Goal: Information Seeking & Learning: Learn about a topic

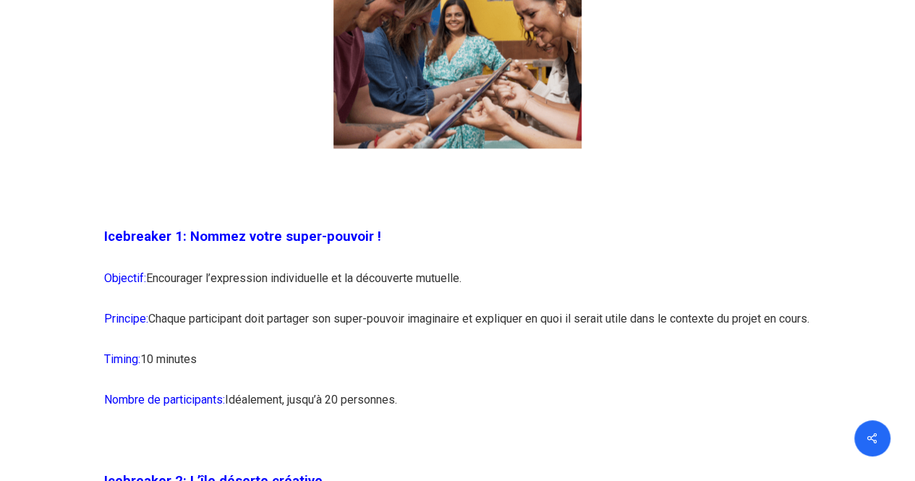
scroll to position [1103, 0]
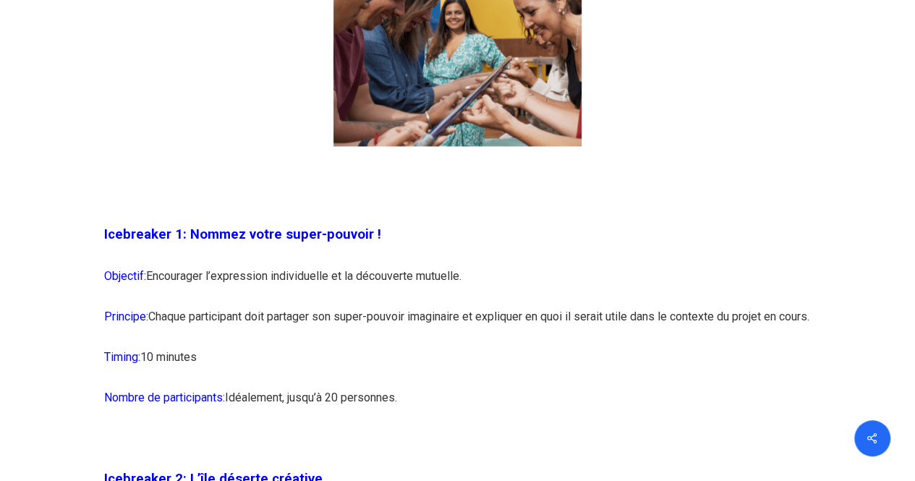
drag, startPoint x: 225, startPoint y: 276, endPoint x: 357, endPoint y: 338, distance: 146.2
click at [357, 338] on p "Principe: Chaque participant doit partager son super-pouvoir imaginaire et expl…" at bounding box center [457, 324] width 707 height 41
click at [268, 319] on p "Principe: Chaque participant doit partager son super-pouvoir imaginaire et expl…" at bounding box center [457, 324] width 707 height 41
drag, startPoint x: 240, startPoint y: 316, endPoint x: 319, endPoint y: 355, distance: 88.0
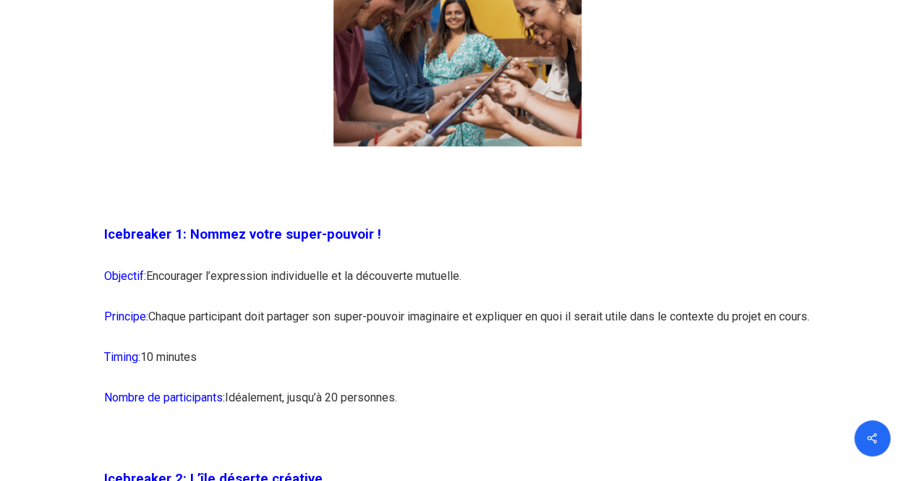
click at [319, 345] on p "Principe: Chaque participant doit partager son super-pouvoir imaginaire et expl…" at bounding box center [457, 324] width 707 height 41
drag, startPoint x: 259, startPoint y: 323, endPoint x: 327, endPoint y: 365, distance: 80.3
click at [327, 345] on p "Principe: Chaque participant doit partager son super-pouvoir imaginaire et expl…" at bounding box center [457, 324] width 707 height 41
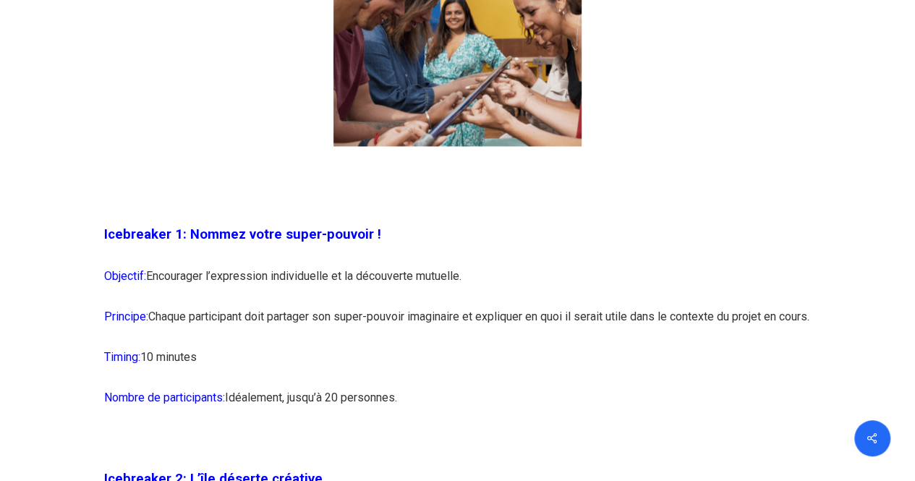
click at [249, 315] on p "Principe: Chaque participant doit partager son super-pouvoir imaginaire et expl…" at bounding box center [457, 324] width 707 height 41
drag, startPoint x: 220, startPoint y: 306, endPoint x: 316, endPoint y: 373, distance: 117.4
click at [316, 373] on p "Timing: 10 minutes" at bounding box center [457, 365] width 707 height 41
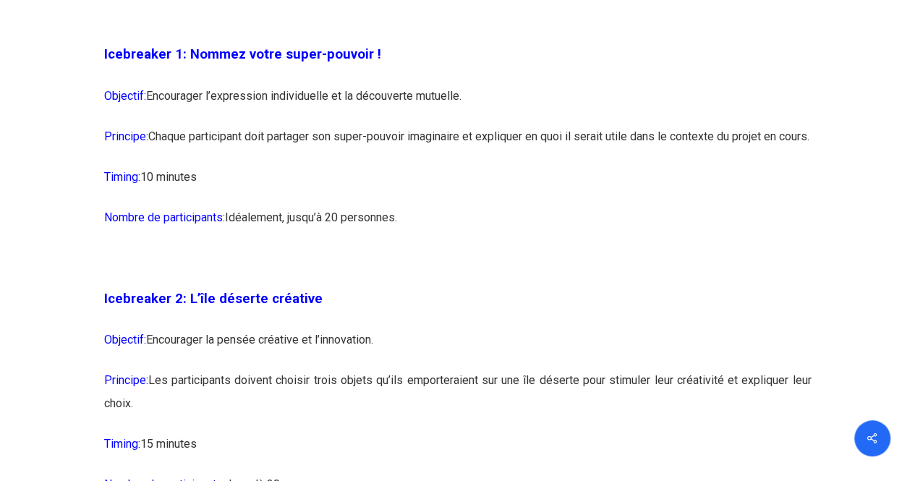
scroll to position [1284, 0]
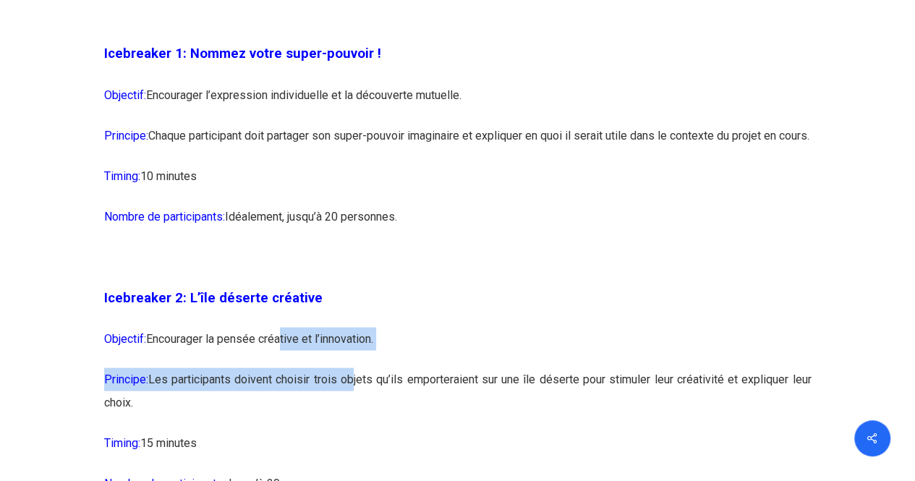
drag, startPoint x: 276, startPoint y: 363, endPoint x: 347, endPoint y: 412, distance: 85.9
click at [347, 412] on p "Principe: Les participants doivent choisir trois objets qu’ils emporteraient su…" at bounding box center [457, 399] width 707 height 64
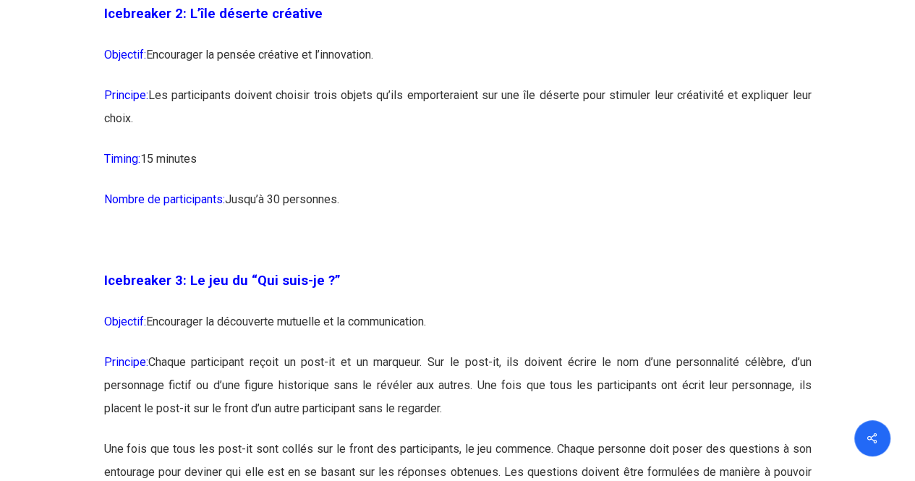
scroll to position [1607, 0]
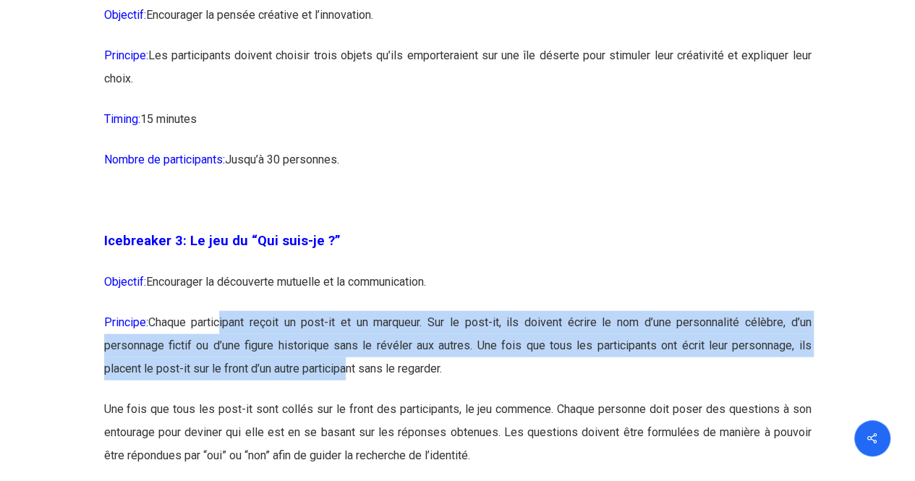
drag, startPoint x: 222, startPoint y: 351, endPoint x: 347, endPoint y: 411, distance: 138.8
click at [347, 398] on p "Principe: Chaque participant reçoit un post-it et un marqueur. Sur le post-it, …" at bounding box center [457, 354] width 707 height 87
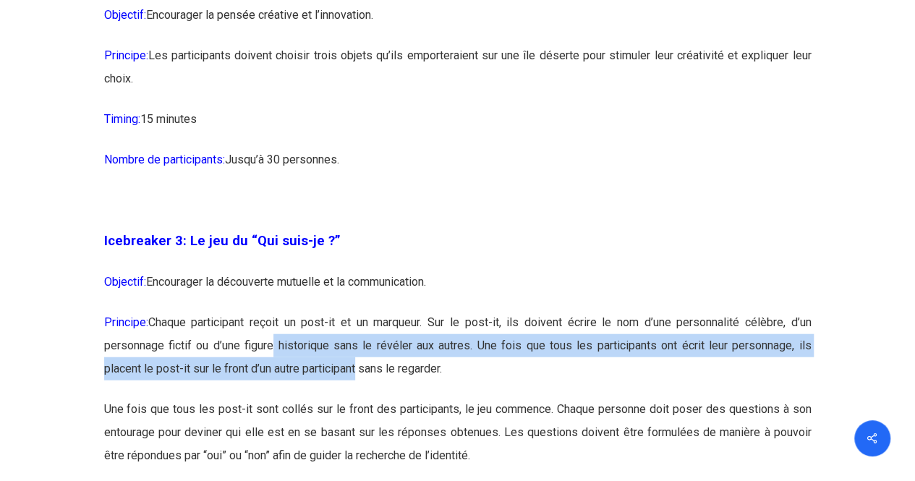
drag, startPoint x: 268, startPoint y: 359, endPoint x: 354, endPoint y: 388, distance: 90.6
click at [354, 388] on p "Principe: Chaque participant reçoit un post-it et un marqueur. Sur le post-it, …" at bounding box center [457, 354] width 707 height 87
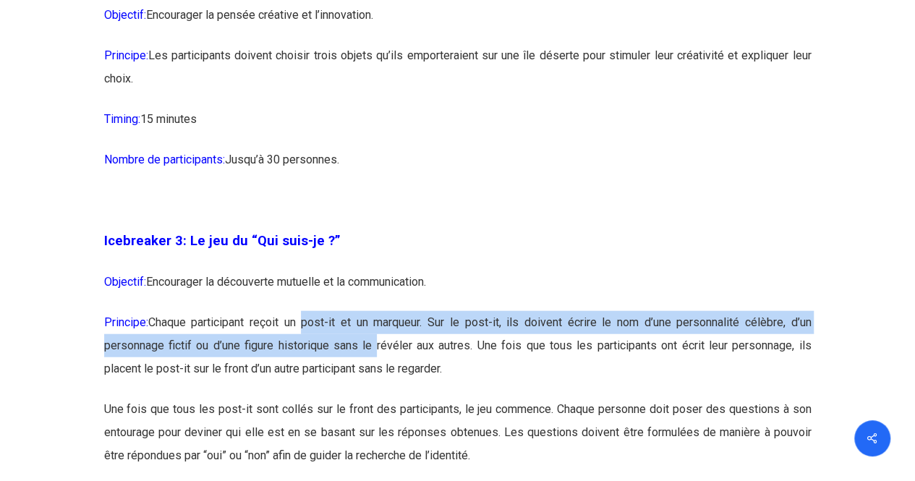
drag, startPoint x: 303, startPoint y: 358, endPoint x: 370, endPoint y: 381, distance: 71.1
click at [370, 381] on p "Principe: Chaque participant reçoit un post-it et un marqueur. Sur le post-it, …" at bounding box center [457, 354] width 707 height 87
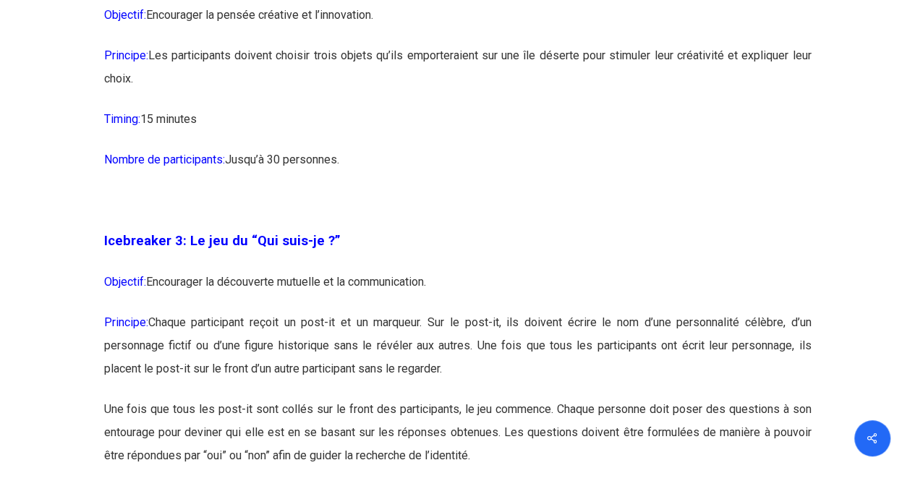
click at [272, 378] on p "Principe: Chaque participant reçoit un post-it et un marqueur. Sur le post-it, …" at bounding box center [457, 354] width 707 height 87
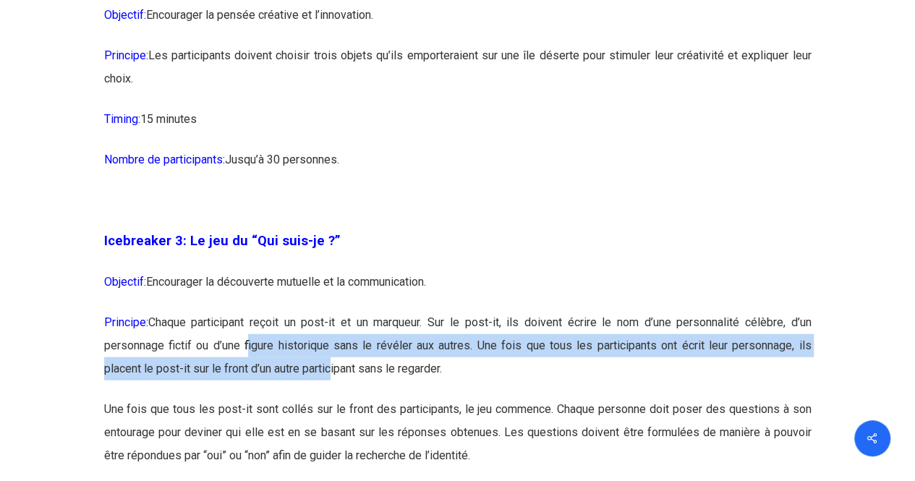
drag, startPoint x: 244, startPoint y: 367, endPoint x: 330, endPoint y: 391, distance: 88.4
click at [330, 391] on p "Principe: Chaque participant reçoit un post-it et un marqueur. Sur le post-it, …" at bounding box center [457, 354] width 707 height 87
drag, startPoint x: 260, startPoint y: 361, endPoint x: 336, endPoint y: 383, distance: 78.3
click at [336, 383] on p "Principe: Chaque participant reçoit un post-it et un marqueur. Sur le post-it, …" at bounding box center [457, 354] width 707 height 87
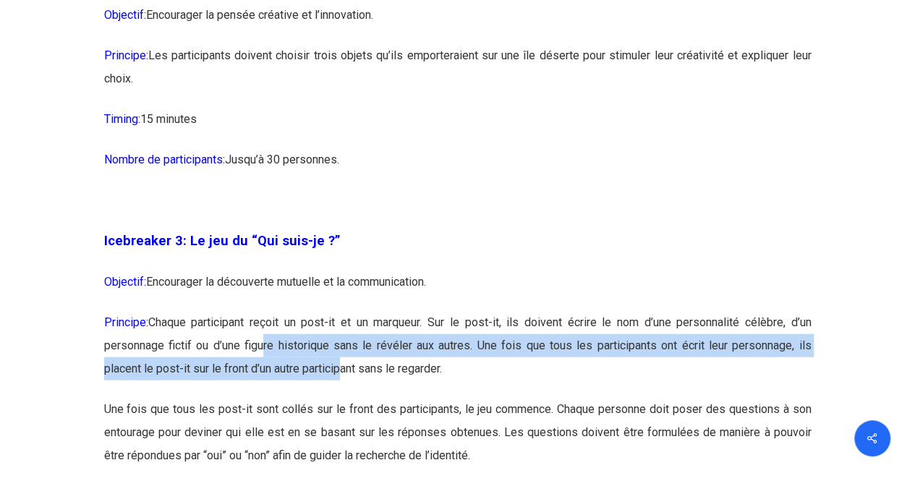
click at [336, 383] on p "Principe: Chaque participant reçoit un post-it et un marqueur. Sur le post-it, …" at bounding box center [457, 354] width 707 height 87
drag, startPoint x: 286, startPoint y: 361, endPoint x: 359, endPoint y: 387, distance: 76.9
click at [359, 387] on p "Principe: Chaque participant reçoit un post-it et un marqueur. Sur le post-it, …" at bounding box center [457, 354] width 707 height 87
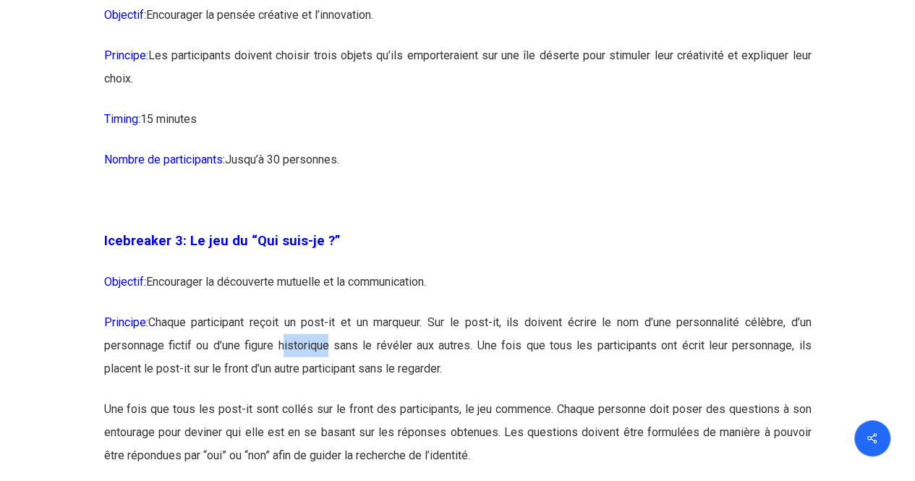
drag, startPoint x: 281, startPoint y: 367, endPoint x: 327, endPoint y: 378, distance: 46.8
click at [327, 378] on p "Principe: Chaque participant reçoit un post-it et un marqueur. Sur le post-it, …" at bounding box center [457, 354] width 707 height 87
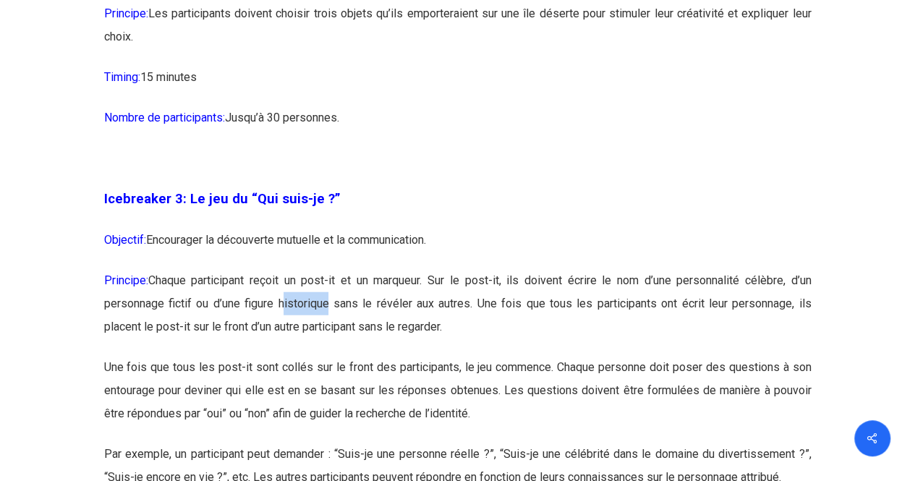
scroll to position [1650, 0]
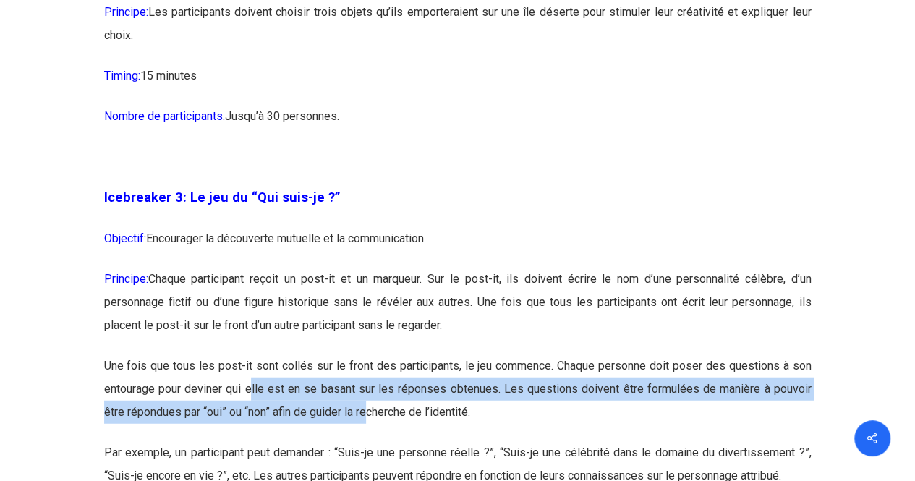
drag, startPoint x: 252, startPoint y: 406, endPoint x: 367, endPoint y: 436, distance: 119.6
click at [367, 436] on p "Une fois que tous les post-it sont collés sur le front des participants, le jeu…" at bounding box center [457, 397] width 707 height 87
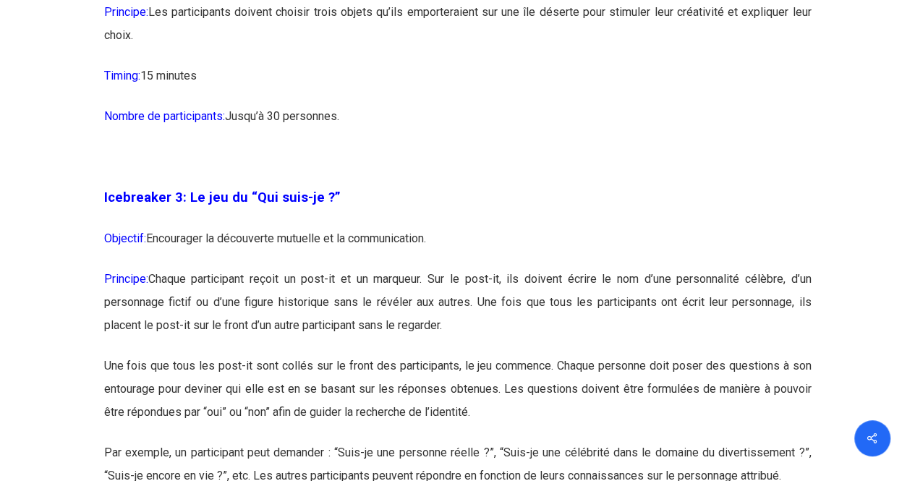
click at [304, 405] on p "Une fois que tous les post-it sont collés sur le front des participants, le jeu…" at bounding box center [457, 397] width 707 height 87
click at [378, 426] on p "Une fois que tous les post-it sont collés sur le front des participants, le jeu…" at bounding box center [457, 397] width 707 height 87
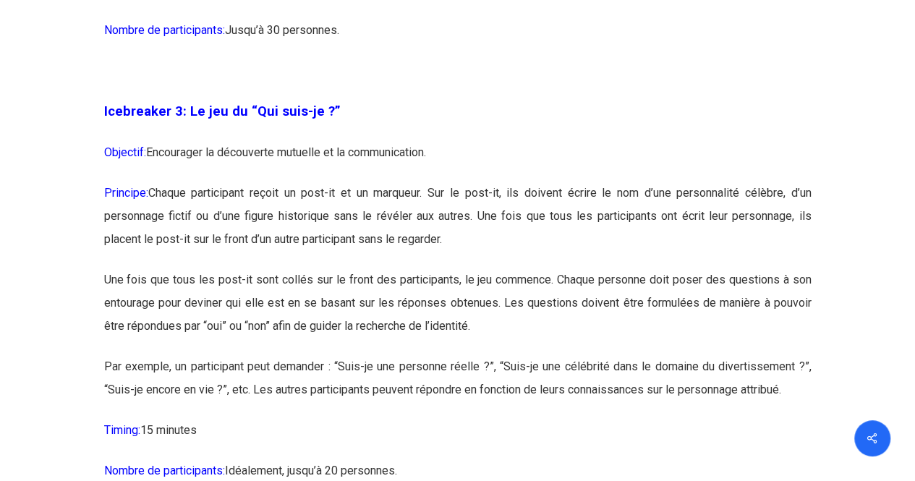
scroll to position [1737, 0]
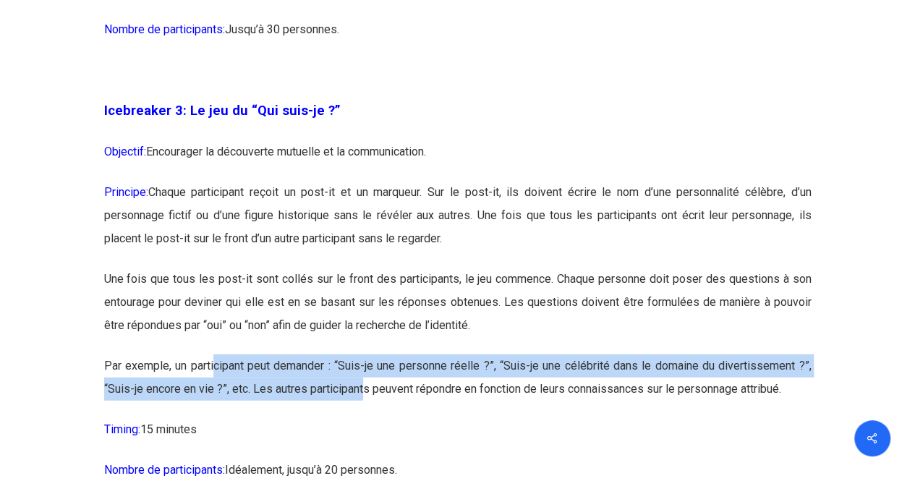
drag, startPoint x: 214, startPoint y: 391, endPoint x: 366, endPoint y: 420, distance: 154.7
click at [366, 418] on p "Par exemple, un participant peut demander : “Suis-je une personne réelle ?”, “S…" at bounding box center [457, 386] width 707 height 64
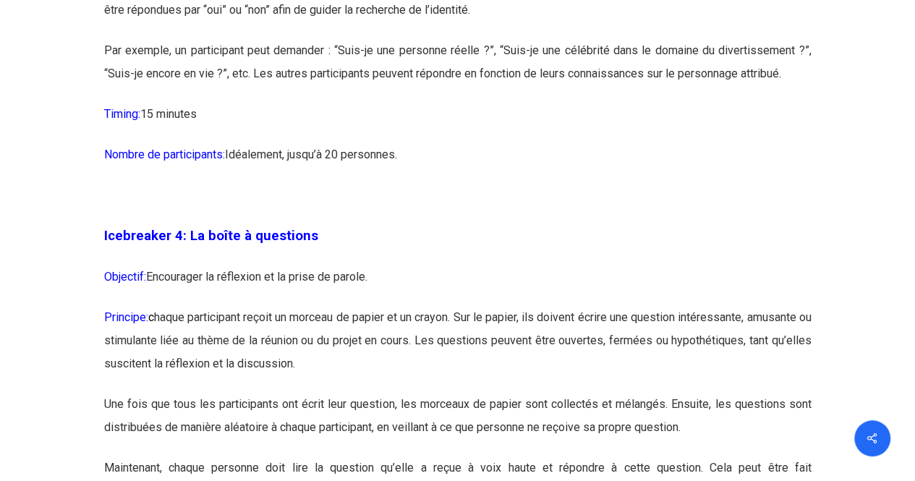
scroll to position [2060, 0]
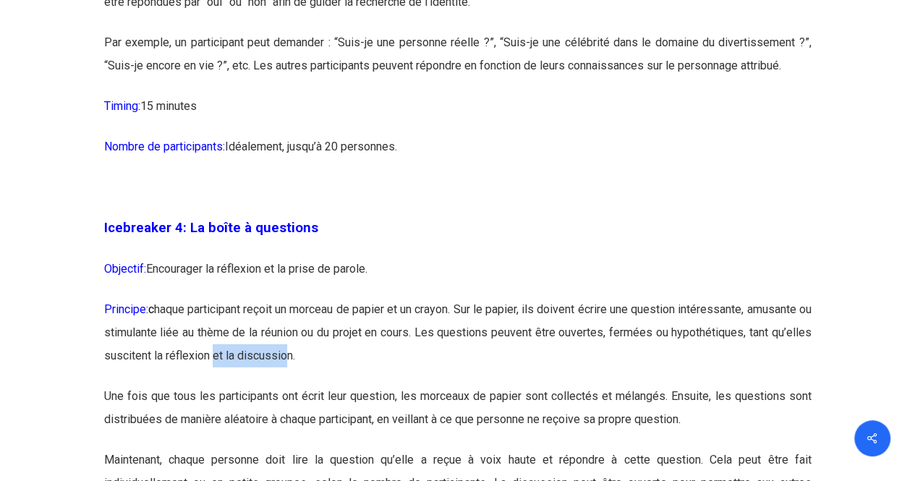
drag, startPoint x: 255, startPoint y: 383, endPoint x: 329, endPoint y: 402, distance: 77.0
click at [329, 385] on p "Principe: c haque participant reçoit un morceau de papier et un crayon. Sur le …" at bounding box center [457, 341] width 707 height 87
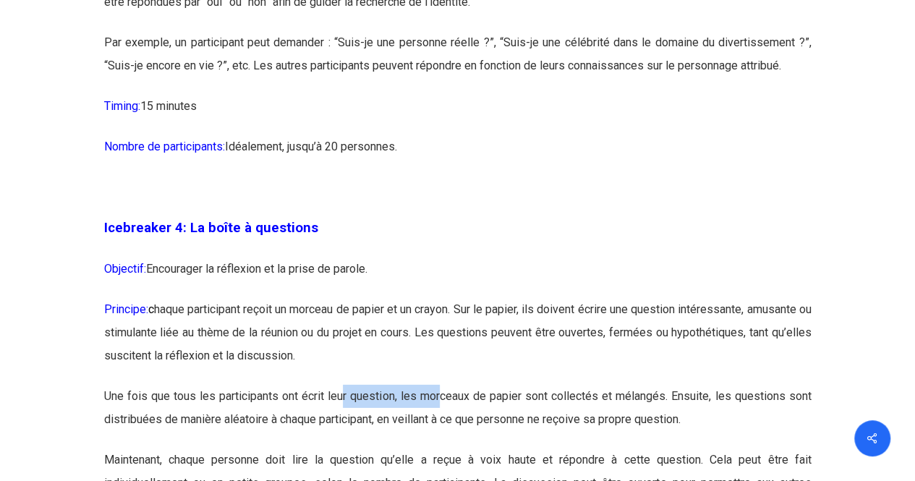
drag, startPoint x: 341, startPoint y: 419, endPoint x: 443, endPoint y: 426, distance: 101.5
click at [443, 426] on p "Une fois que tous les participants ont écrit leur question, les morceaux de pap…" at bounding box center [457, 417] width 707 height 64
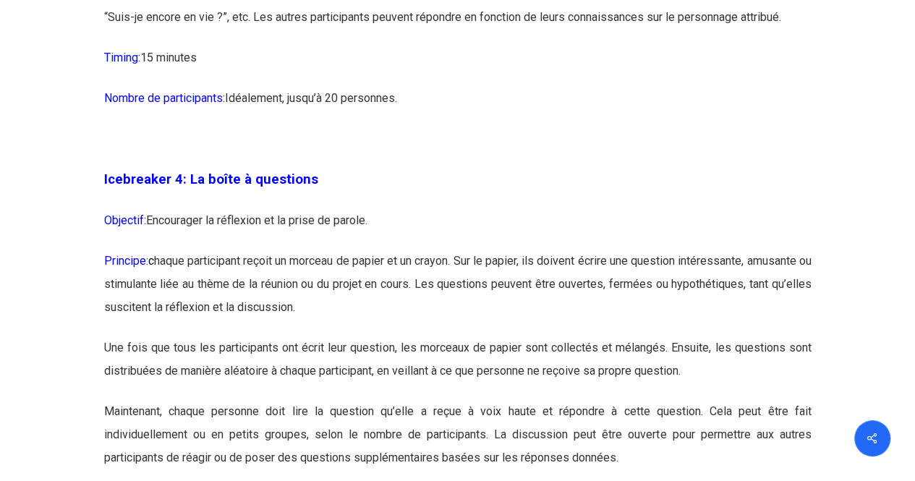
scroll to position [2110, 0]
drag, startPoint x: 423, startPoint y: 399, endPoint x: 524, endPoint y: 403, distance: 101.3
click at [524, 399] on p "Une fois que tous les participants ont écrit leur question, les morceaux de pap…" at bounding box center [457, 368] width 707 height 64
drag, startPoint x: 463, startPoint y: 383, endPoint x: 544, endPoint y: 403, distance: 83.3
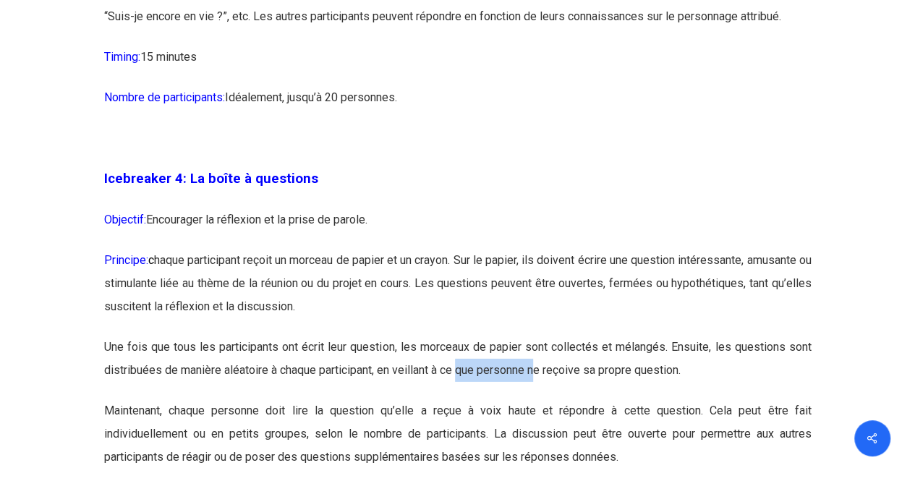
click at [544, 399] on p "Une fois que tous les participants ont écrit leur question, les morceaux de pap…" at bounding box center [457, 368] width 707 height 64
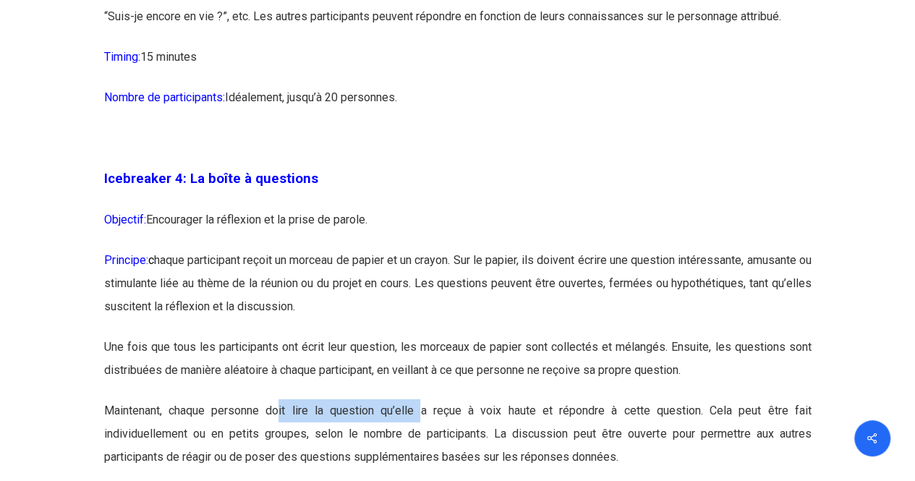
drag, startPoint x: 279, startPoint y: 430, endPoint x: 424, endPoint y: 440, distance: 145.0
click at [424, 440] on p "Maintenant, chaque personne doit lire la question qu’elle a reçue à voix haute …" at bounding box center [457, 442] width 707 height 87
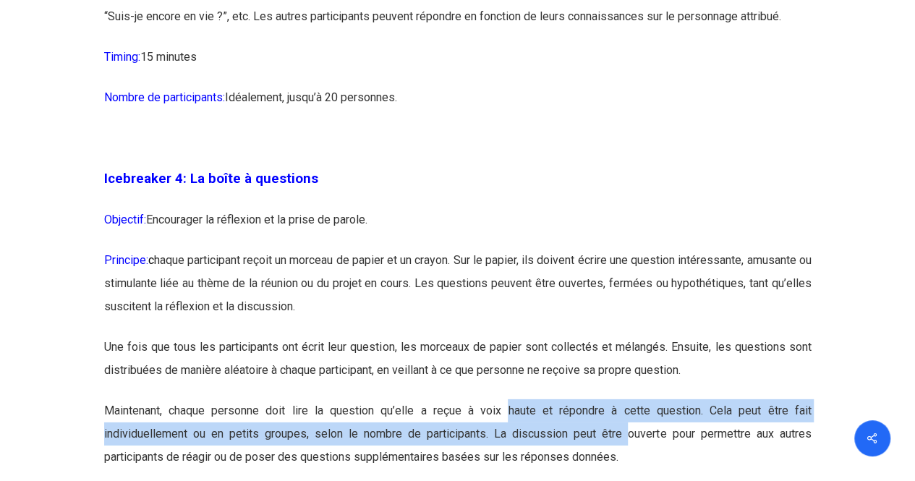
drag, startPoint x: 509, startPoint y: 431, endPoint x: 628, endPoint y: 452, distance: 121.2
click at [628, 452] on p "Maintenant, chaque personne doit lire la question qu’elle a reçue à voix haute …" at bounding box center [457, 442] width 707 height 87
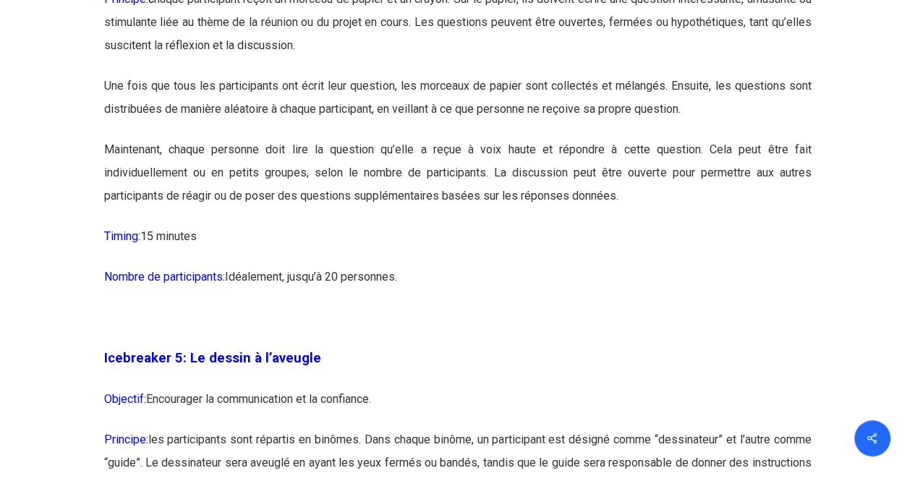
scroll to position [2445, 0]
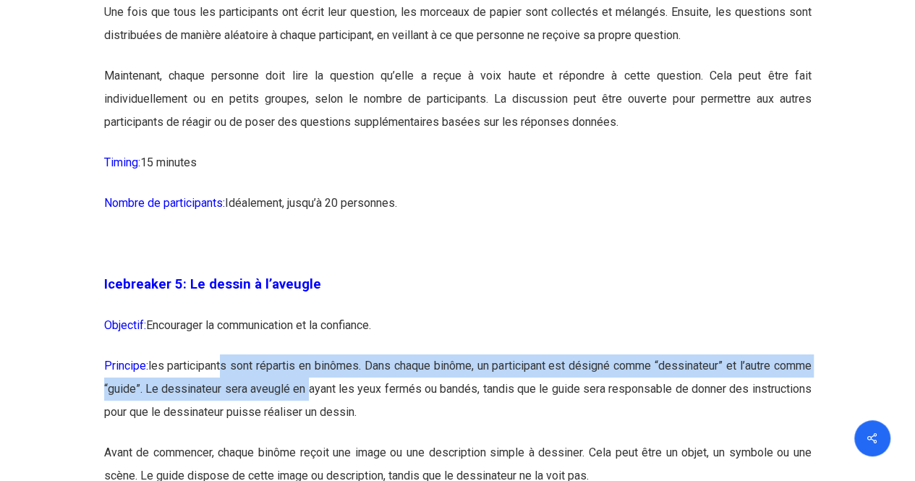
drag, startPoint x: 227, startPoint y: 397, endPoint x: 356, endPoint y: 413, distance: 129.7
click at [356, 413] on p "Principe: les participants sont répartis en binômes. Dans chaque binôme, un par…" at bounding box center [457, 397] width 707 height 87
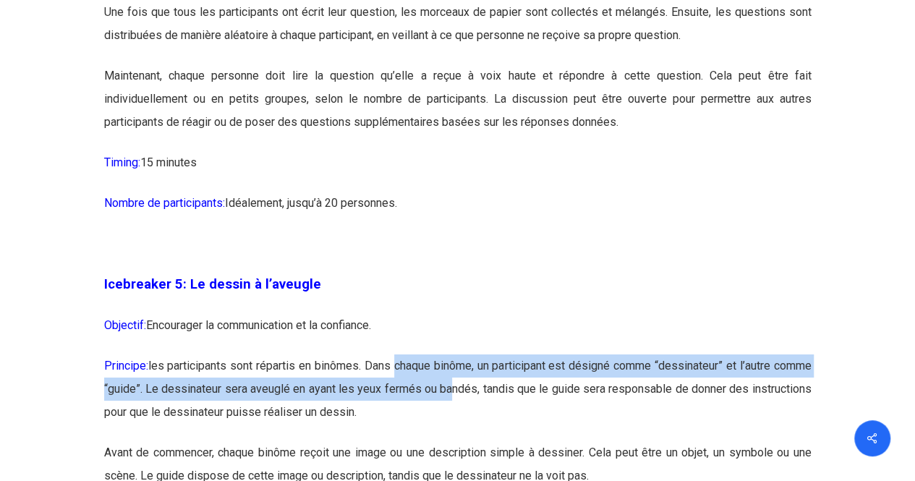
drag, startPoint x: 413, startPoint y: 396, endPoint x: 506, endPoint y: 418, distance: 95.3
click at [506, 418] on p "Principe: les participants sont répartis en binômes. Dans chaque binôme, un par…" at bounding box center [457, 397] width 707 height 87
drag, startPoint x: 438, startPoint y: 399, endPoint x: 503, endPoint y: 417, distance: 68.4
click at [503, 417] on p "Principe: les participants sont répartis en binômes. Dans chaque binôme, un par…" at bounding box center [457, 397] width 707 height 87
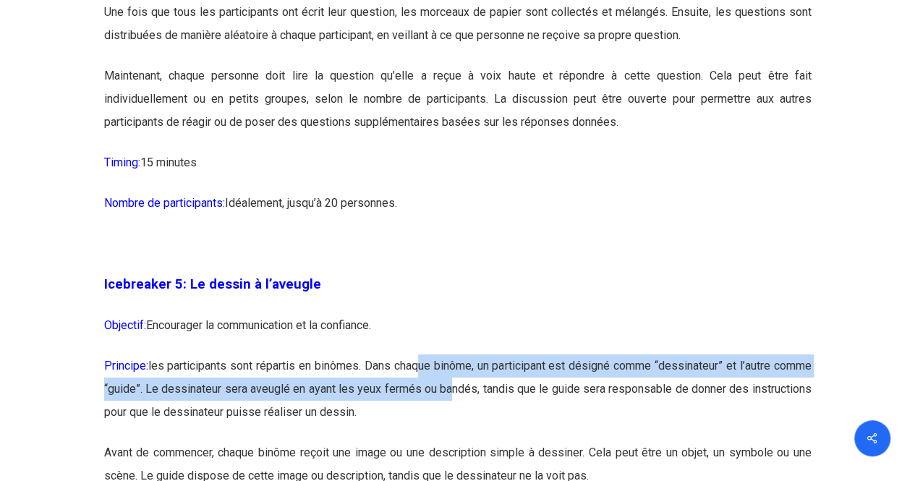
click at [503, 417] on p "Principe: les participants sont répartis en binômes. Dans chaque binôme, un par…" at bounding box center [457, 397] width 707 height 87
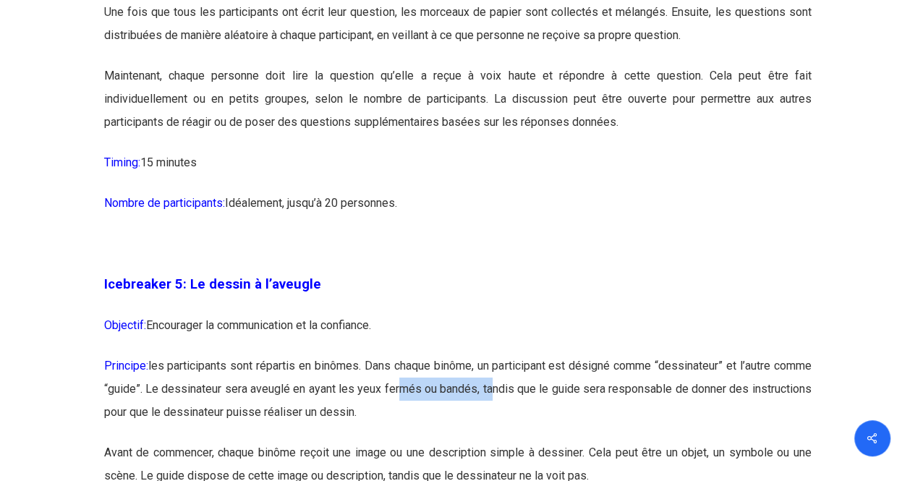
drag, startPoint x: 452, startPoint y: 413, endPoint x: 550, endPoint y: 418, distance: 98.5
click at [550, 418] on p "Principe: les participants sont répartis en binômes. Dans chaque binôme, un par…" at bounding box center [457, 397] width 707 height 87
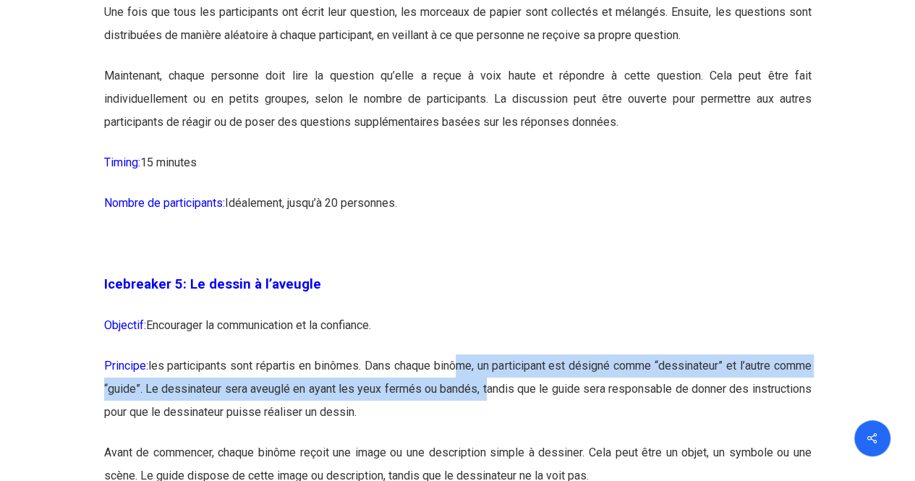
drag, startPoint x: 479, startPoint y: 391, endPoint x: 544, endPoint y: 425, distance: 73.1
click at [544, 425] on p "Principe: les participants sont répartis en binômes. Dans chaque binôme, un par…" at bounding box center [457, 397] width 707 height 87
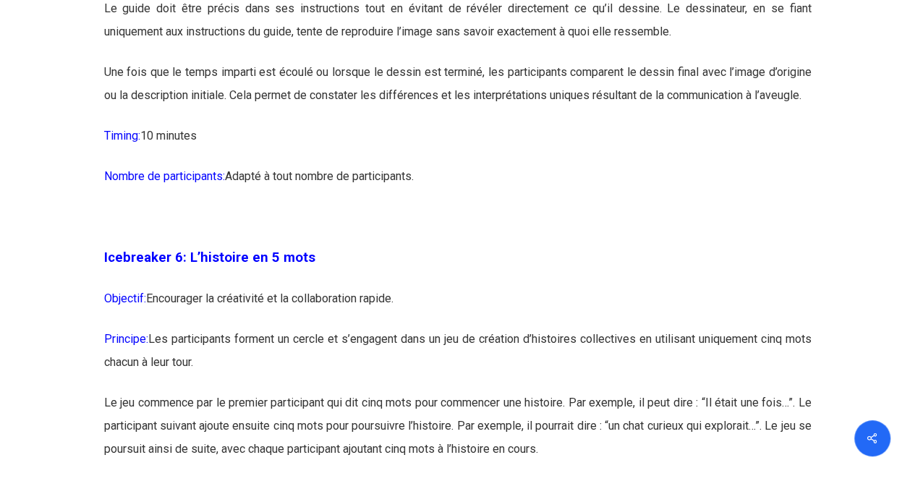
scroll to position [3042, 0]
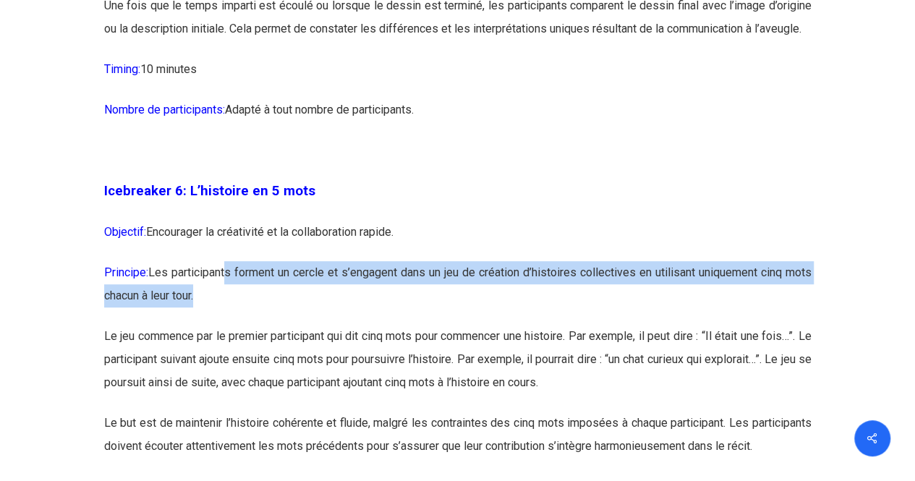
drag, startPoint x: 232, startPoint y: 293, endPoint x: 315, endPoint y: 329, distance: 90.7
click at [315, 325] on p "Principe: Les participants forment un cercle et s’engagent dans un jeu de créat…" at bounding box center [457, 293] width 707 height 64
drag, startPoint x: 270, startPoint y: 287, endPoint x: 350, endPoint y: 344, distance: 97.5
click at [350, 325] on p "Principe: Les participants forment un cercle et s’engagent dans un jeu de créat…" at bounding box center [457, 293] width 707 height 64
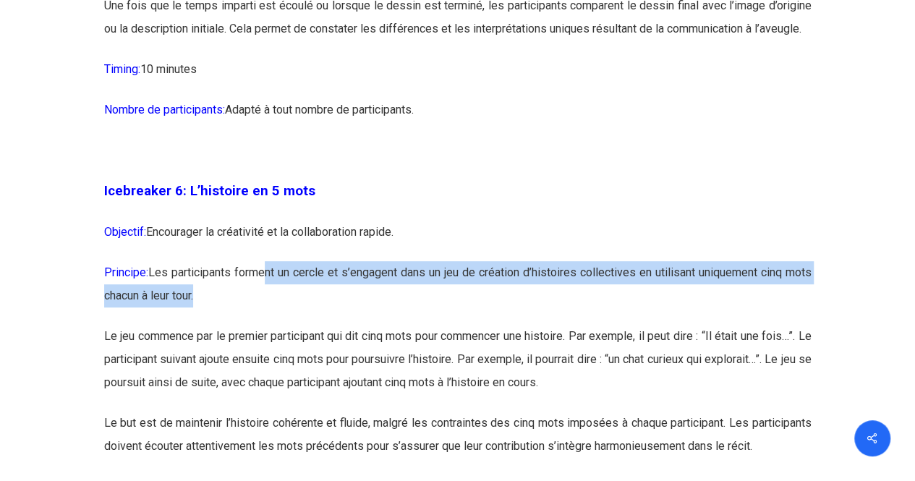
click at [350, 325] on p "Principe: Les participants forment un cercle et s’engagent dans un jeu de créat…" at bounding box center [457, 293] width 707 height 64
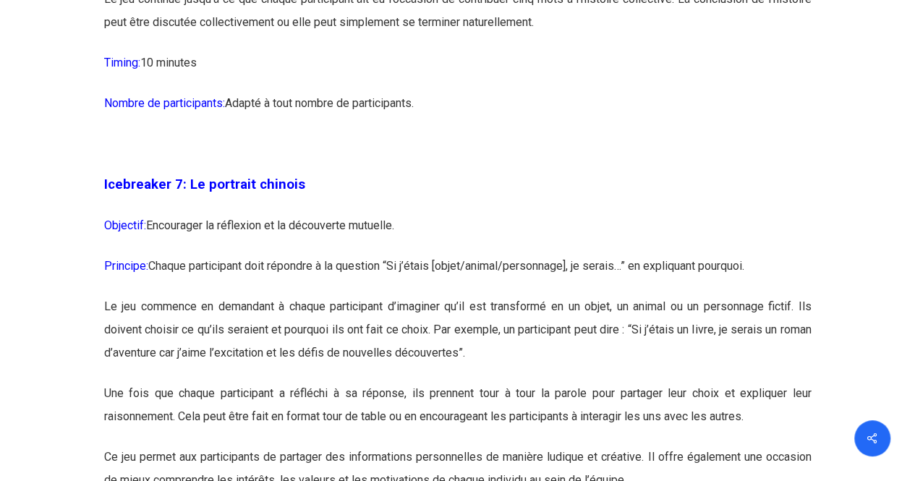
scroll to position [3534, 0]
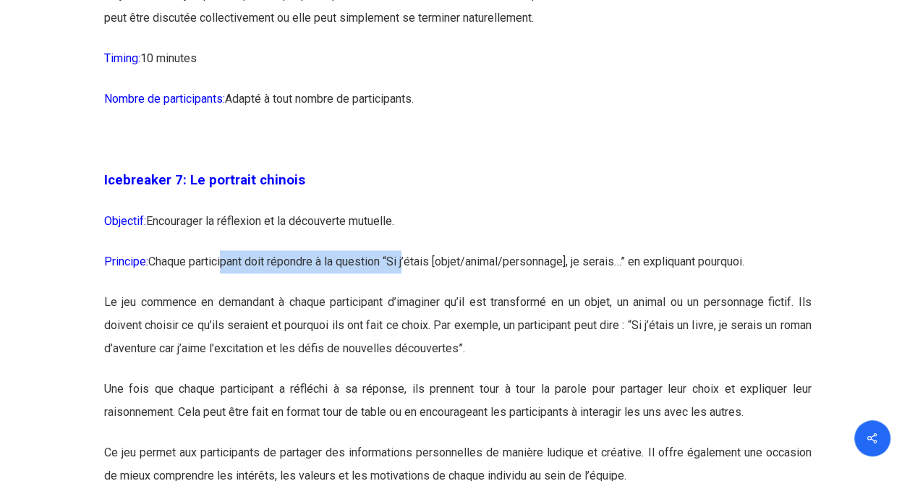
drag, startPoint x: 229, startPoint y: 309, endPoint x: 413, endPoint y: 326, distance: 185.2
click at [413, 291] on p "Principe: Chaque participant doit répondre à la question “Si j’étais [objet/ani…" at bounding box center [457, 270] width 707 height 41
drag, startPoint x: 372, startPoint y: 307, endPoint x: 474, endPoint y: 331, distance: 105.3
click at [474, 291] on p "Principe: Chaque participant doit répondre à la question “Si j’étais [objet/ani…" at bounding box center [457, 270] width 707 height 41
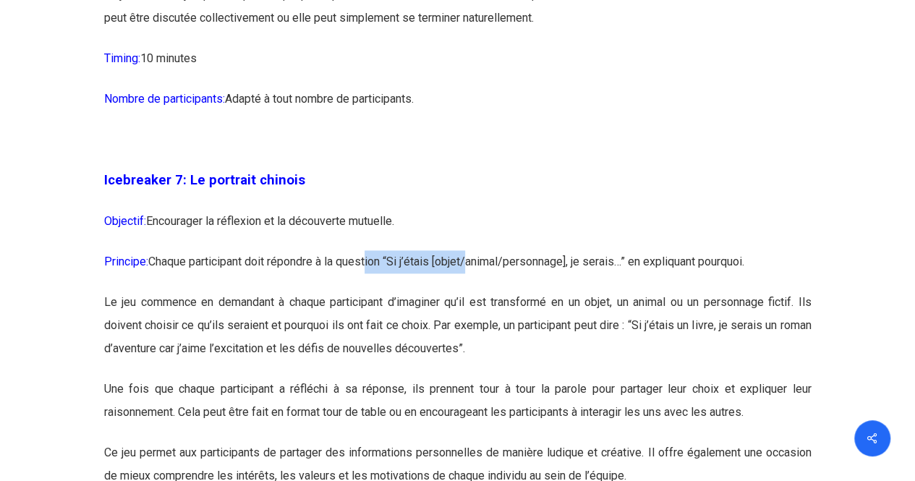
click at [474, 291] on p "Principe: Chaque participant doit répondre à la question “Si j’étais [objet/ani…" at bounding box center [457, 270] width 707 height 41
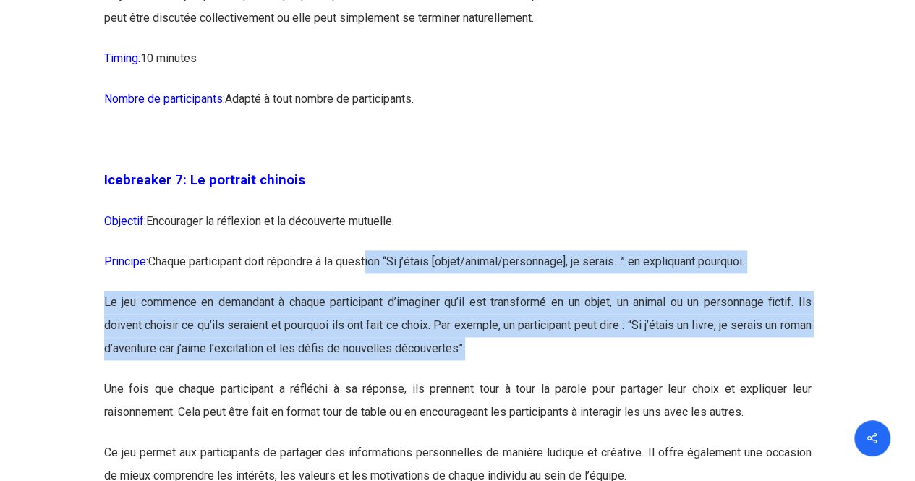
drag, startPoint x: 372, startPoint y: 307, endPoint x: 558, endPoint y: 396, distance: 206.1
click at [558, 378] on p "Le jeu commence en demandant à chaque participant d’imaginer qu’il est transfor…" at bounding box center [457, 334] width 707 height 87
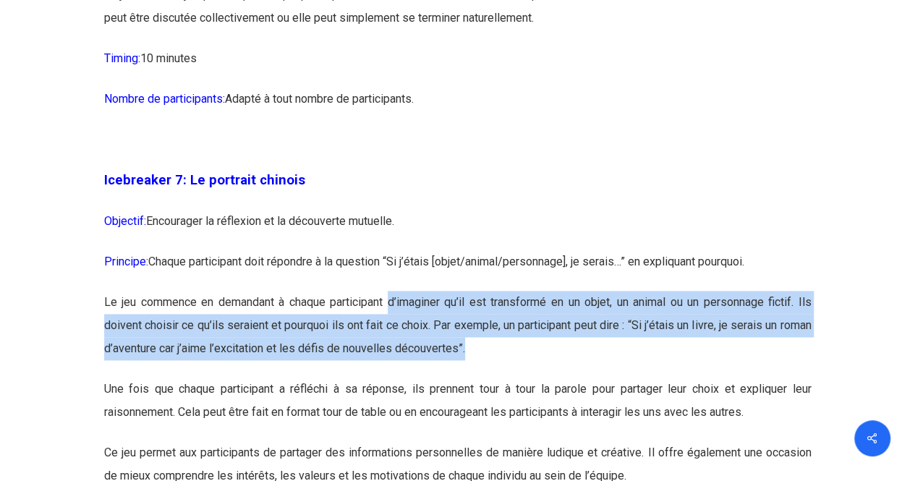
drag, startPoint x: 391, startPoint y: 356, endPoint x: 570, endPoint y: 406, distance: 186.4
click at [570, 378] on p "Le jeu commence en demandant à chaque participant d’imaginer qu’il est transfor…" at bounding box center [457, 334] width 707 height 87
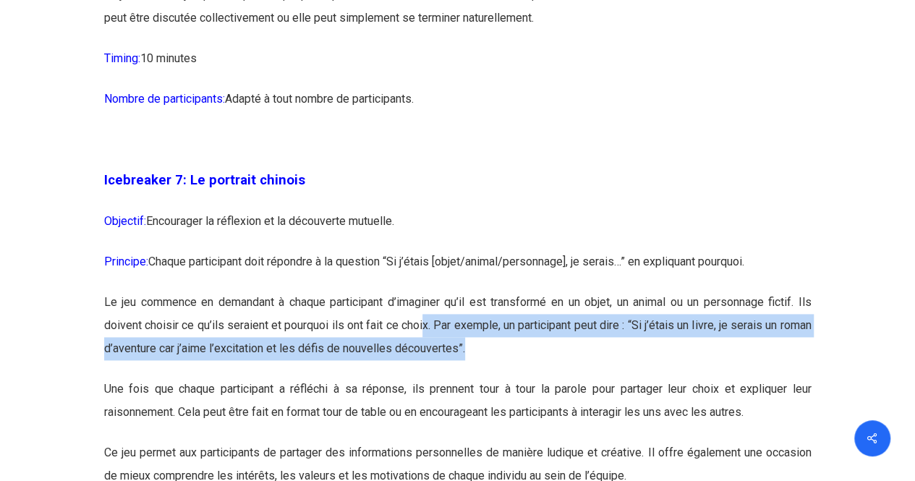
drag, startPoint x: 438, startPoint y: 363, endPoint x: 576, endPoint y: 391, distance: 140.8
click at [576, 378] on p "Le jeu commence en demandant à chaque participant d’imaginer qu’il est transfor…" at bounding box center [457, 334] width 707 height 87
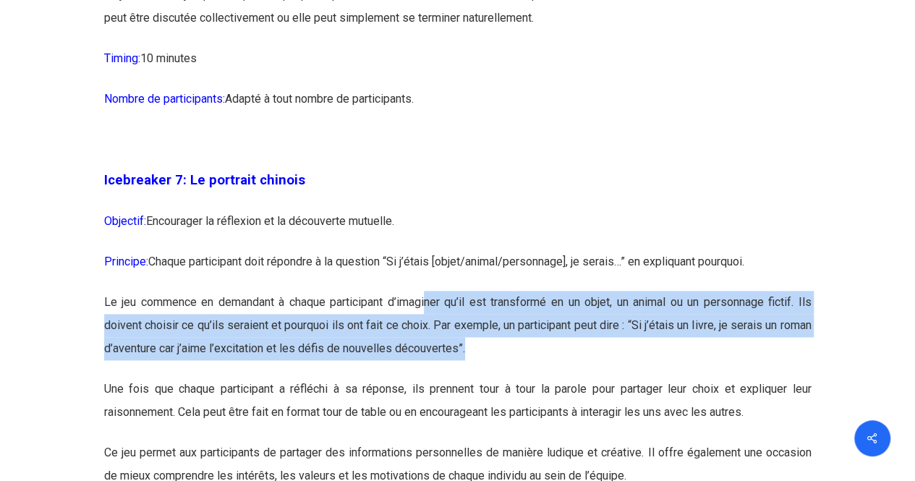
drag, startPoint x: 427, startPoint y: 351, endPoint x: 550, endPoint y: 388, distance: 127.9
click at [550, 378] on p "Le jeu commence en demandant à chaque participant d’imaginer qu’il est transfor…" at bounding box center [457, 334] width 707 height 87
drag, startPoint x: 464, startPoint y: 354, endPoint x: 556, endPoint y: 394, distance: 100.1
click at [556, 378] on p "Le jeu commence en demandant à chaque participant d’imaginer qu’il est transfor…" at bounding box center [457, 334] width 707 height 87
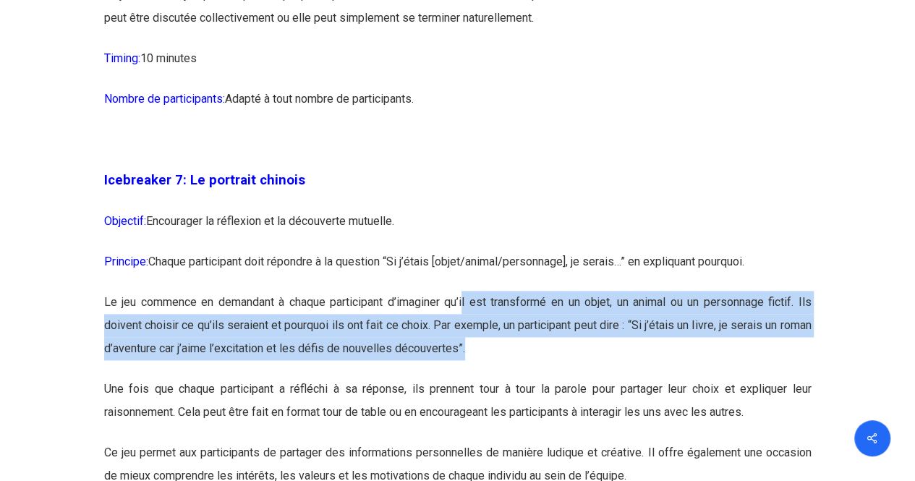
click at [556, 378] on p "Le jeu commence en demandant à chaque participant d’imaginer qu’il est transfor…" at bounding box center [457, 334] width 707 height 87
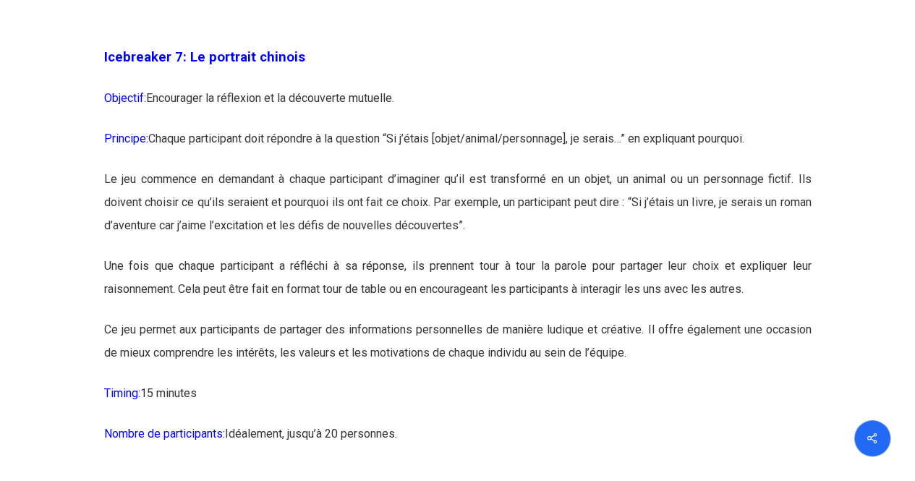
scroll to position [3658, 0]
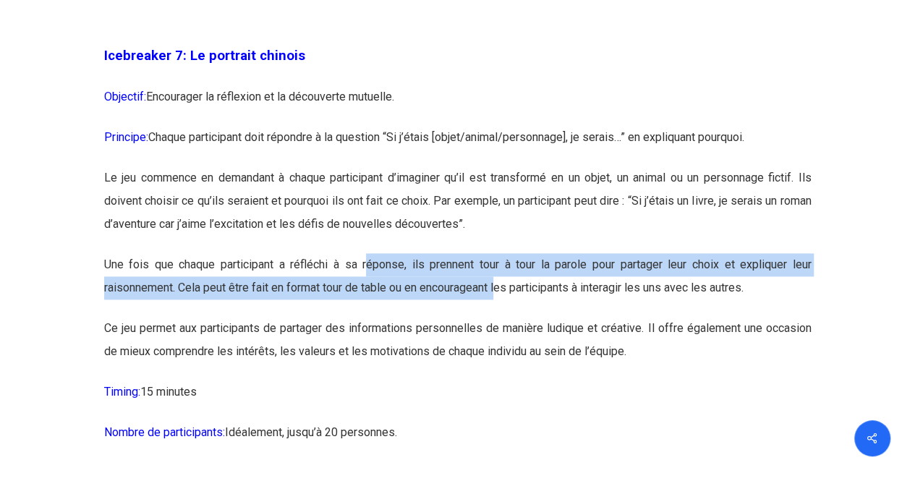
drag, startPoint x: 365, startPoint y: 307, endPoint x: 505, endPoint y: 346, distance: 145.6
click at [505, 317] on p "Une fois que chaque participant a réfléchi à sa réponse, ils prennent tour à to…" at bounding box center [457, 285] width 707 height 64
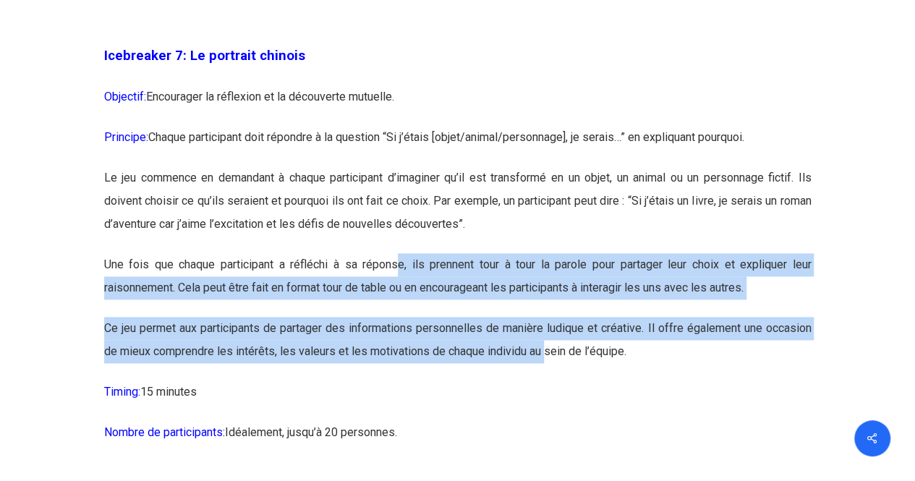
drag, startPoint x: 399, startPoint y: 312, endPoint x: 550, endPoint y: 406, distance: 178.6
click at [550, 380] on p "Ce jeu permet aux participants de partager des informations personnelles de man…" at bounding box center [457, 349] width 707 height 64
drag, startPoint x: 448, startPoint y: 304, endPoint x: 584, endPoint y: 404, distance: 168.7
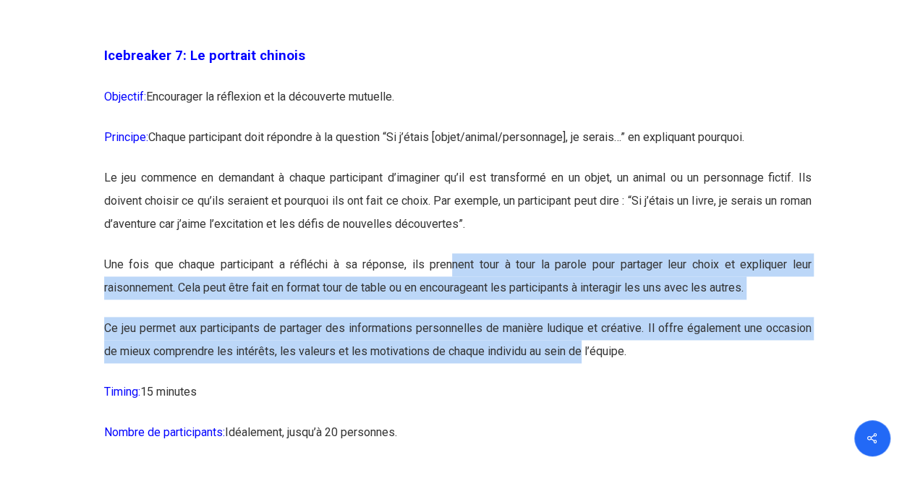
click at [584, 380] on p "Ce jeu permet aux participants de partager des informations personnelles de man…" at bounding box center [457, 349] width 707 height 64
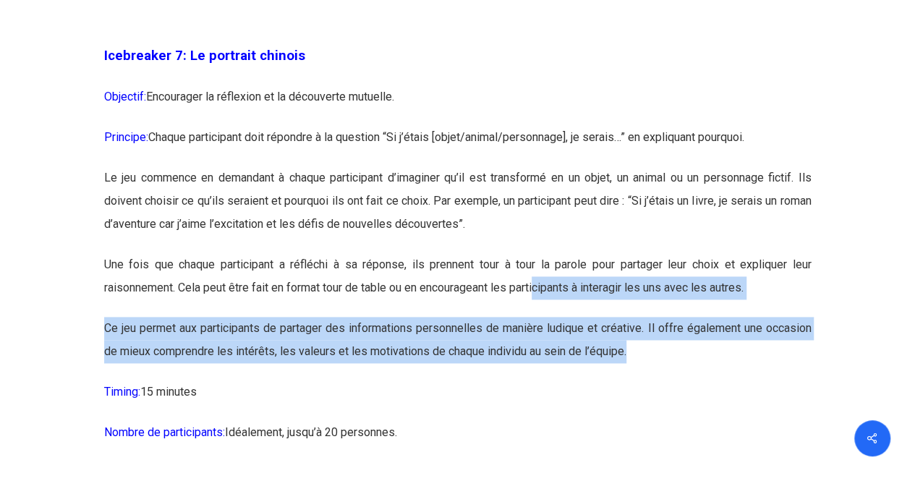
drag, startPoint x: 542, startPoint y: 336, endPoint x: 633, endPoint y: 396, distance: 108.5
click at [633, 380] on p "Ce jeu permet aux participants de partager des informations personnelles de man…" at bounding box center [457, 349] width 707 height 64
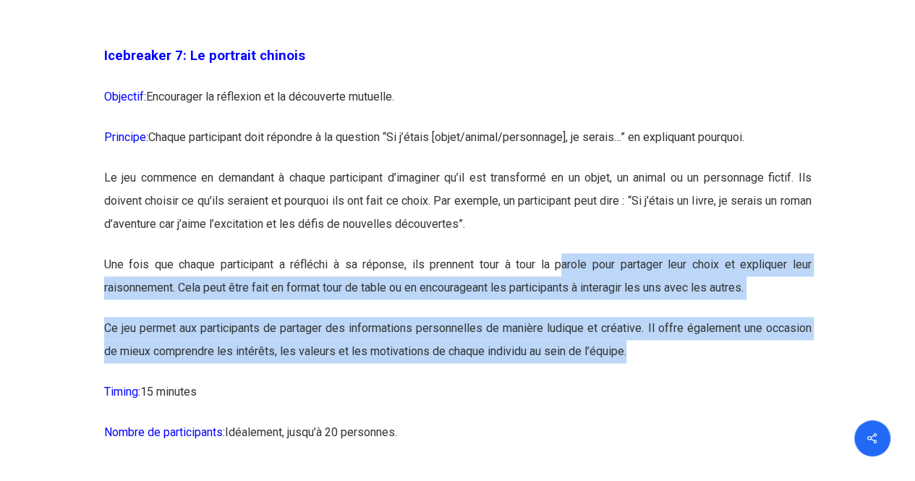
drag, startPoint x: 563, startPoint y: 322, endPoint x: 672, endPoint y: 413, distance: 142.2
click at [672, 380] on p "Ce jeu permet aux participants de partager des informations personnelles de man…" at bounding box center [457, 349] width 707 height 64
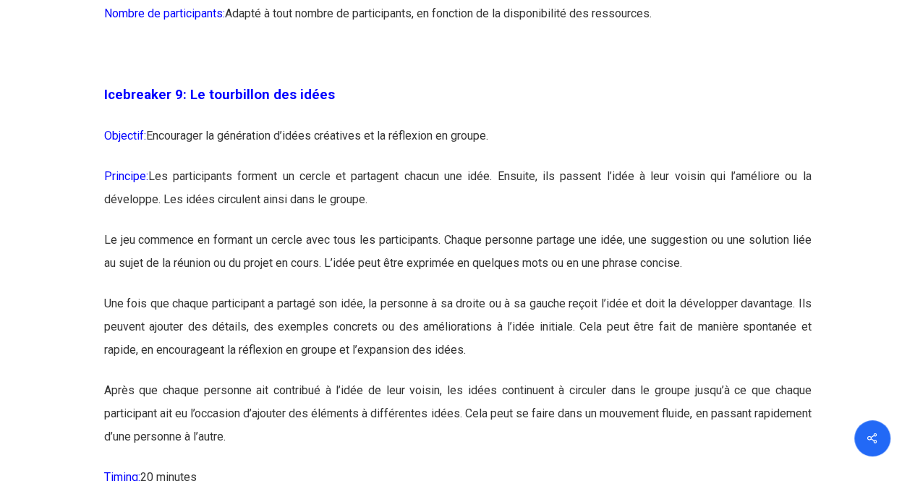
scroll to position [4646, 0]
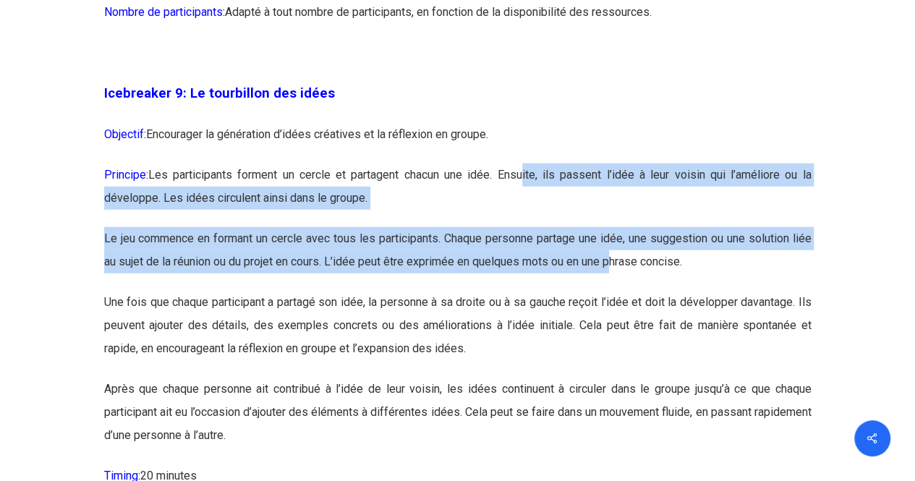
drag, startPoint x: 528, startPoint y: 228, endPoint x: 616, endPoint y: 316, distance: 124.8
click at [616, 291] on p "Le jeu commence en formant un cercle avec tous les participants. Chaque personn…" at bounding box center [457, 259] width 707 height 64
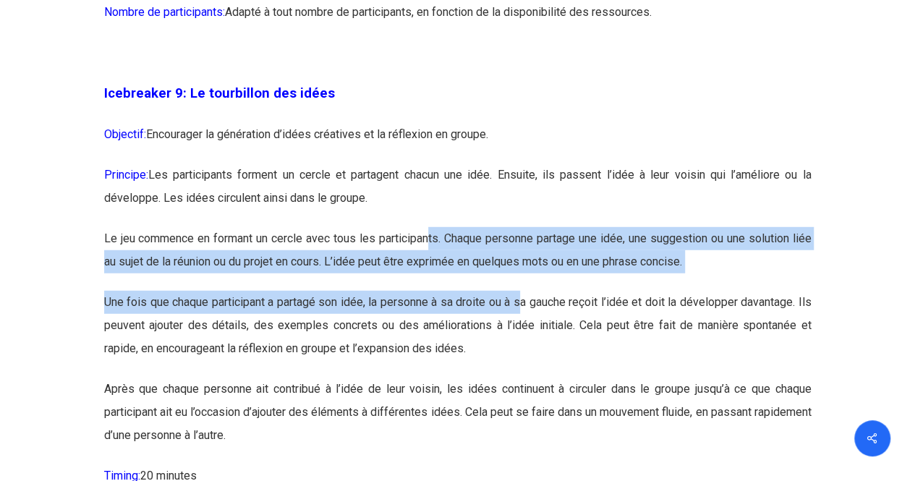
drag, startPoint x: 430, startPoint y: 282, endPoint x: 540, endPoint y: 349, distance: 128.9
click at [540, 349] on p "Une fois que chaque participant a partagé son idée, la personne à sa droite ou …" at bounding box center [457, 334] width 707 height 87
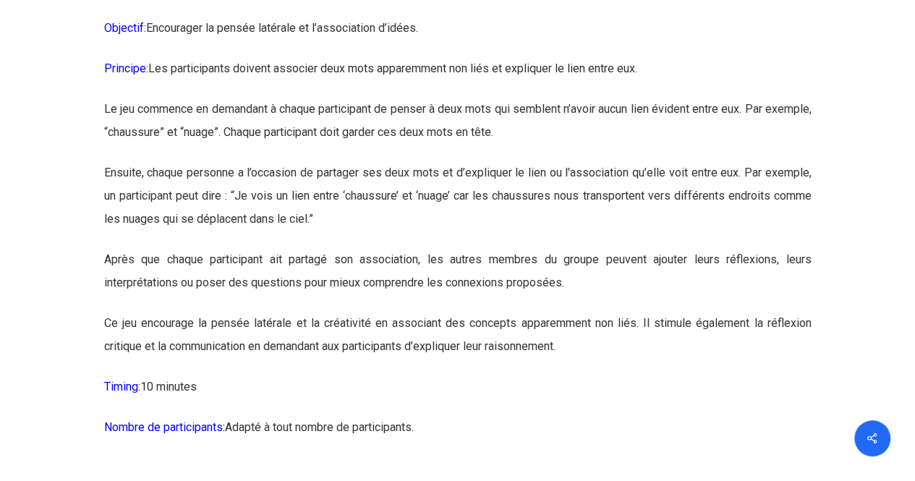
scroll to position [5257, 0]
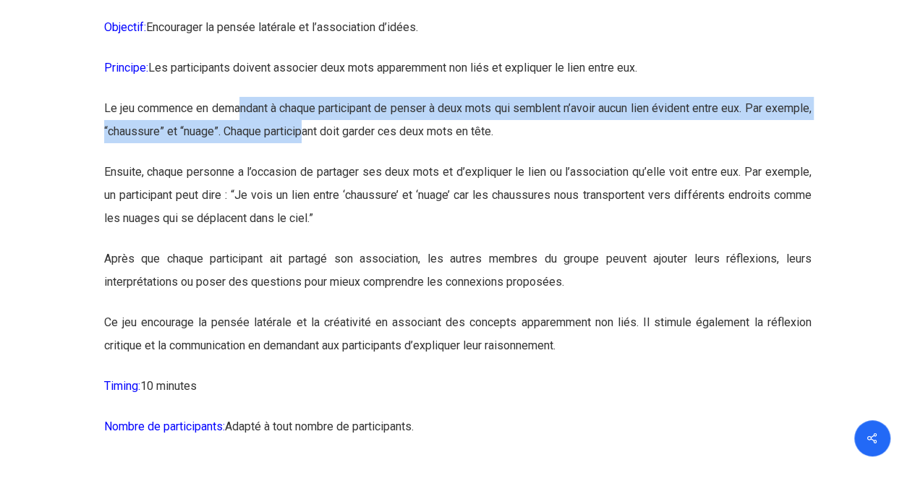
drag, startPoint x: 251, startPoint y: 146, endPoint x: 359, endPoint y: 173, distance: 111.7
click at [359, 161] on p "Le jeu commence en demandant à chaque participant de penser à deux mots qui sem…" at bounding box center [457, 129] width 707 height 64
drag, startPoint x: 326, startPoint y: 158, endPoint x: 419, endPoint y: 186, distance: 97.5
click at [419, 161] on p "Le jeu commence en demandant à chaque participant de penser à deux mots qui sem…" at bounding box center [457, 129] width 707 height 64
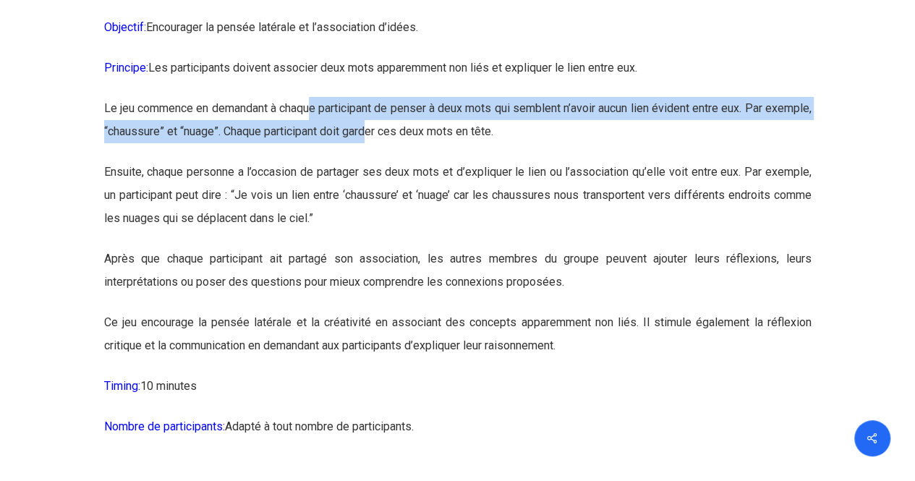
click at [419, 161] on p "Le jeu commence en demandant à chaque participant de penser à deux mots qui sem…" at bounding box center [457, 129] width 707 height 64
drag, startPoint x: 370, startPoint y: 166, endPoint x: 417, endPoint y: 188, distance: 51.4
click at [417, 161] on p "Le jeu commence en demandant à chaque participant de penser à deux mots qui sem…" at bounding box center [457, 129] width 707 height 64
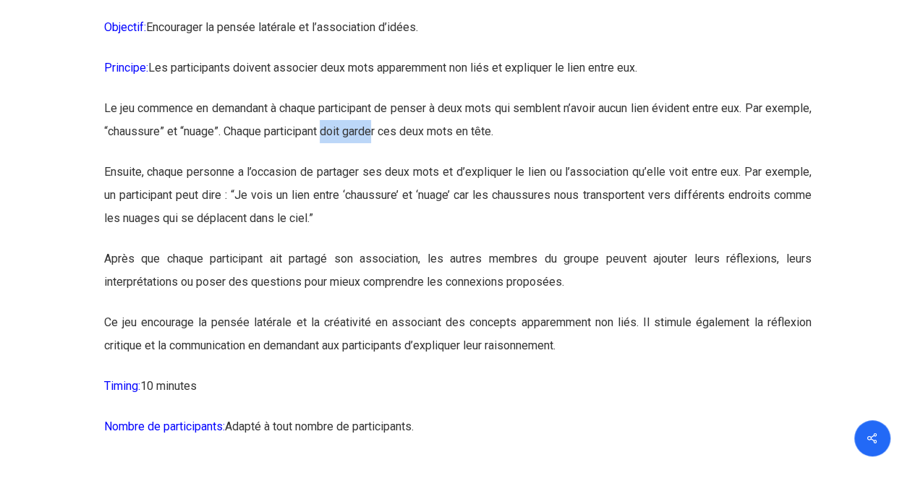
drag, startPoint x: 378, startPoint y: 171, endPoint x: 432, endPoint y: 203, distance: 63.2
click at [432, 161] on p "Le jeu commence en demandant à chaque participant de penser à deux mots qui sem…" at bounding box center [457, 129] width 707 height 64
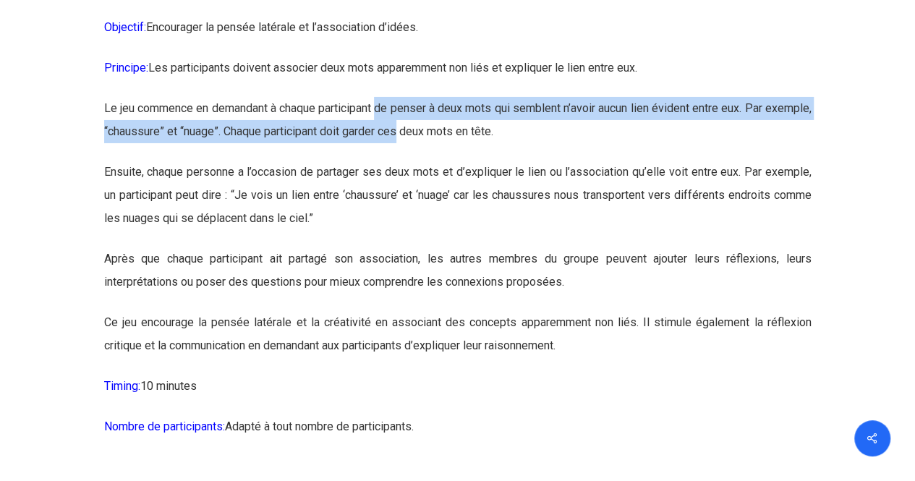
drag, startPoint x: 395, startPoint y: 163, endPoint x: 450, endPoint y: 197, distance: 64.6
click at [450, 161] on p "Le jeu commence en demandant à chaque participant de penser à deux mots qui sem…" at bounding box center [457, 129] width 707 height 64
drag, startPoint x: 393, startPoint y: 168, endPoint x: 464, endPoint y: 216, distance: 85.3
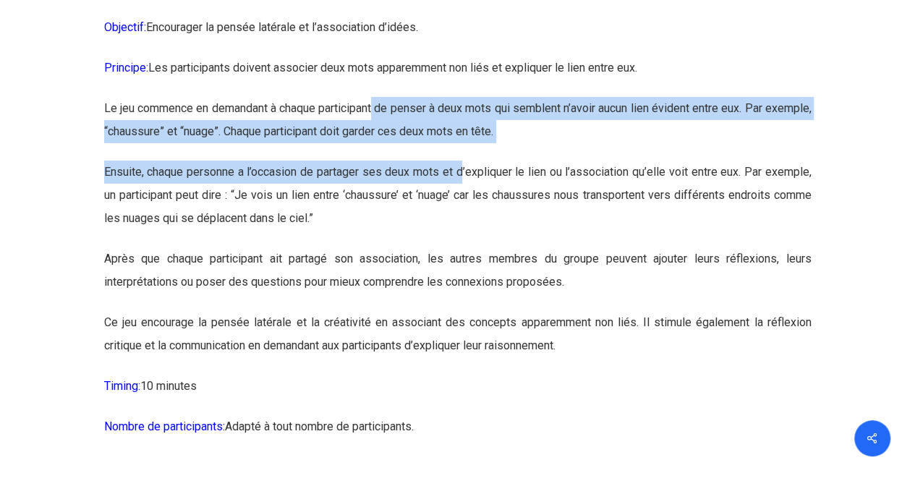
click at [464, 216] on p "Ensuite, chaque personne a l’occasion de partager ses deux mots et d’expliquer …" at bounding box center [457, 204] width 707 height 87
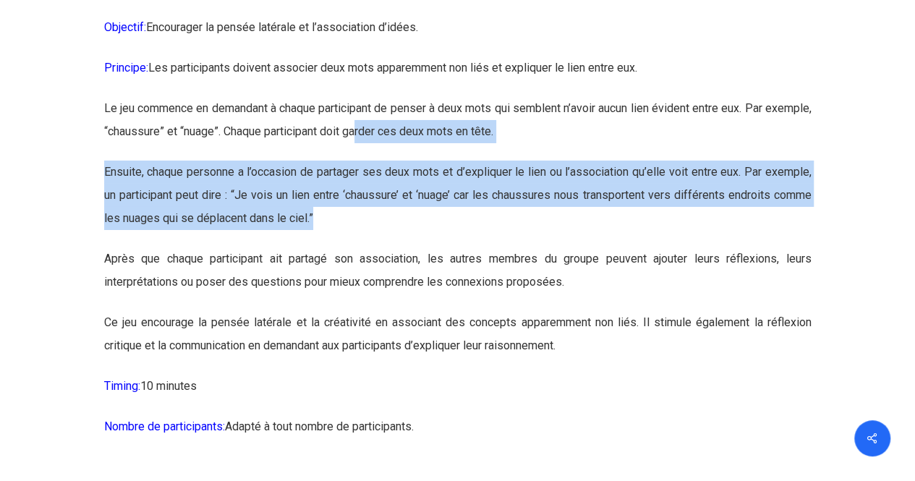
drag, startPoint x: 411, startPoint y: 176, endPoint x: 522, endPoint y: 278, distance: 150.5
click at [522, 247] on p "Ensuite, chaque personne a l’occasion de partager ses deux mots et d’expliquer …" at bounding box center [457, 204] width 707 height 87
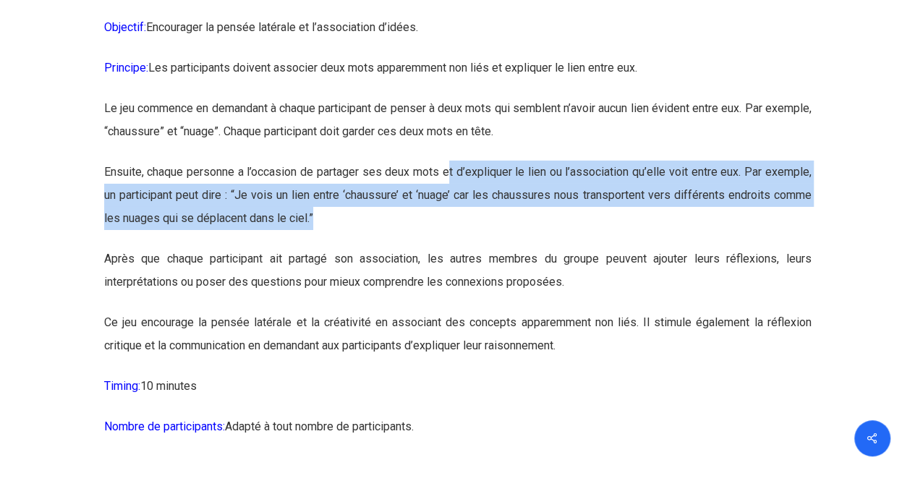
drag, startPoint x: 448, startPoint y: 216, endPoint x: 513, endPoint y: 261, distance: 79.0
click at [513, 247] on p "Ensuite, chaque personne a l’occasion de partager ses deux mots et d’expliquer …" at bounding box center [457, 204] width 707 height 87
click at [451, 209] on p "Ensuite, chaque personne a l’occasion de partager ses deux mots et d’expliquer …" at bounding box center [457, 204] width 707 height 87
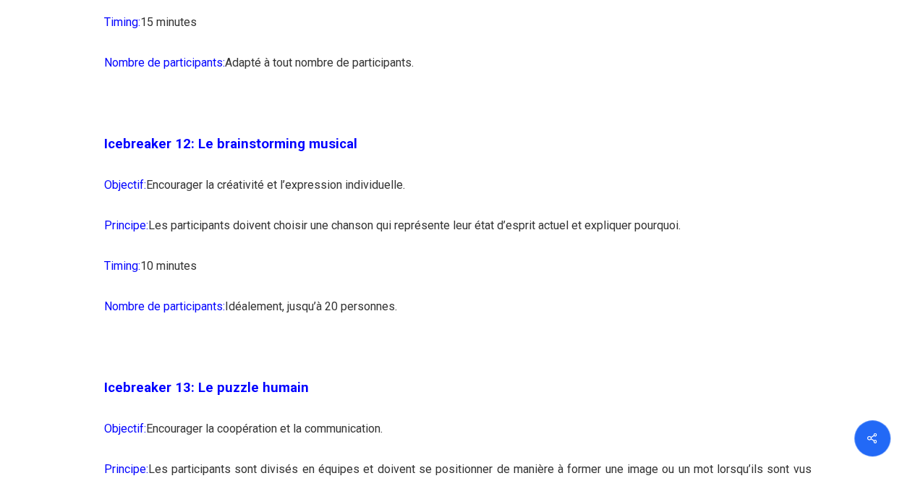
scroll to position [6276, 0]
drag, startPoint x: 440, startPoint y: 268, endPoint x: 550, endPoint y: 364, distance: 146.1
click at [550, 335] on p "Nombre de participants: [GEOGRAPHIC_DATA], jusqu’à 20 personnes." at bounding box center [457, 314] width 707 height 41
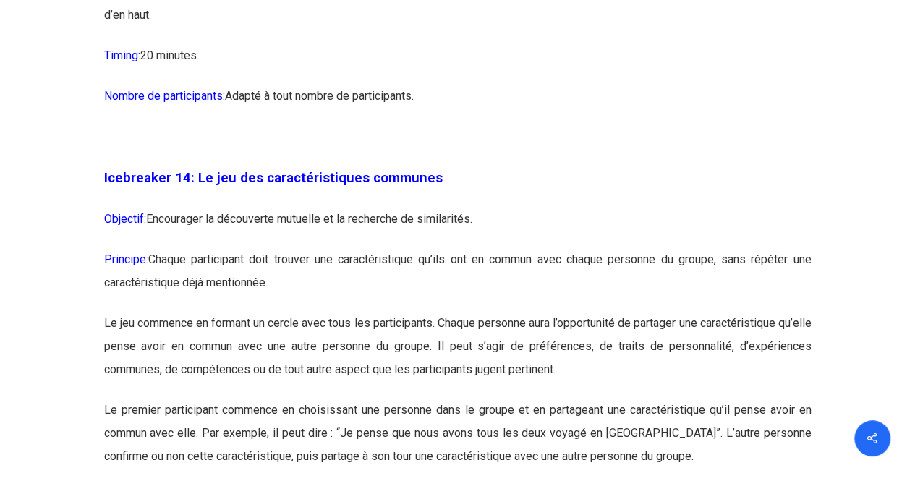
scroll to position [6755, 0]
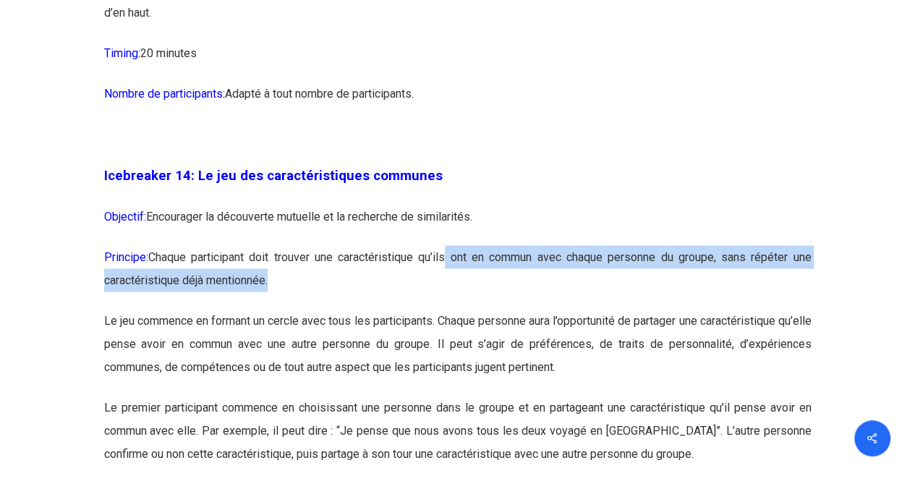
drag, startPoint x: 447, startPoint y: 304, endPoint x: 507, endPoint y: 331, distance: 65.4
click at [507, 309] on p "Principe: Chaque participant doit trouver une caractéristique qu’ils ont en com…" at bounding box center [457, 277] width 707 height 64
drag, startPoint x: 355, startPoint y: 297, endPoint x: 457, endPoint y: 352, distance: 116.2
click at [457, 309] on p "Principe: Chaque participant doit trouver une caractéristique qu’ils ont en com…" at bounding box center [457, 277] width 707 height 64
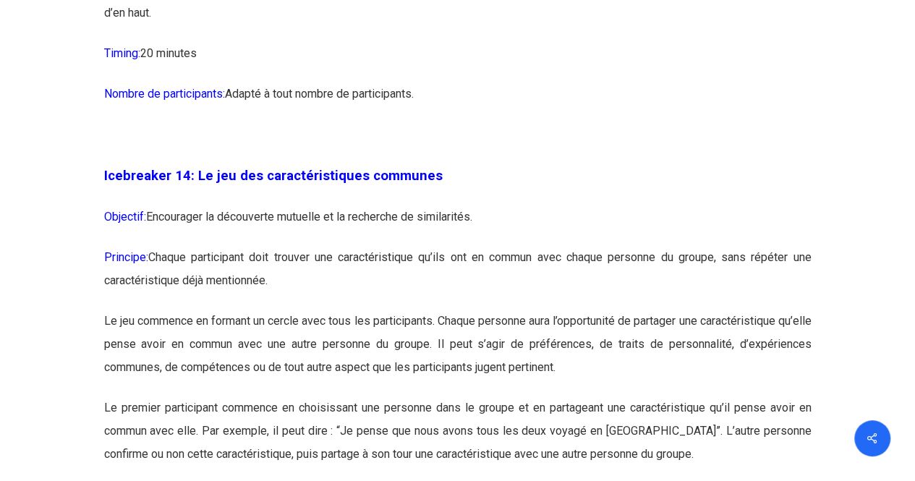
click at [249, 245] on p "Objectif: Encourager la découverte mutuelle et la recherche de similarités." at bounding box center [457, 225] width 707 height 41
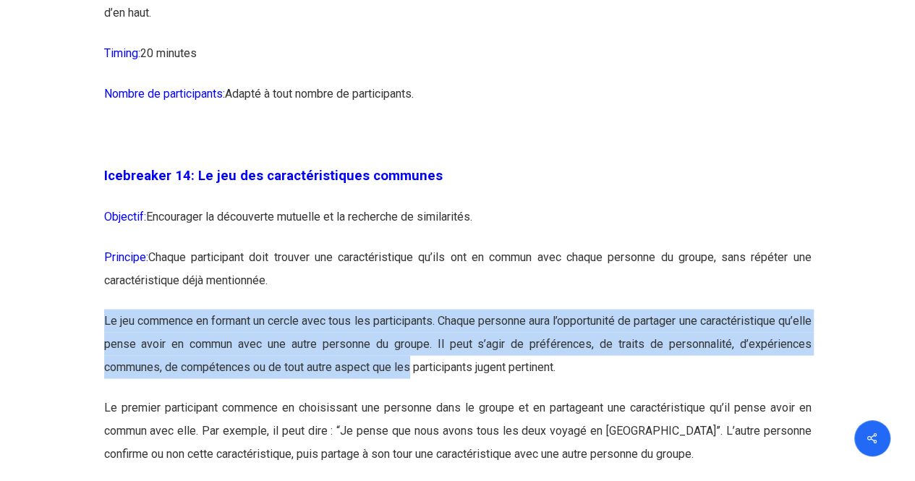
drag, startPoint x: 276, startPoint y: 344, endPoint x: 416, endPoint y: 428, distance: 163.8
click at [416, 396] on p "Le jeu commence en formant un cercle avec tous les participants. Chaque personn…" at bounding box center [457, 352] width 707 height 87
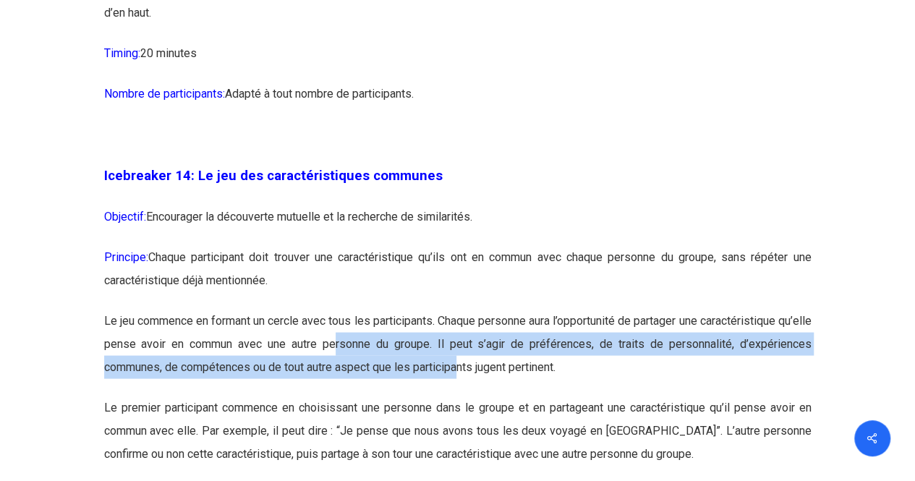
drag, startPoint x: 359, startPoint y: 383, endPoint x: 463, endPoint y: 422, distance: 111.0
click at [463, 396] on p "Le jeu commence en formant un cercle avec tous les participants. Chaque personn…" at bounding box center [457, 352] width 707 height 87
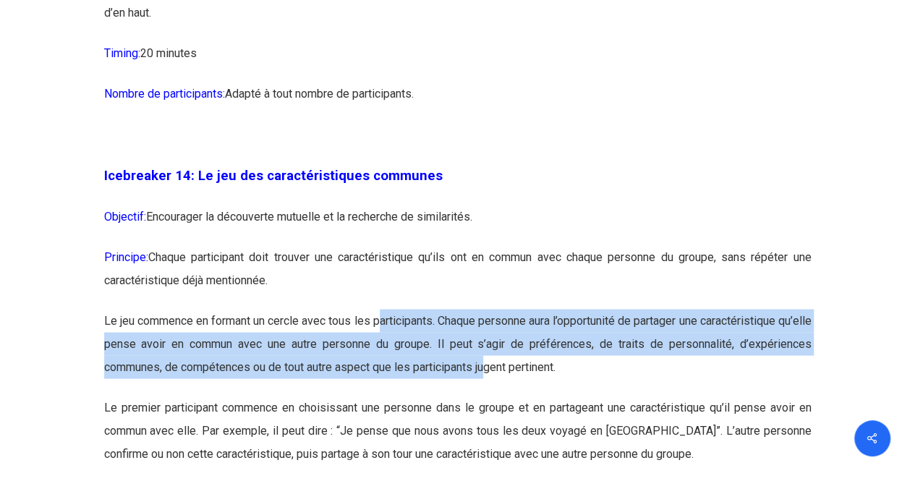
drag, startPoint x: 394, startPoint y: 371, endPoint x: 493, endPoint y: 411, distance: 106.1
click at [493, 396] on p "Le jeu commence en formant un cercle avec tous les participants. Chaque personn…" at bounding box center [457, 352] width 707 height 87
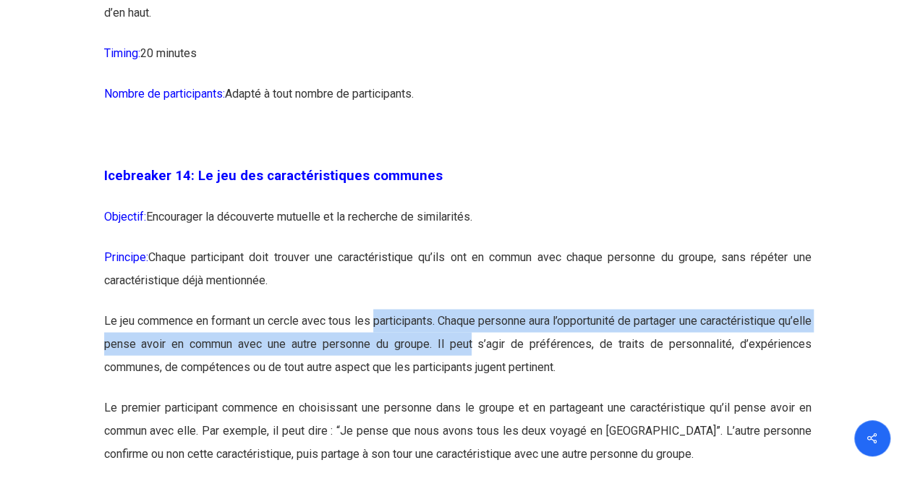
drag, startPoint x: 388, startPoint y: 380, endPoint x: 492, endPoint y: 394, distance: 104.4
click at [492, 394] on p "Le jeu commence en formant un cercle avec tous les participants. Chaque personn…" at bounding box center [457, 352] width 707 height 87
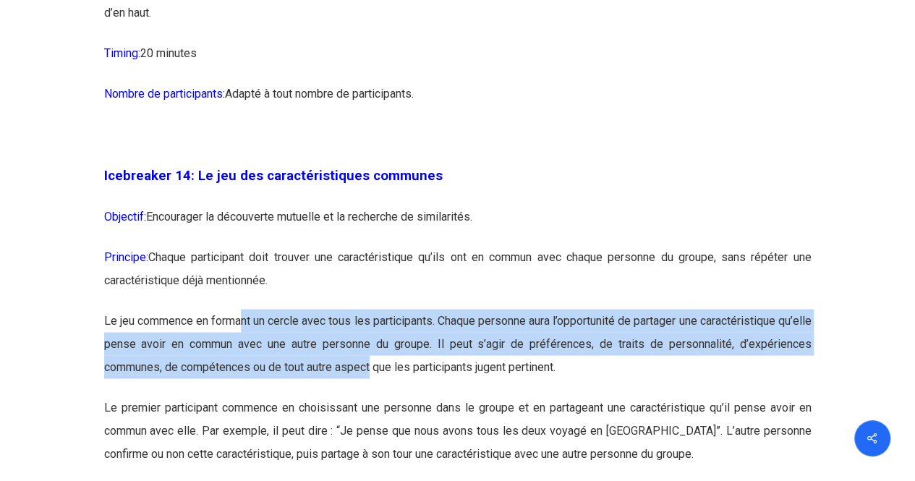
drag, startPoint x: 247, startPoint y: 371, endPoint x: 375, endPoint y: 411, distance: 134.1
click at [375, 396] on p "Le jeu commence en formant un cercle avec tous les participants. Chaque personn…" at bounding box center [457, 352] width 707 height 87
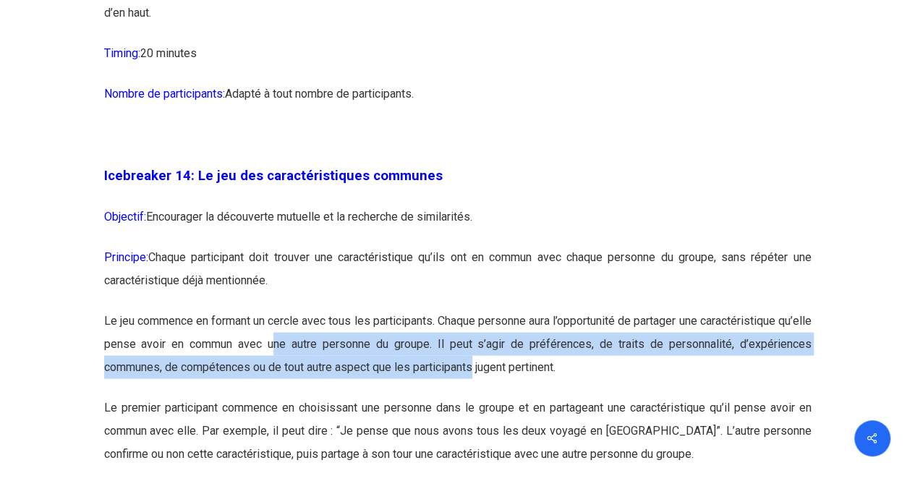
drag, startPoint x: 305, startPoint y: 388, endPoint x: 482, endPoint y: 427, distance: 180.7
click at [482, 396] on p "Le jeu commence en formant un cercle avec tous les participants. Chaque personn…" at bounding box center [457, 352] width 707 height 87
drag, startPoint x: 327, startPoint y: 385, endPoint x: 472, endPoint y: 417, distance: 148.1
click at [472, 396] on p "Le jeu commence en formant un cercle avec tous les participants. Chaque personn…" at bounding box center [457, 352] width 707 height 87
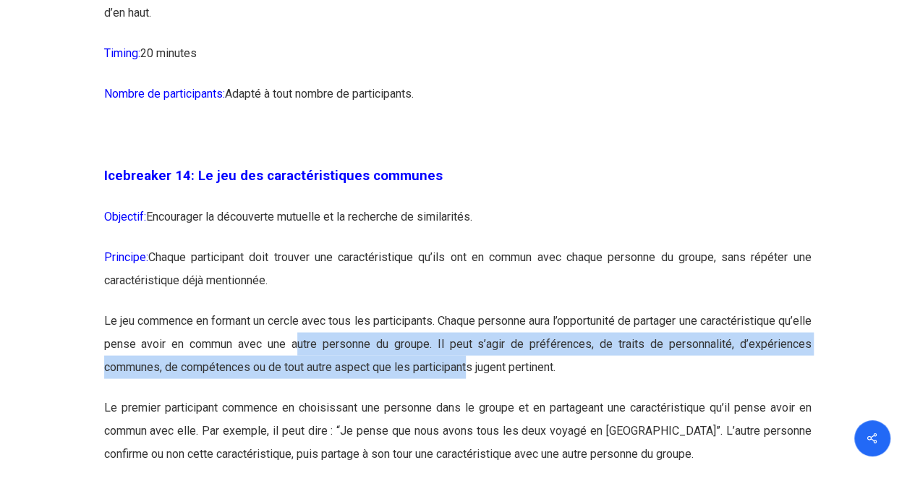
click at [472, 396] on p "Le jeu commence en formant un cercle avec tous les participants. Chaque personn…" at bounding box center [457, 352] width 707 height 87
drag, startPoint x: 362, startPoint y: 388, endPoint x: 462, endPoint y: 413, distance: 102.8
click at [462, 396] on p "Le jeu commence en formant un cercle avec tous les participants. Chaque personn…" at bounding box center [457, 352] width 707 height 87
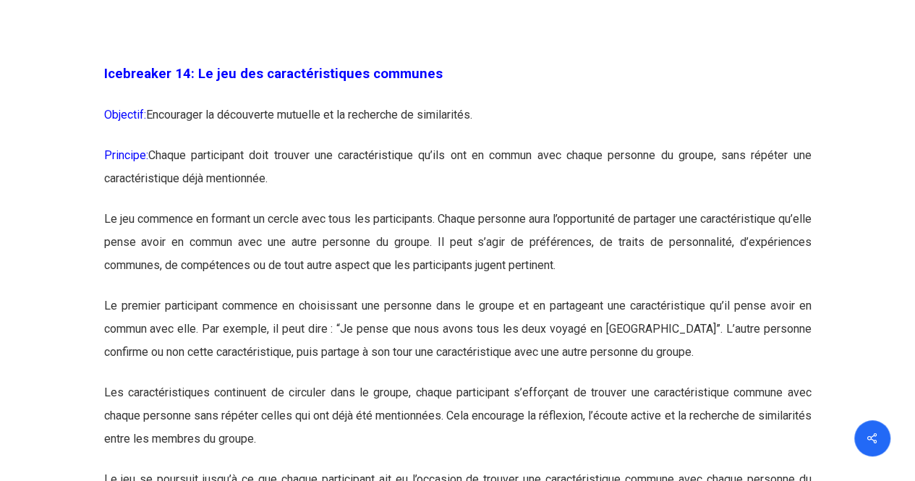
scroll to position [6858, 0]
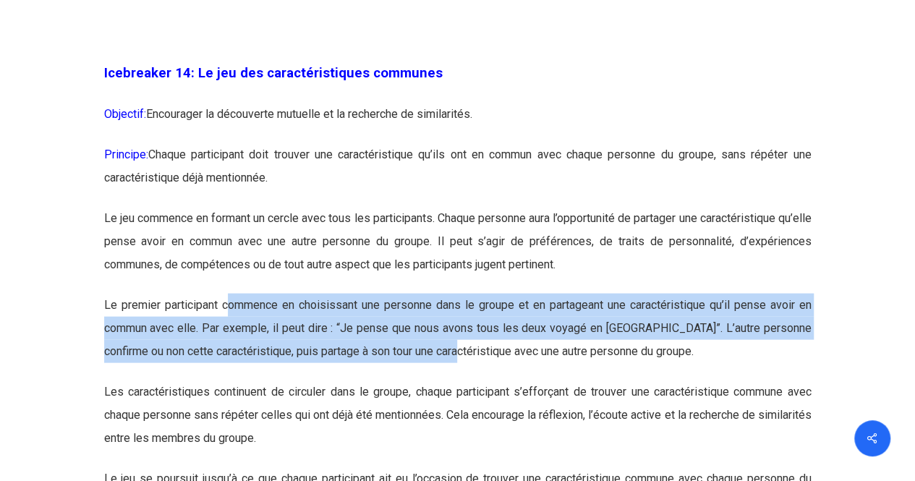
drag, startPoint x: 227, startPoint y: 345, endPoint x: 444, endPoint y: 405, distance: 225.1
click at [444, 380] on p "Le premier participant commence en choisissant une personne dans le groupe et e…" at bounding box center [457, 336] width 707 height 87
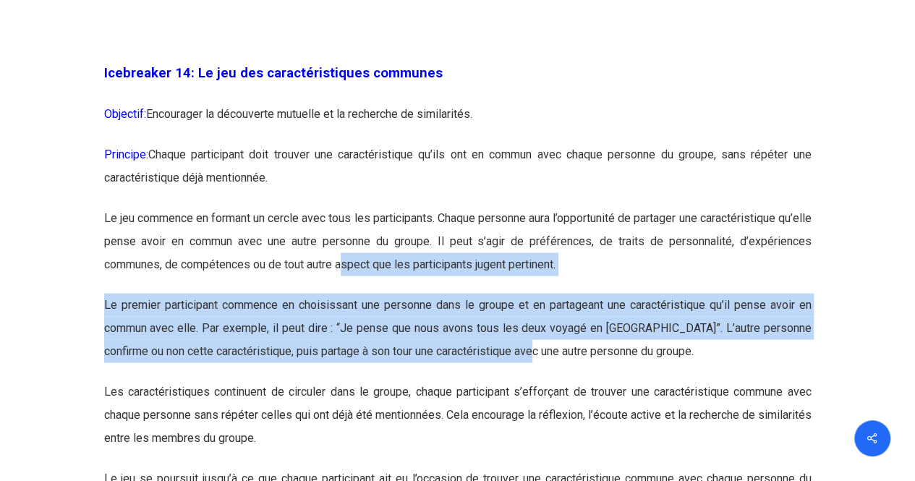
drag, startPoint x: 344, startPoint y: 333, endPoint x: 523, endPoint y: 402, distance: 191.4
click at [523, 380] on p "Le premier participant commence en choisissant une personne dans le groupe et e…" at bounding box center [457, 336] width 707 height 87
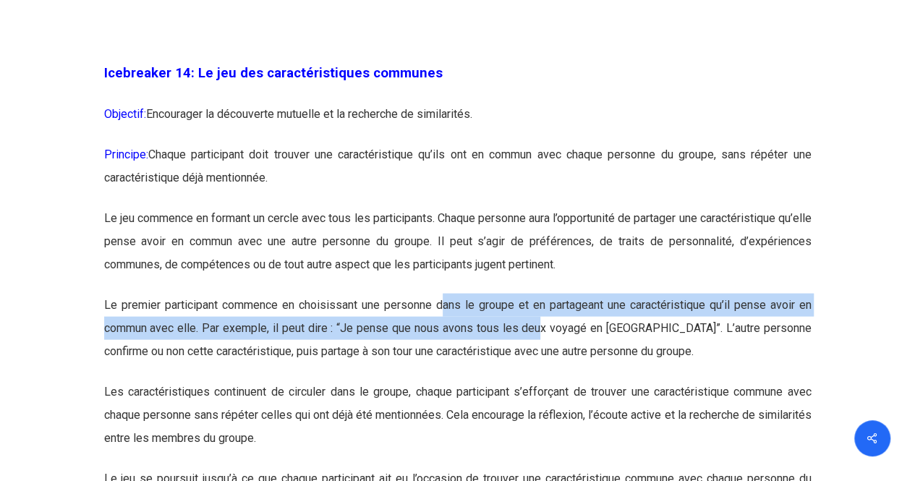
drag, startPoint x: 442, startPoint y: 346, endPoint x: 541, endPoint y: 378, distance: 104.1
click at [541, 378] on p "Le premier participant commence en choisissant une personne dans le groupe et e…" at bounding box center [457, 336] width 707 height 87
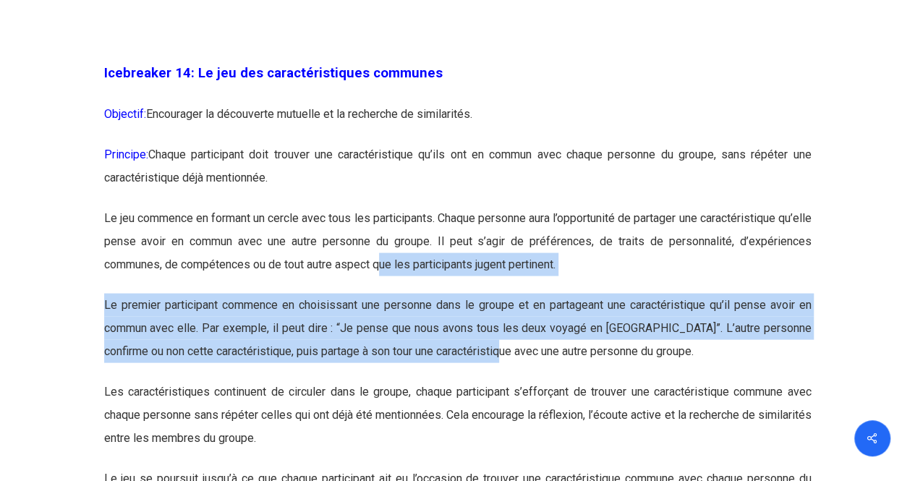
drag, startPoint x: 380, startPoint y: 342, endPoint x: 493, endPoint y: 393, distance: 123.7
click at [493, 380] on p "Le premier participant commence en choisissant une personne dans le groupe et e…" at bounding box center [457, 336] width 707 height 87
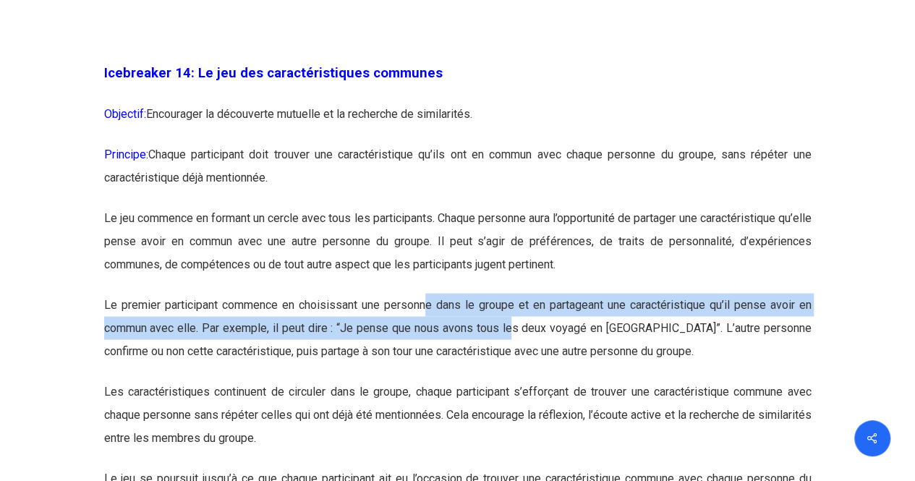
drag, startPoint x: 428, startPoint y: 352, endPoint x: 513, endPoint y: 388, distance: 92.7
click at [513, 380] on p "Le premier participant commence en choisissant une personne dans le groupe et e…" at bounding box center [457, 336] width 707 height 87
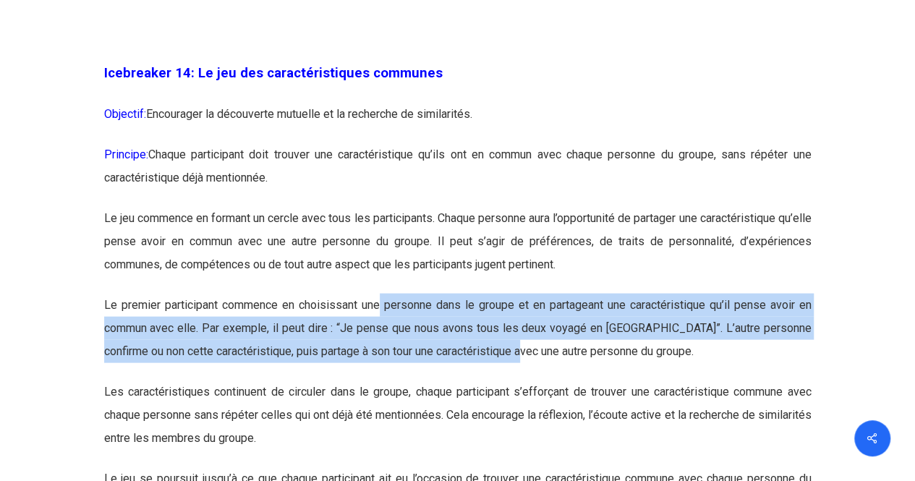
drag, startPoint x: 381, startPoint y: 346, endPoint x: 511, endPoint y: 399, distance: 140.2
click at [511, 380] on p "Le premier participant commence en choisissant une personne dans le groupe et e…" at bounding box center [457, 336] width 707 height 87
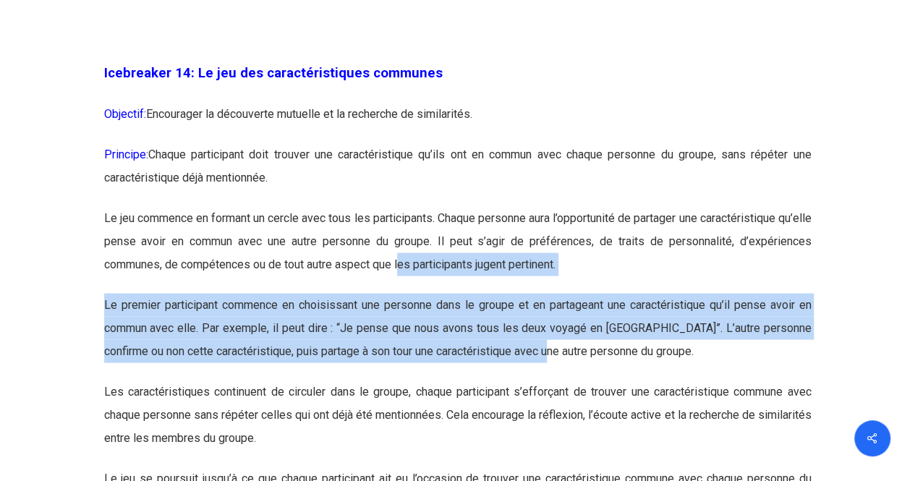
drag, startPoint x: 401, startPoint y: 332, endPoint x: 539, endPoint y: 410, distance: 158.1
click at [539, 380] on p "Le premier participant commence en choisissant une personne dans le groupe et e…" at bounding box center [457, 336] width 707 height 87
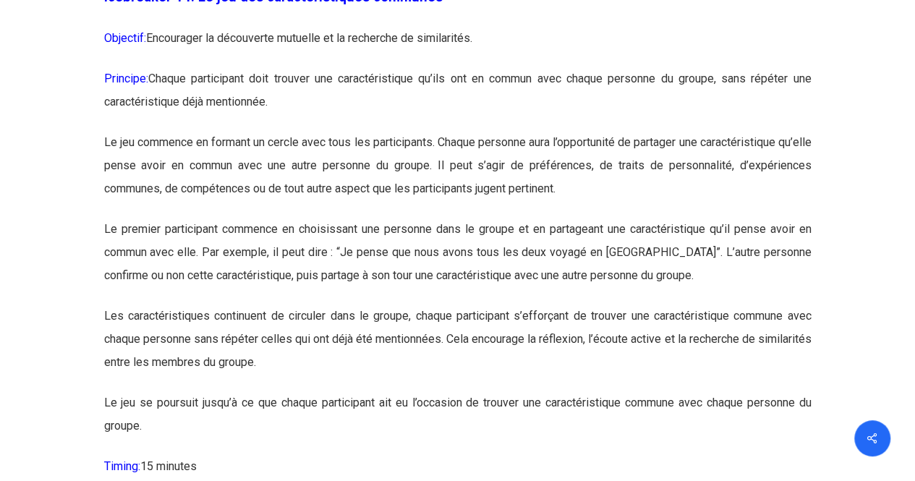
scroll to position [6935, 0]
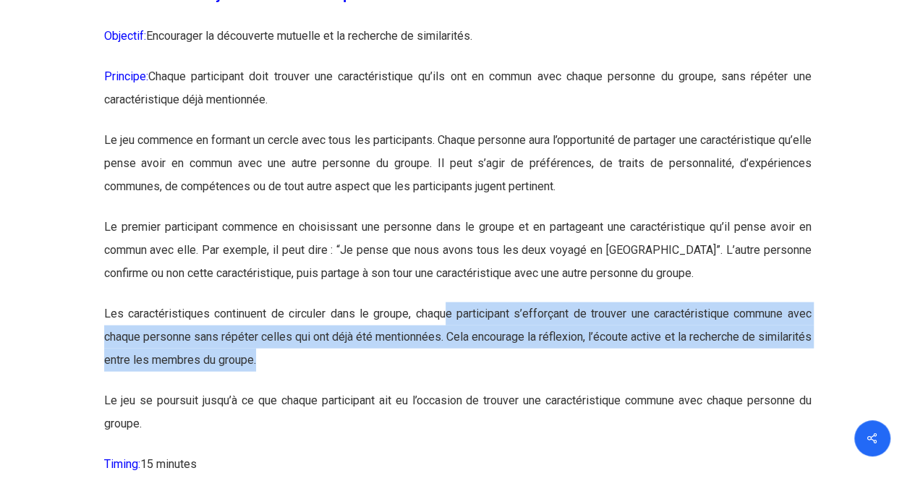
drag, startPoint x: 441, startPoint y: 352, endPoint x: 612, endPoint y: 438, distance: 190.8
click at [612, 389] on p "Les caractéristiques continuent de circuler dans le groupe, chaque participant …" at bounding box center [457, 345] width 707 height 87
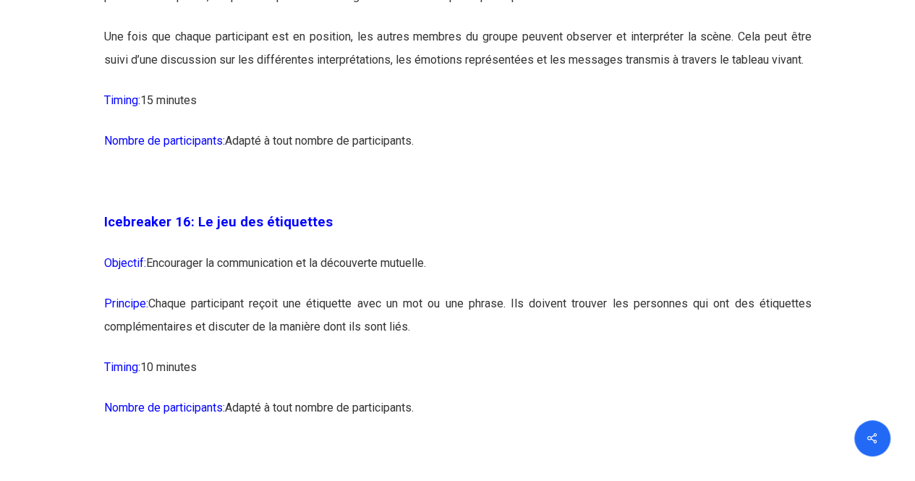
scroll to position [7792, 0]
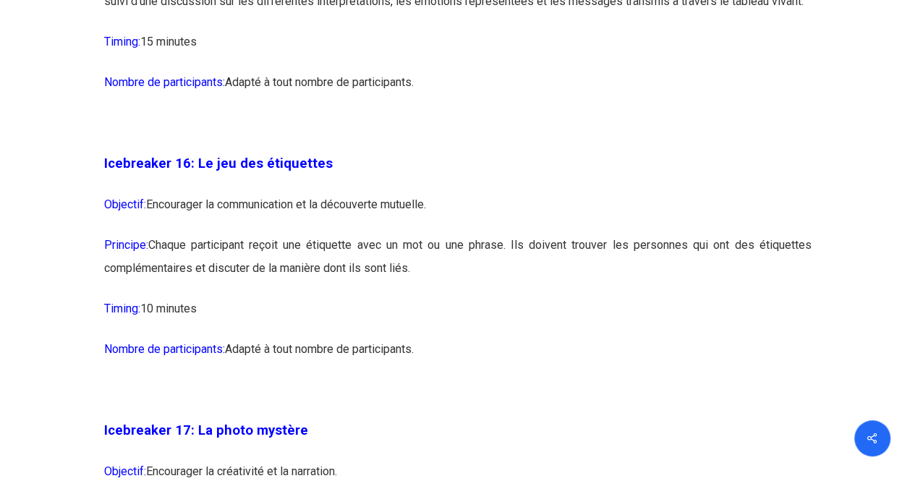
drag, startPoint x: 327, startPoint y: 295, endPoint x: 440, endPoint y: 328, distance: 117.6
click at [440, 297] on p "Principe: Chaque participant reçoit une étiquette avec un mot ou une phrase. Il…" at bounding box center [457, 266] width 707 height 64
drag, startPoint x: 356, startPoint y: 281, endPoint x: 472, endPoint y: 355, distance: 137.8
click at [472, 355] on div "Icebreaker 1: Nommez votre super-pouvoir ! Objectif: Encourager l’expression in…" at bounding box center [457, 362] width 707 height 13656
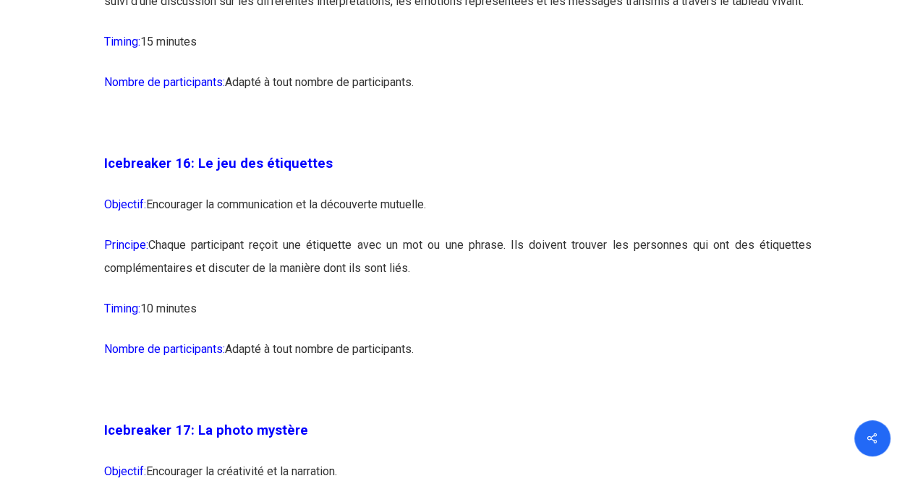
click at [472, 338] on p "Timing: 10 minutes" at bounding box center [457, 317] width 707 height 41
drag, startPoint x: 318, startPoint y: 274, endPoint x: 486, endPoint y: 371, distance: 193.8
click at [486, 371] on div "Icebreaker 1: Nommez votre super-pouvoir ! Objectif: Encourager l’expression in…" at bounding box center [457, 362] width 707 height 13656
click at [486, 338] on p "Timing: 10 minutes" at bounding box center [457, 317] width 707 height 41
drag, startPoint x: 373, startPoint y: 297, endPoint x: 459, endPoint y: 356, distance: 103.5
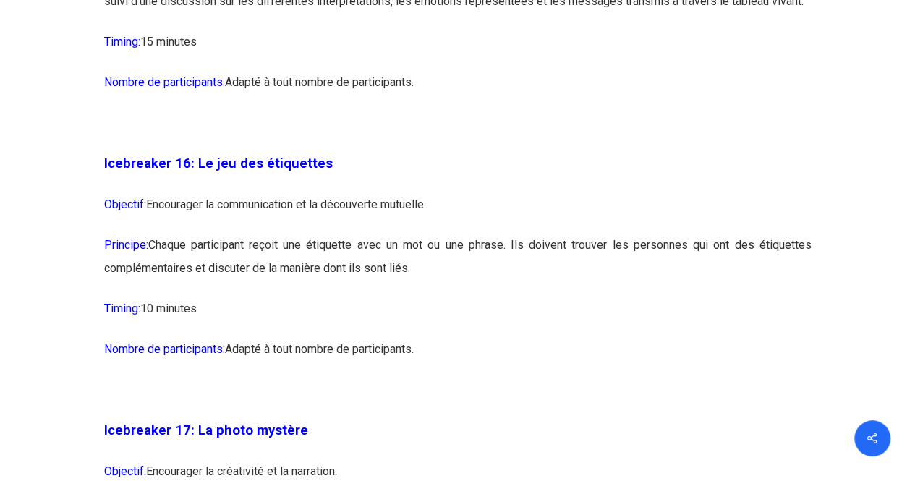
click at [459, 356] on div "Icebreaker 1: Nommez votre super-pouvoir ! Objectif: Encourager l’expression in…" at bounding box center [457, 362] width 707 height 13656
click at [459, 338] on p "Timing: 10 minutes" at bounding box center [457, 317] width 707 height 41
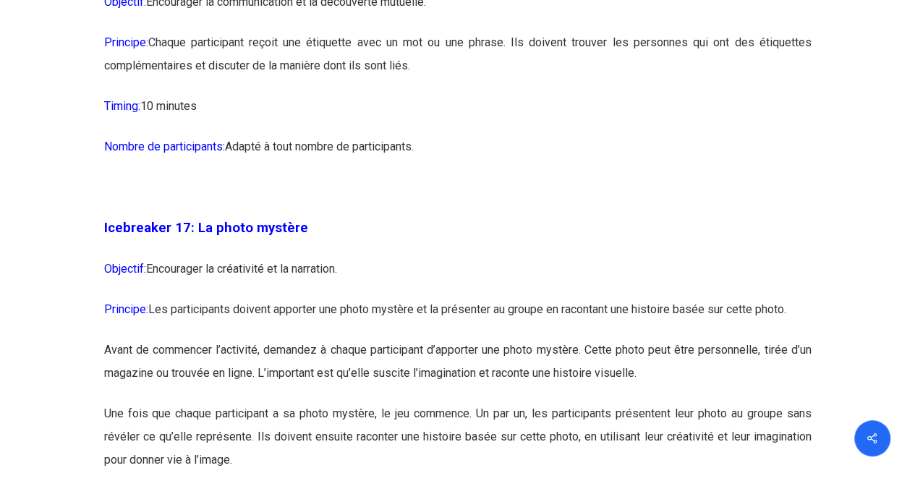
scroll to position [7998, 0]
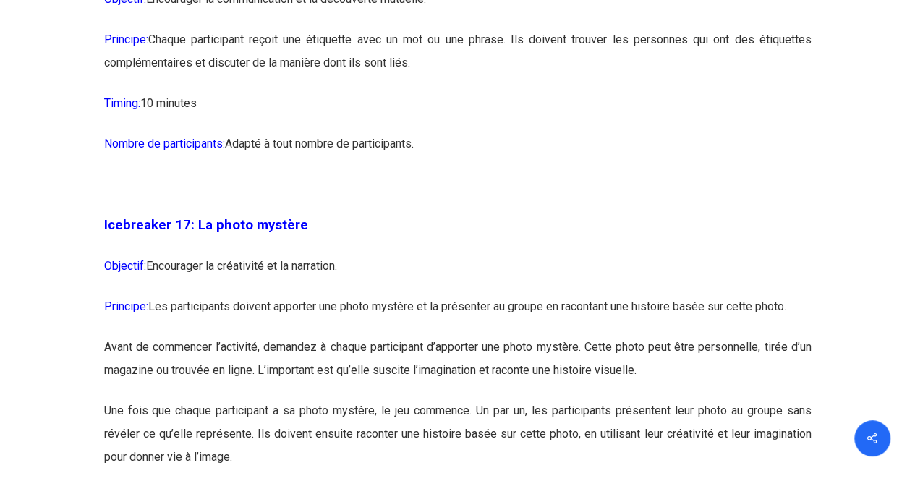
click at [459, 336] on p "Principe: Les participants doivent apporter une photo mystère et la présenter a…" at bounding box center [457, 315] width 707 height 41
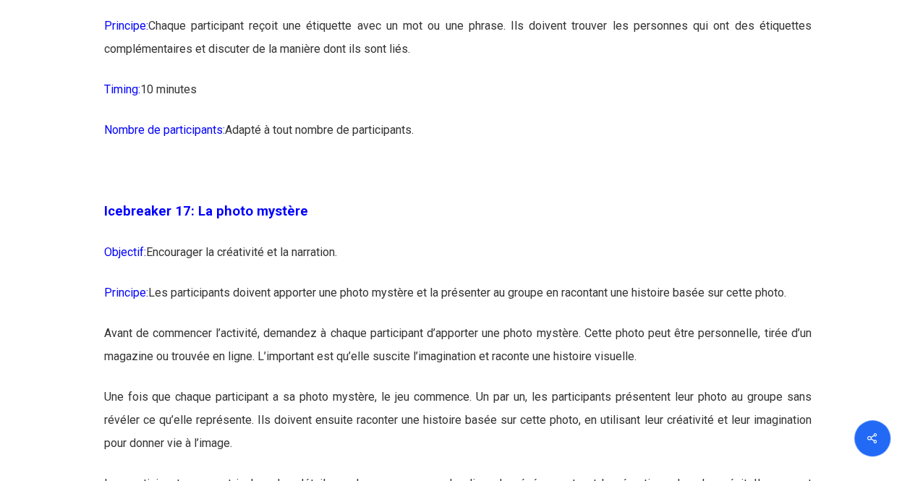
scroll to position [8013, 0]
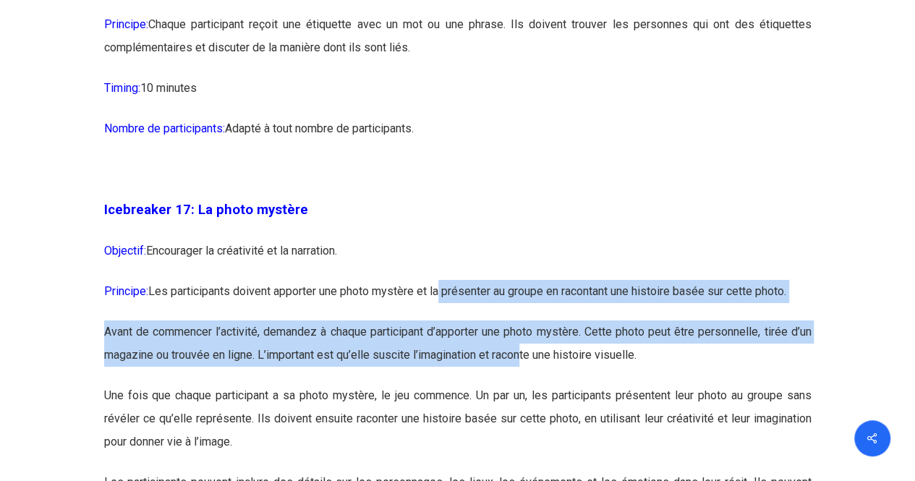
drag, startPoint x: 445, startPoint y: 340, endPoint x: 525, endPoint y: 401, distance: 101.1
click at [525, 401] on div "Icebreaker 1: Nommez votre super-pouvoir ! Objectif: Encourager l’expression in…" at bounding box center [457, 141] width 707 height 13656
click at [525, 384] on p "Avant de commencer l’activité, demandez à chaque participant d’apporter une pho…" at bounding box center [457, 352] width 707 height 64
drag, startPoint x: 474, startPoint y: 342, endPoint x: 586, endPoint y: 422, distance: 137.9
click at [586, 422] on div "Icebreaker 1: Nommez votre super-pouvoir ! Objectif: Encourager l’expression in…" at bounding box center [457, 141] width 707 height 13656
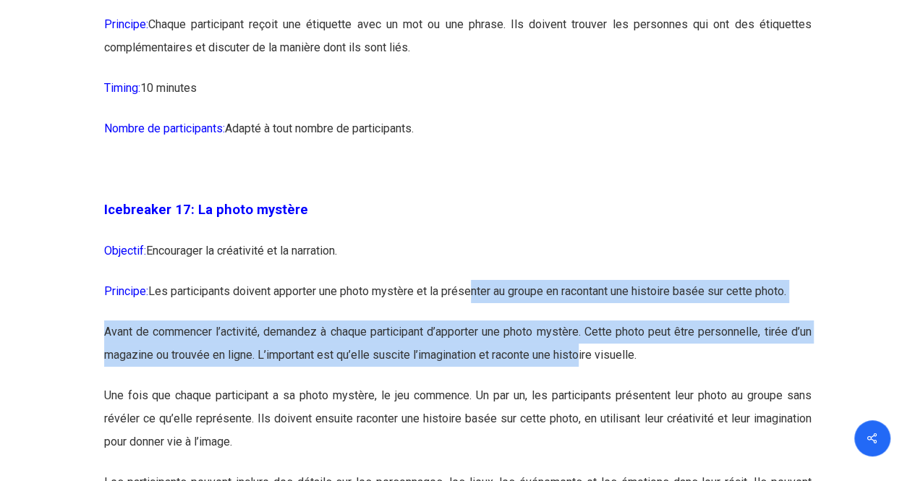
click at [586, 384] on p "Avant de commencer l’activité, demandez à chaque participant d’apporter une pho…" at bounding box center [457, 352] width 707 height 64
drag, startPoint x: 506, startPoint y: 335, endPoint x: 601, endPoint y: 401, distance: 115.8
click at [601, 401] on div "Icebreaker 1: Nommez votre super-pouvoir ! Objectif: Encourager l’expression in…" at bounding box center [457, 141] width 707 height 13656
click at [601, 384] on p "Avant de commencer l’activité, demandez à chaque participant d’apporter une pho…" at bounding box center [457, 352] width 707 height 64
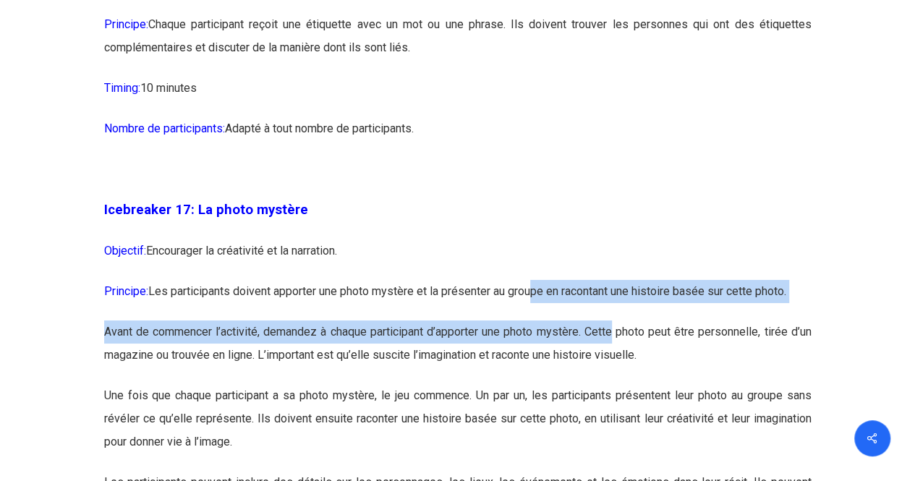
drag, startPoint x: 538, startPoint y: 344, endPoint x: 615, endPoint y: 388, distance: 88.8
click at [615, 388] on div "Icebreaker 1: Nommez votre super-pouvoir ! Objectif: Encourager l’expression in…" at bounding box center [457, 141] width 707 height 13656
click at [615, 384] on p "Avant de commencer l’activité, demandez à chaque participant d’apporter une pho…" at bounding box center [457, 352] width 707 height 64
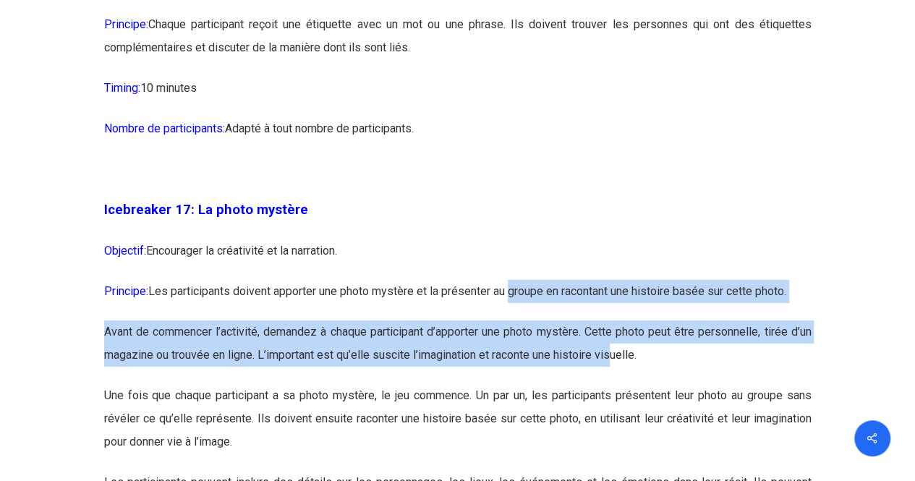
drag, startPoint x: 515, startPoint y: 340, endPoint x: 615, endPoint y: 396, distance: 114.9
click at [615, 396] on div "Icebreaker 1: Nommez votre super-pouvoir ! Objectif: Encourager l’expression in…" at bounding box center [457, 141] width 707 height 13656
click at [615, 384] on p "Avant de commencer l’activité, demandez à chaque participant d’apporter une pho…" at bounding box center [457, 352] width 707 height 64
drag, startPoint x: 546, startPoint y: 342, endPoint x: 639, endPoint y: 398, distance: 108.0
click at [639, 398] on div "Icebreaker 1: Nommez votre super-pouvoir ! Objectif: Encourager l’expression in…" at bounding box center [457, 141] width 707 height 13656
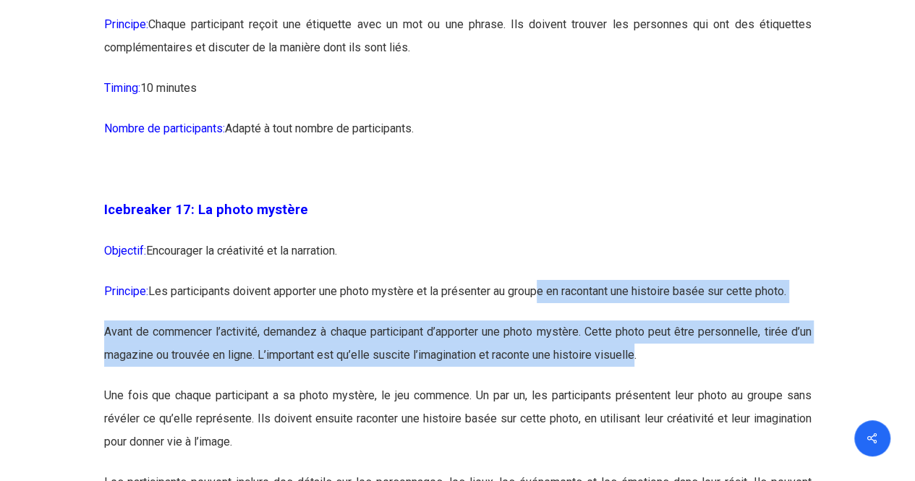
click at [639, 384] on p "Avant de commencer l’activité, demandez à chaque participant d’apporter une pho…" at bounding box center [457, 352] width 707 height 64
drag, startPoint x: 594, startPoint y: 366, endPoint x: 663, endPoint y: 394, distance: 74.9
click at [663, 394] on div "Icebreaker 1: Nommez votre super-pouvoir ! Objectif: Encourager l’expression in…" at bounding box center [457, 141] width 707 height 13656
click at [663, 384] on p "Avant de commencer l’activité, demandez à chaque participant d’apporter une pho…" at bounding box center [457, 352] width 707 height 64
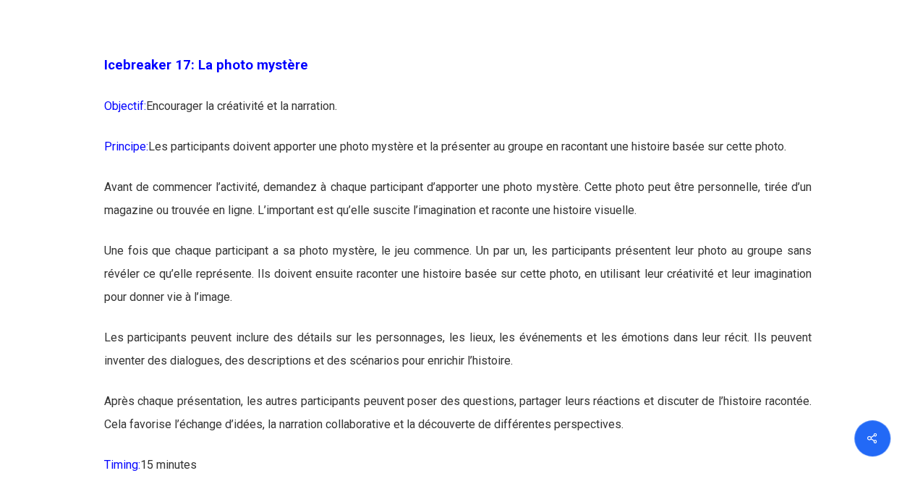
scroll to position [8158, 0]
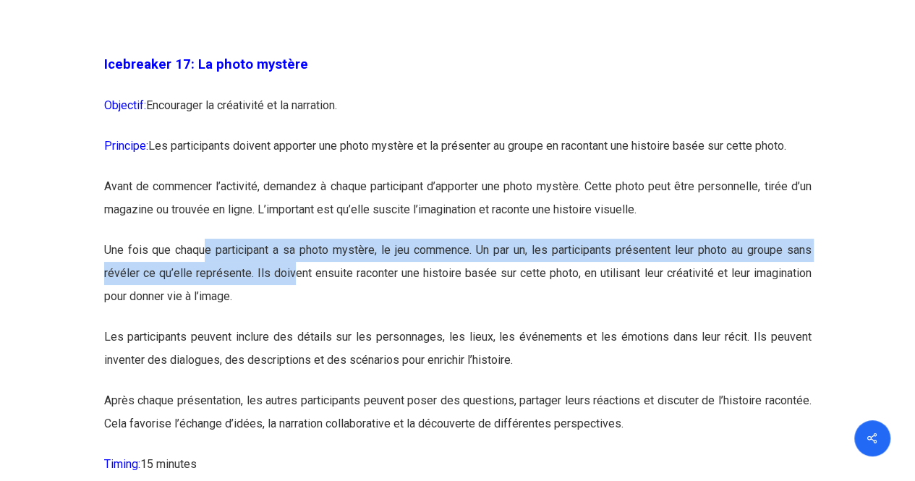
drag, startPoint x: 205, startPoint y: 291, endPoint x: 294, endPoint y: 331, distance: 98.1
click at [294, 325] on p "Une fois que chaque participant a sa photo mystère, le jeu commence. Un par un,…" at bounding box center [457, 282] width 707 height 87
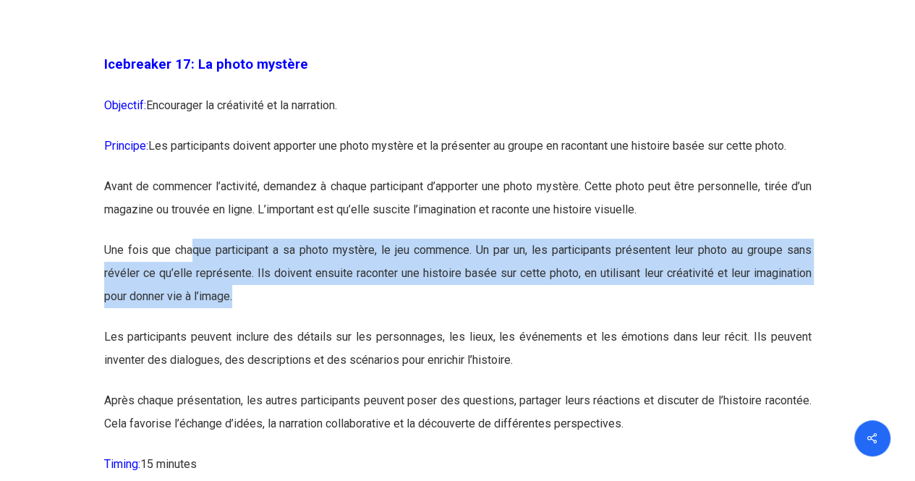
drag
click at [320, 325] on p "Une fois que chaque participant a sa photo mystère, le jeu commence. Un par un,…" at bounding box center [457, 282] width 707 height 87
click at [286, 325] on p "Une fois que chaque participant a sa photo mystère, le jeu commence. Un par un,…" at bounding box center [457, 282] width 707 height 87
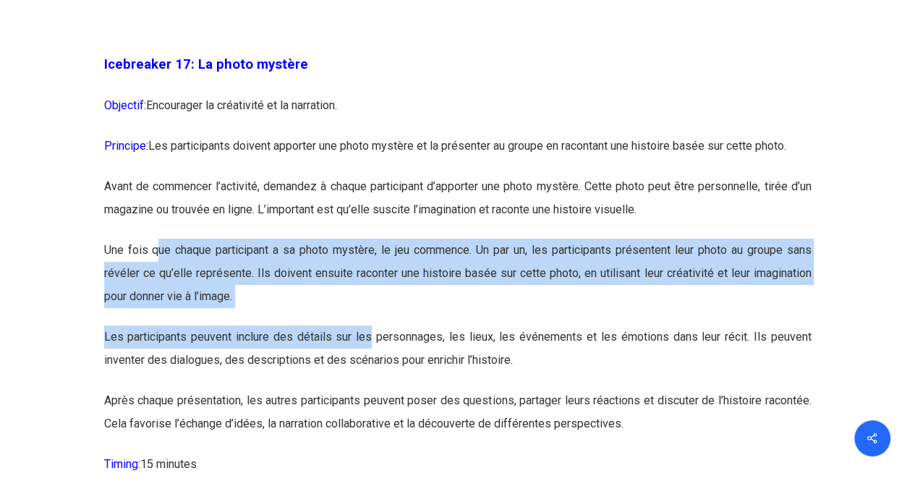
click at [322, 325] on p "Une fois que chaque participant a sa photo mystère, le jeu commence. Un par un,…" at bounding box center [457, 282] width 707 height 87
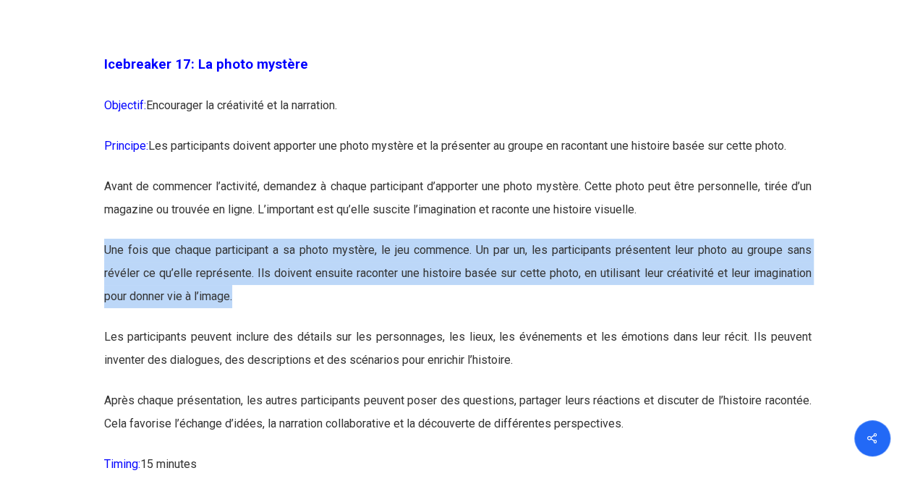
click at [333, 325] on p "Une fois que chaque participant a sa photo mystère, le jeu commence. Un par un,…" at bounding box center [457, 282] width 707 height 87
click at [370, 325] on p "Une fois que chaque participant a sa photo mystère, le jeu commence. Un par un,…" at bounding box center [457, 282] width 707 height 87
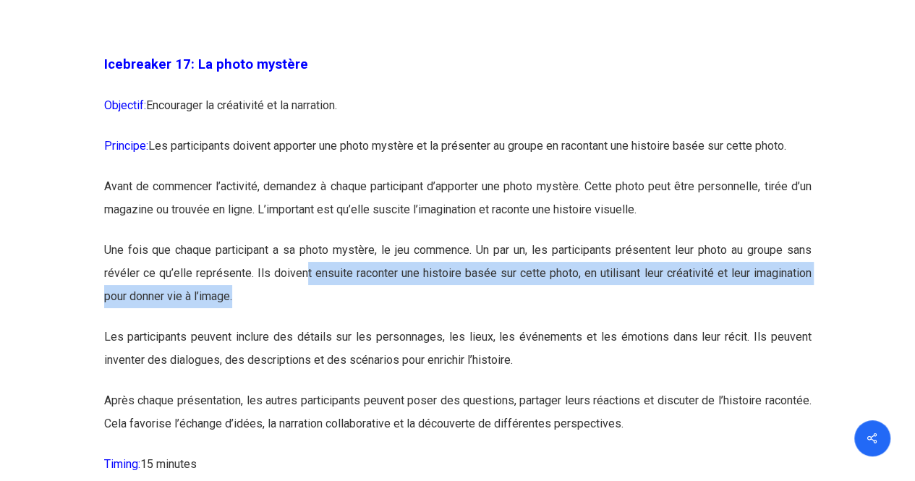
click at [398, 325] on p "Une fois que chaque participant a sa photo mystère, le jeu commence. Un par un,…" at bounding box center [457, 282] width 707 height 87
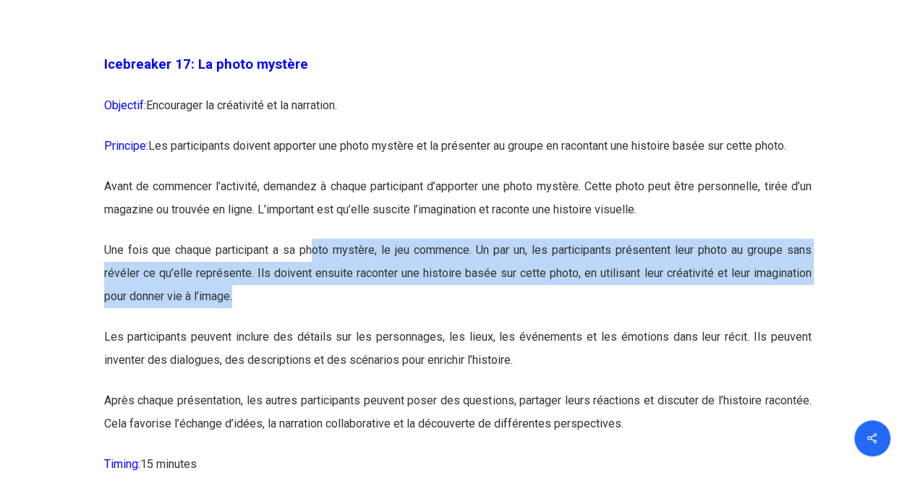
click at [374, 325] on p "Une fois que chaque participant a sa photo mystère, le jeu commence. Un par un,…" at bounding box center [457, 282] width 707 height 87
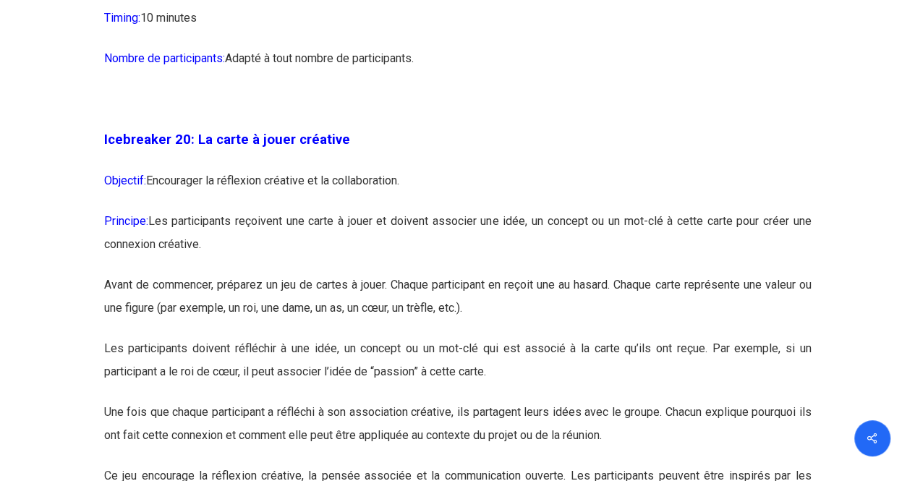
scroll to position [9694, 0]
drag, startPoint x: 414, startPoint y: 267, endPoint x: 453, endPoint y: 286, distance: 42.7
click at [453, 273] on p "Principe: Les participants reçoivent une carte à jouer et doivent associer une …" at bounding box center [457, 241] width 707 height 64
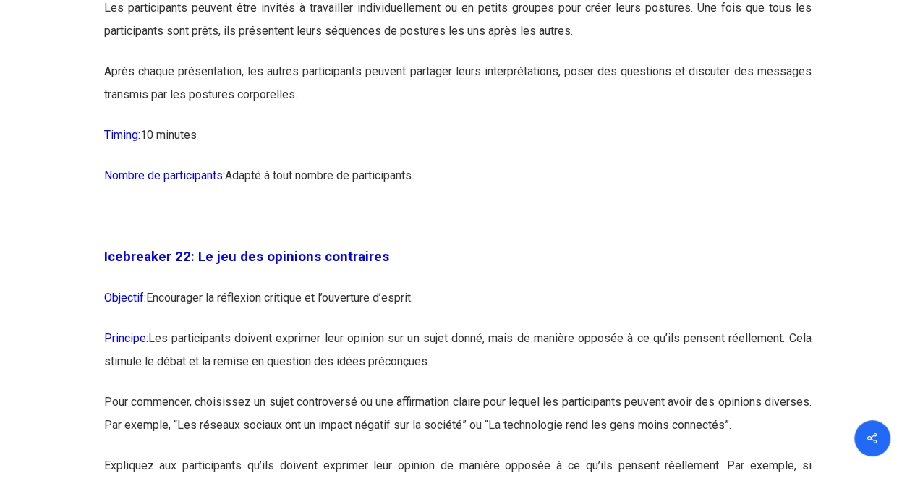
scroll to position [10621, 0]
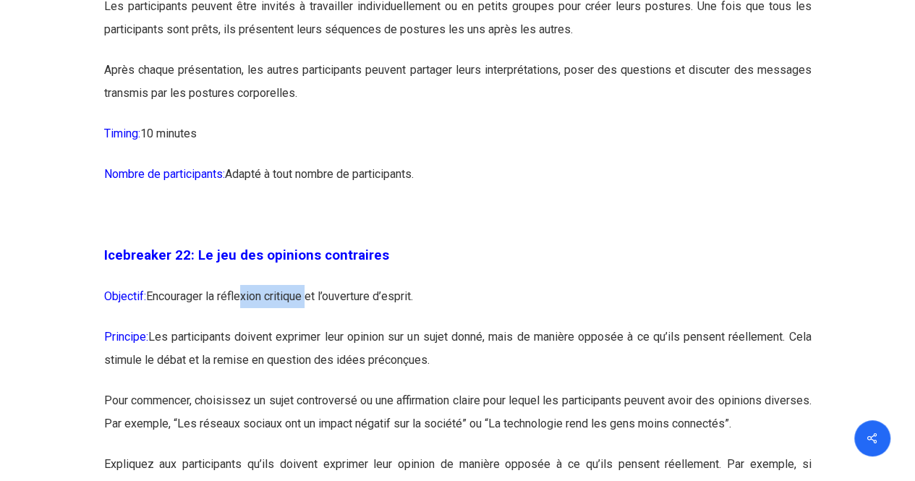
drag, startPoint x: 238, startPoint y: 367, endPoint x: 310, endPoint y: 383, distance: 74.1
click at [310, 325] on p "Objectif: Encourager la réflexion critique et l’ouverture d’esprit." at bounding box center [457, 305] width 707 height 41
click at [302, 389] on p "Principe: Les participants doivent exprimer leur opinion sur un sujet donné, ma…" at bounding box center [457, 357] width 707 height 64
drag, startPoint x: 276, startPoint y: 412, endPoint x: 370, endPoint y: 415, distance: 94.1
click at [370, 389] on p "Principe: Les participants doivent exprimer leur opinion sur un sujet donné, ma…" at bounding box center [457, 357] width 707 height 64
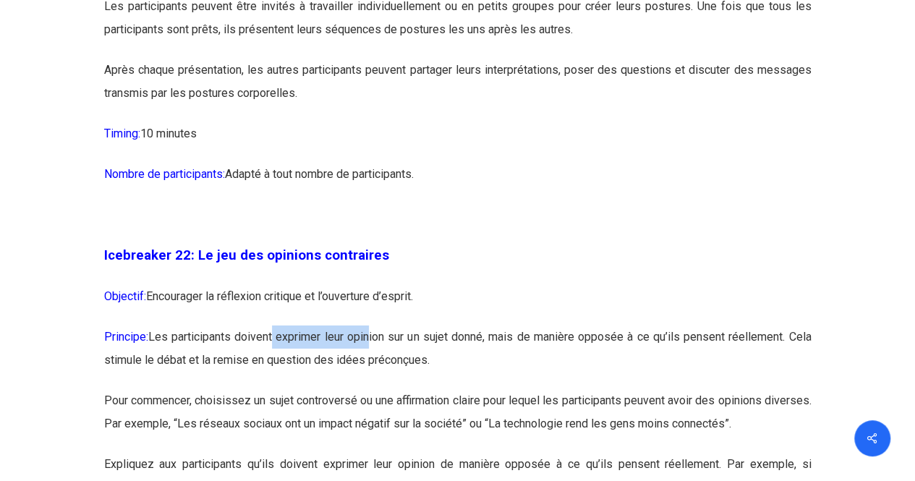
click at [370, 389] on p "Principe: Les participants doivent exprimer leur opinion sur un sujet donné, ma…" at bounding box center [457, 357] width 707 height 64
drag, startPoint x: 304, startPoint y: 410, endPoint x: 412, endPoint y: 409, distance: 107.8
click at [412, 389] on p "Principe: Les participants doivent exprimer leur opinion sur un sujet donné, ma…" at bounding box center [457, 357] width 707 height 64
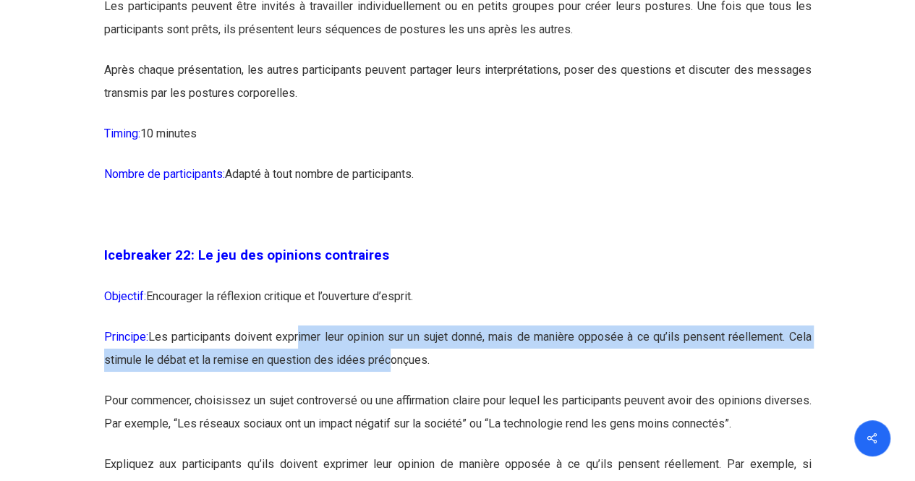
drag, startPoint x: 302, startPoint y: 422, endPoint x: 395, endPoint y: 435, distance: 94.2
click at [395, 389] on p "Principe: Les participants doivent exprimer leur opinion sur un sujet donné, ma…" at bounding box center [457, 357] width 707 height 64
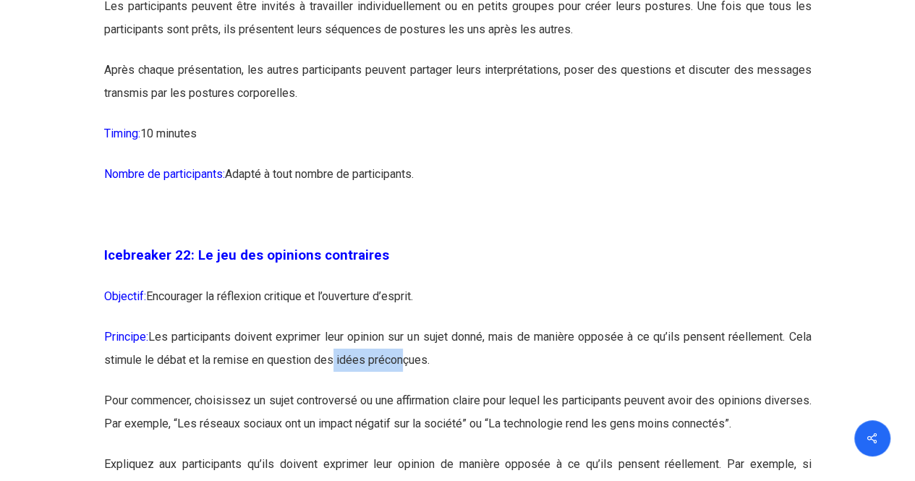
drag, startPoint x: 332, startPoint y: 435, endPoint x: 410, endPoint y: 432, distance: 78.2
click at [410, 389] on p "Principe: Les participants doivent exprimer leur opinion sur un sujet donné, ma…" at bounding box center [457, 357] width 707 height 64
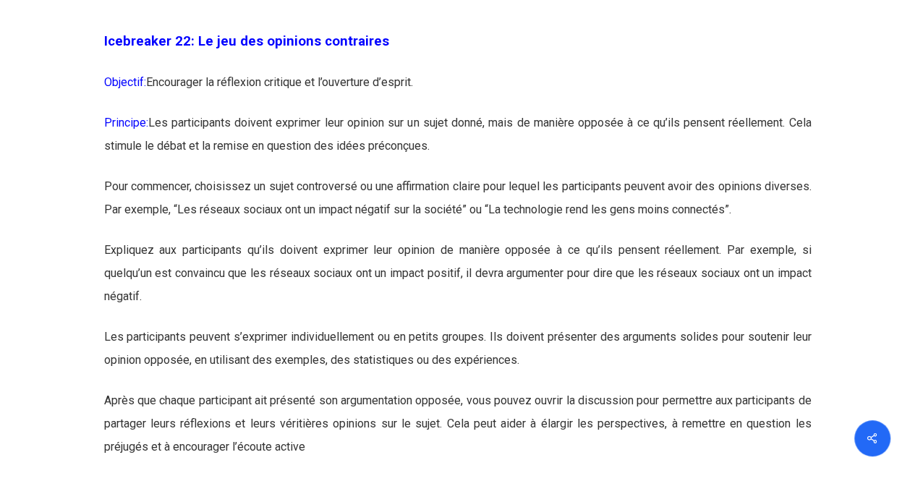
scroll to position [10835, 0]
drag, startPoint x: 359, startPoint y: 342, endPoint x: 459, endPoint y: 357, distance: 101.0
click at [459, 325] on p "Expliquez aux participants qu’ils doivent exprimer leur opinion de manière oppo…" at bounding box center [457, 281] width 707 height 87
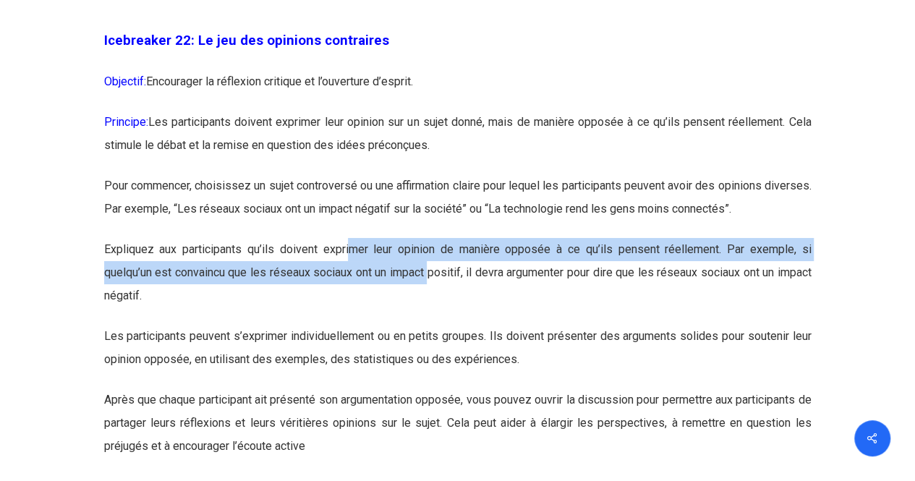
drag, startPoint x: 351, startPoint y: 322, endPoint x: 447, endPoint y: 348, distance: 99.0
click at [447, 325] on p "Expliquez aux participants qu’ils doivent exprimer leur opinion de manière oppo…" at bounding box center [457, 281] width 707 height 87
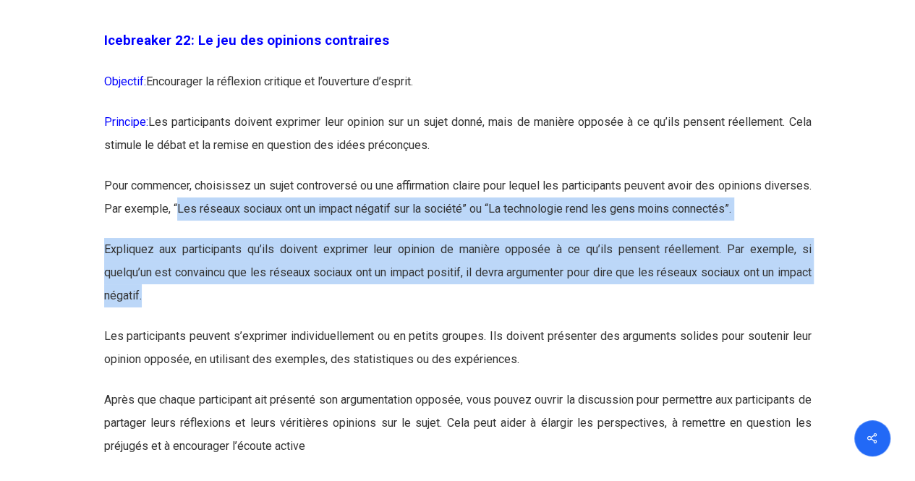
drag, startPoint x: 224, startPoint y: 312, endPoint x: 374, endPoint y: 383, distance: 165.6
click at [374, 325] on p "Expliquez aux participants qu’ils doivent exprimer leur opinion de manière oppo…" at bounding box center [457, 281] width 707 height 87
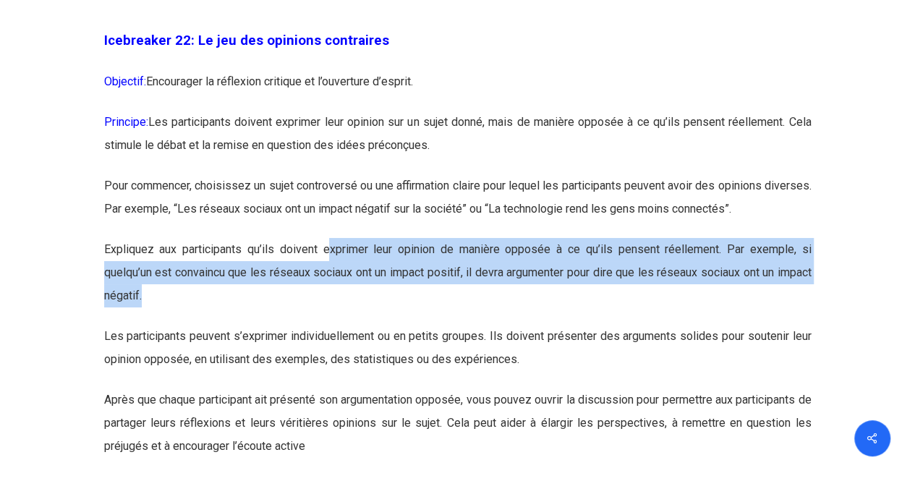
drag, startPoint x: 331, startPoint y: 328, endPoint x: 394, endPoint y: 365, distance: 73.9
click at [394, 325] on p "Expliquez aux participants qu’ils doivent exprimer leur opinion de manière oppo…" at bounding box center [457, 281] width 707 height 87
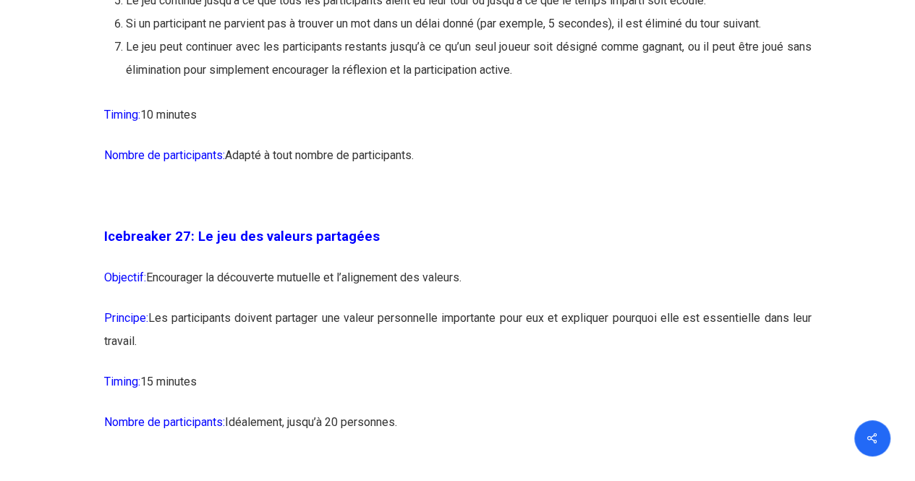
scroll to position [13079, 0]
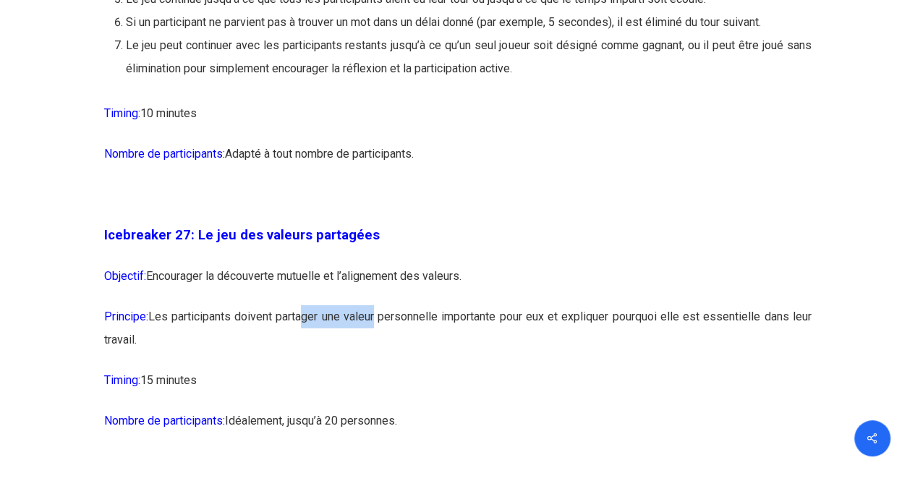
drag, startPoint x: 301, startPoint y: 401, endPoint x: 375, endPoint y: 396, distance: 74.7
click at [375, 369] on p "Principe: Les participants doivent partager une valeur personnelle importante p…" at bounding box center [457, 337] width 707 height 64
drag, startPoint x: 334, startPoint y: 393, endPoint x: 414, endPoint y: 396, distance: 79.6
click at [414, 369] on p "Principe: Les participants doivent partager une valeur personnelle importante p…" at bounding box center [457, 337] width 707 height 64
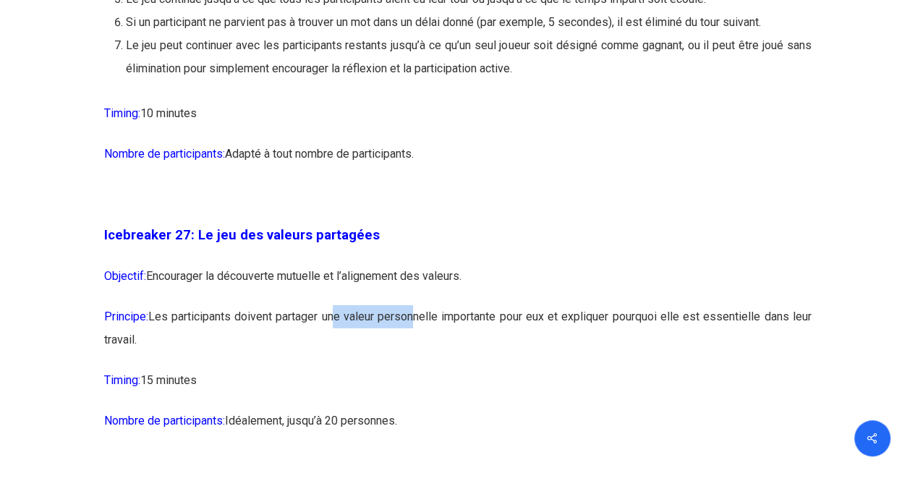
click at [414, 369] on p "Principe: Les participants doivent partager une valeur personnelle importante p…" at bounding box center [457, 337] width 707 height 64
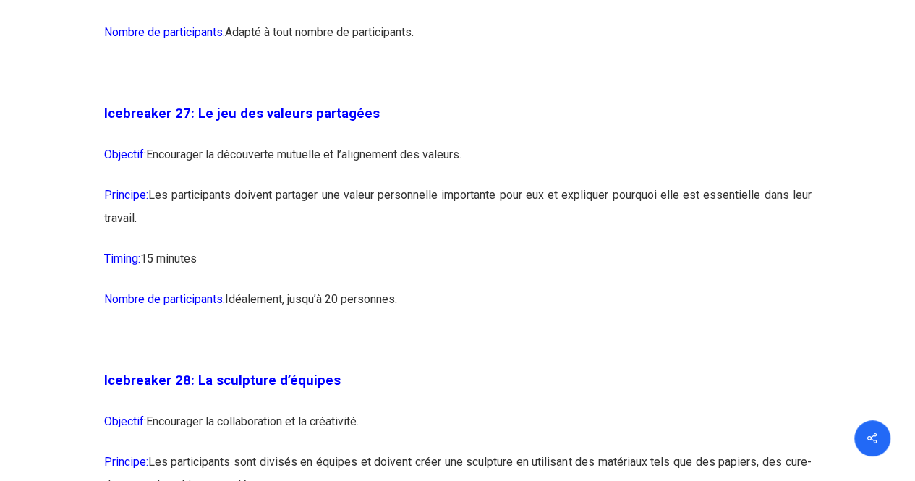
scroll to position [13206, 0]
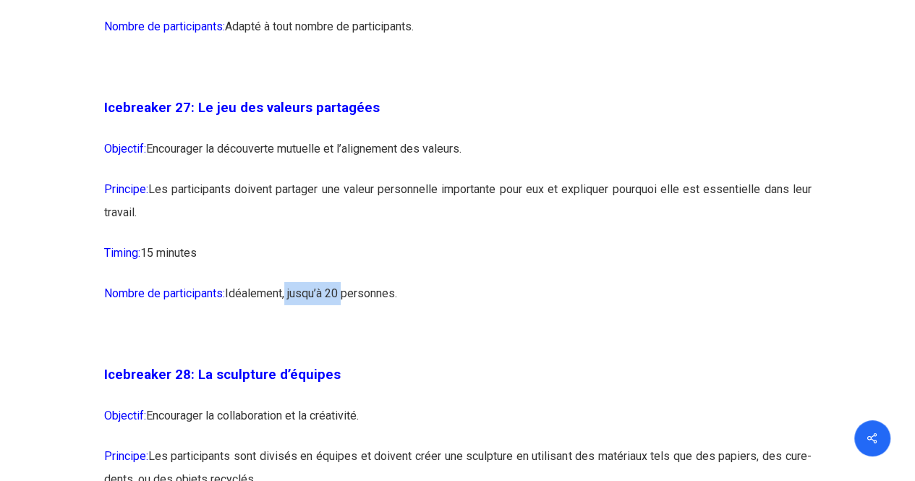
drag, startPoint x: 289, startPoint y: 373, endPoint x: 357, endPoint y: 368, distance: 68.2
click at [357, 323] on p "Nombre de participants: [GEOGRAPHIC_DATA], jusqu’à 20 personnes." at bounding box center [457, 302] width 707 height 41
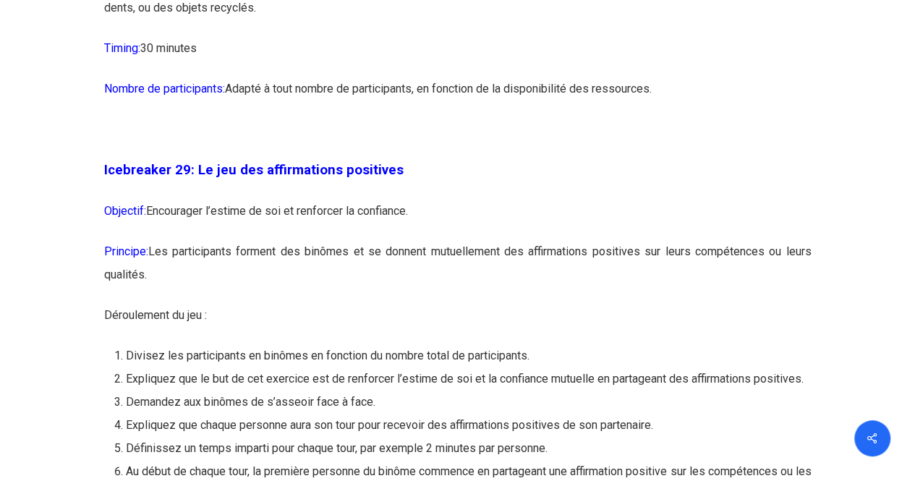
scroll to position [13680, 0]
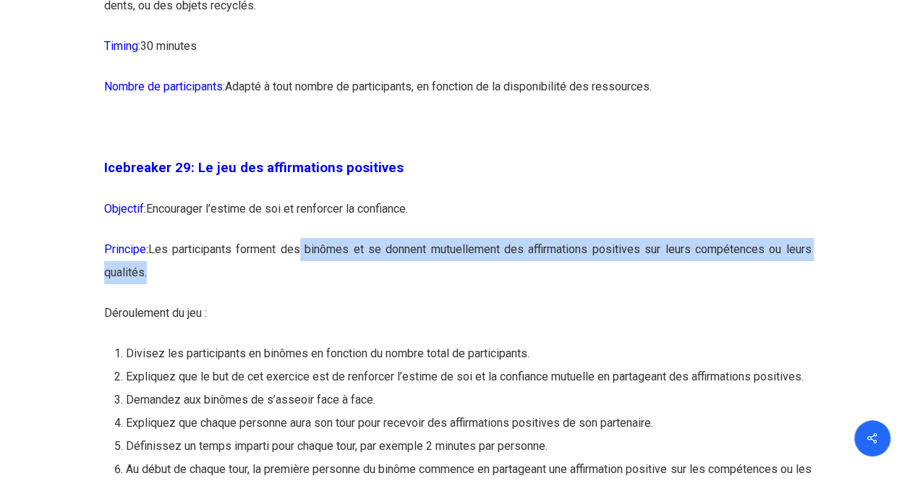
drag, startPoint x: 302, startPoint y: 324, endPoint x: 380, endPoint y: 338, distance: 80.0
click at [380, 302] on p "Principe: Les participants forment des binômes et se donnent mutuellement des a…" at bounding box center [457, 270] width 707 height 64
drag, startPoint x: 340, startPoint y: 328, endPoint x: 443, endPoint y: 365, distance: 109.4
click at [443, 302] on p "Principe: Les participants forment des binômes et se donnent mutuellement des a…" at bounding box center [457, 270] width 707 height 64
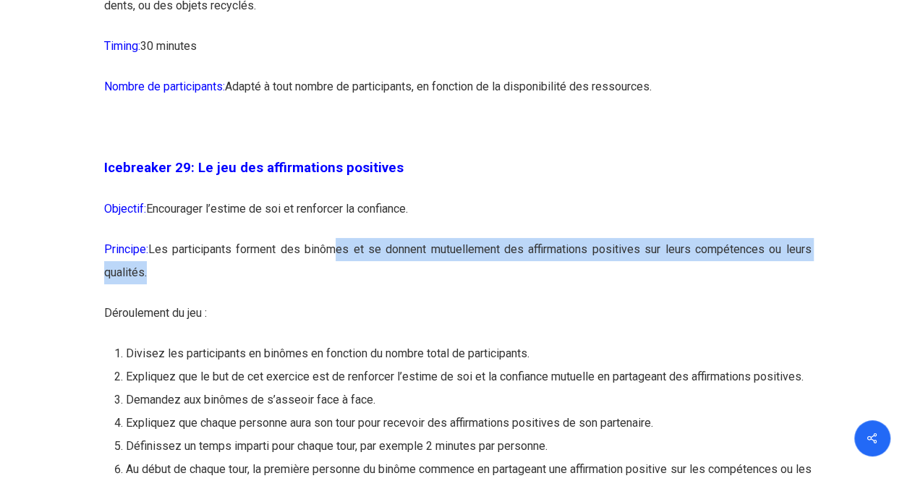
click at [443, 302] on p "Principe: Les participants forment des binômes et se donnent mutuellement des a…" at bounding box center [457, 270] width 707 height 64
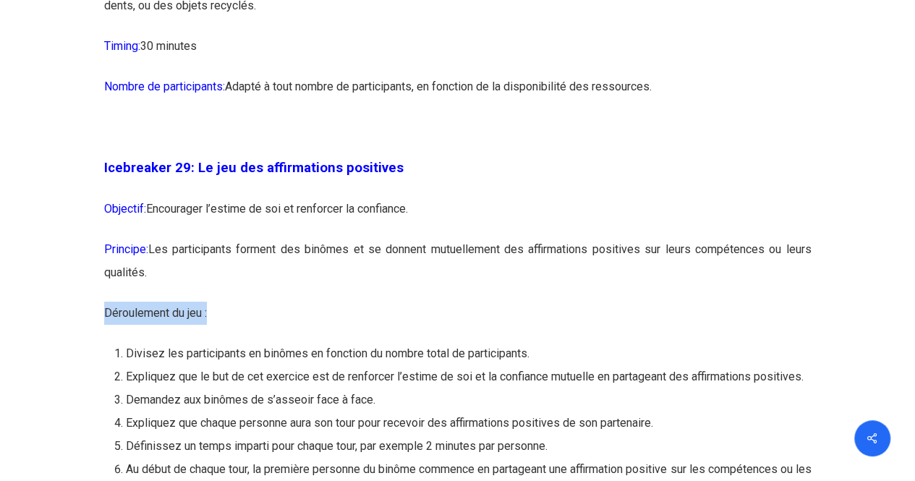
drag, startPoint x: 329, startPoint y: 340, endPoint x: 419, endPoint y: 383, distance: 99.3
click at [419, 342] on p "Déroulement du jeu :" at bounding box center [457, 322] width 707 height 41
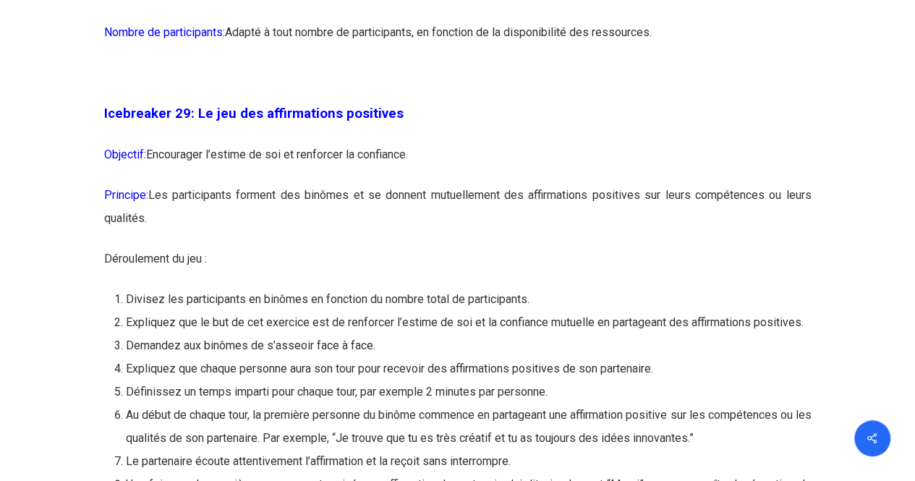
scroll to position [13735, 0]
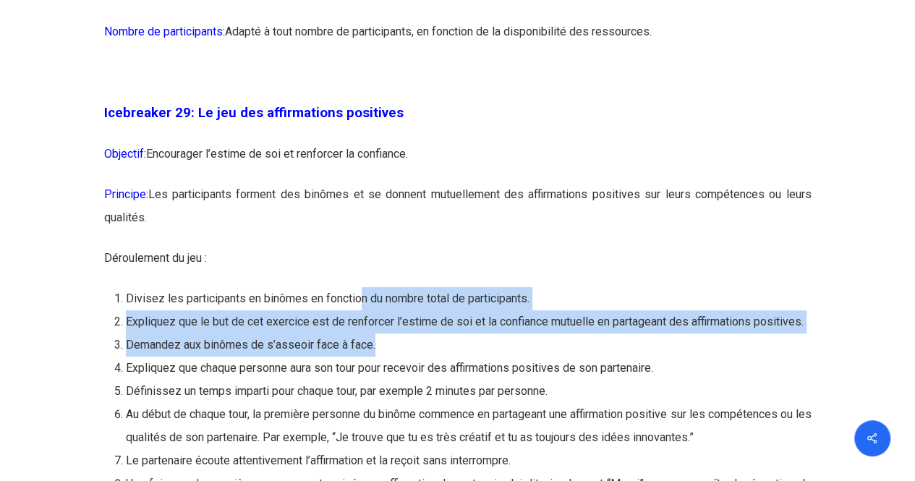
drag, startPoint x: 360, startPoint y: 375, endPoint x: 461, endPoint y: 421, distance: 111.0
click at [461, 421] on ol "Divisez les participants en binômes en fonction du nombre total de participants…" at bounding box center [469, 460] width 686 height 347
click at [461, 357] on li "Demandez aux binômes de s’asseoir face à face." at bounding box center [469, 344] width 686 height 23
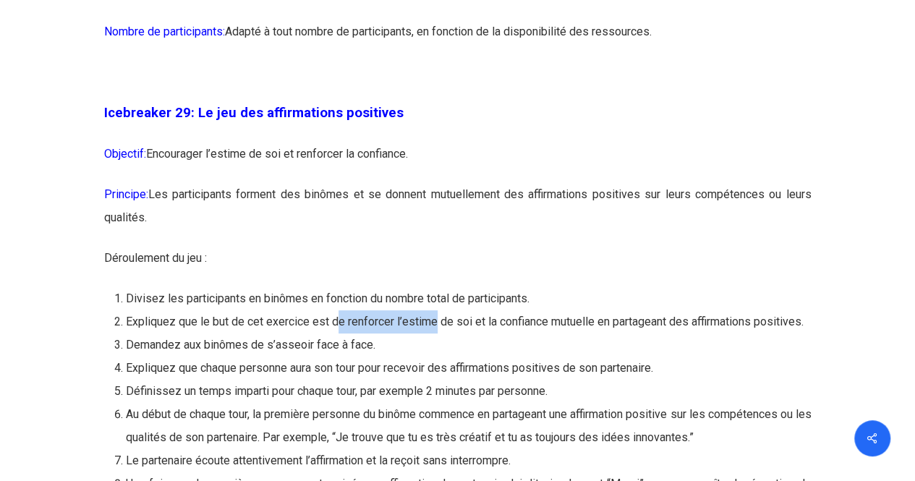
drag, startPoint x: 336, startPoint y: 395, endPoint x: 435, endPoint y: 410, distance: 100.2
click at [435, 410] on ol "Divisez les participants en binômes en fonction du nombre total de participants…" at bounding box center [469, 460] width 686 height 347
click at [435, 357] on li "Demandez aux binômes de s’asseoir face à face." at bounding box center [469, 344] width 686 height 23
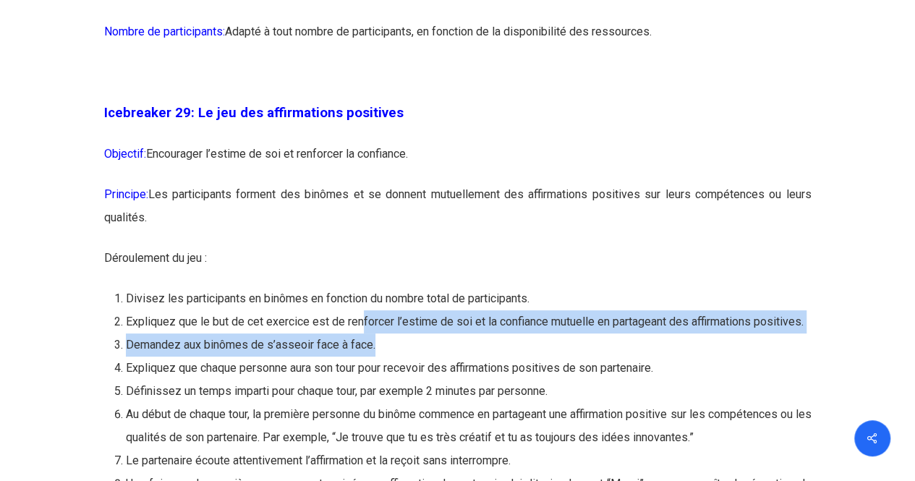
drag, startPoint x: 363, startPoint y: 400, endPoint x: 454, endPoint y: 417, distance: 92.6
click at [454, 417] on ol "Divisez les participants en binômes en fonction du nombre total de participants…" at bounding box center [469, 460] width 686 height 347
click at [454, 357] on li "Demandez aux binômes de s’asseoir face à face." at bounding box center [469, 344] width 686 height 23
drag, startPoint x: 343, startPoint y: 405, endPoint x: 419, endPoint y: 420, distance: 78.2
click at [419, 420] on ol "Divisez les participants en binômes en fonction du nombre total de participants…" at bounding box center [469, 460] width 686 height 347
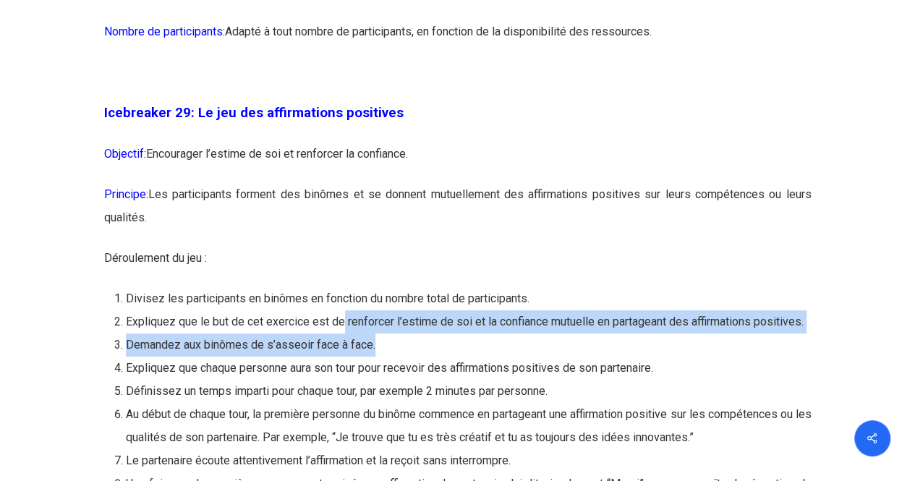
click at [419, 357] on li "Demandez aux binômes de s’asseoir face à face." at bounding box center [469, 344] width 686 height 23
drag, startPoint x: 309, startPoint y: 404, endPoint x: 385, endPoint y: 422, distance: 78.1
click at [385, 422] on ol "Divisez les participants en binômes en fonction du nombre total de participants…" at bounding box center [469, 460] width 686 height 347
click at [385, 357] on li "Demandez aux binômes de s’asseoir face à face." at bounding box center [469, 344] width 686 height 23
drag, startPoint x: 328, startPoint y: 398, endPoint x: 412, endPoint y: 416, distance: 85.8
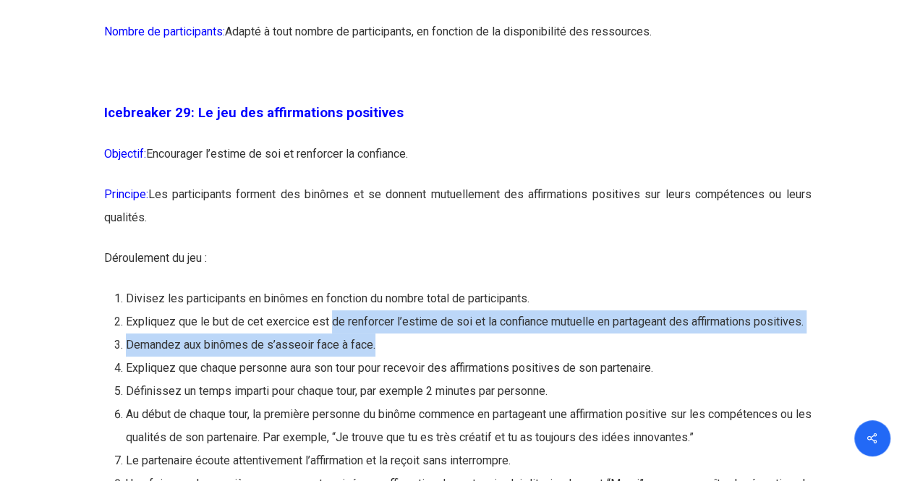
click at [412, 416] on ol "Divisez les participants en binômes en fonction du nombre total de participants…" at bounding box center [469, 460] width 686 height 347
click at [412, 357] on li "Demandez aux binômes de s’asseoir face à face." at bounding box center [469, 344] width 686 height 23
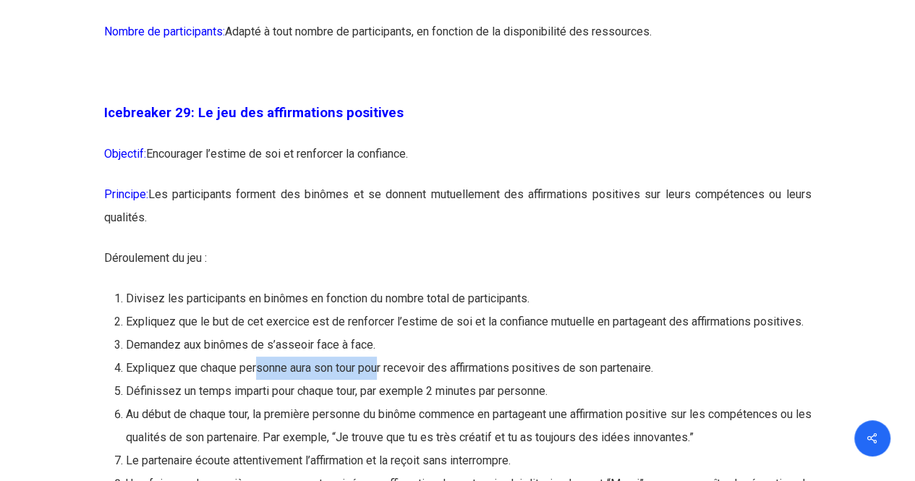
drag, startPoint x: 259, startPoint y: 442, endPoint x: 381, endPoint y: 440, distance: 122.2
click at [381, 380] on li "Expliquez que chaque personne aura son tour pour recevoir des affirmations posi…" at bounding box center [469, 368] width 686 height 23
drag, startPoint x: 280, startPoint y: 409, endPoint x: 439, endPoint y: 447, distance: 163.5
click at [439, 447] on ol "Divisez les participants en binômes en fonction du nombre total de participants…" at bounding box center [469, 460] width 686 height 347
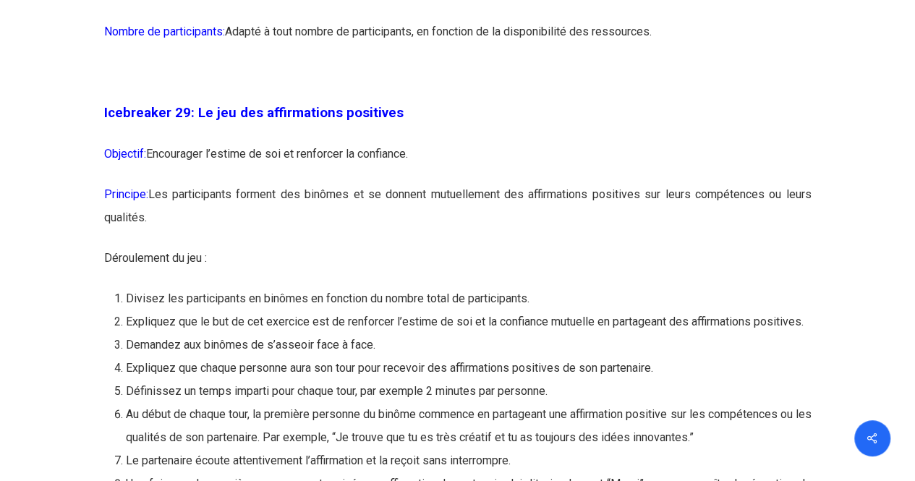
click at [439, 380] on li "Expliquez que chaque personne aura son tour pour recevoir des affirmations posi…" at bounding box center [469, 368] width 686 height 23
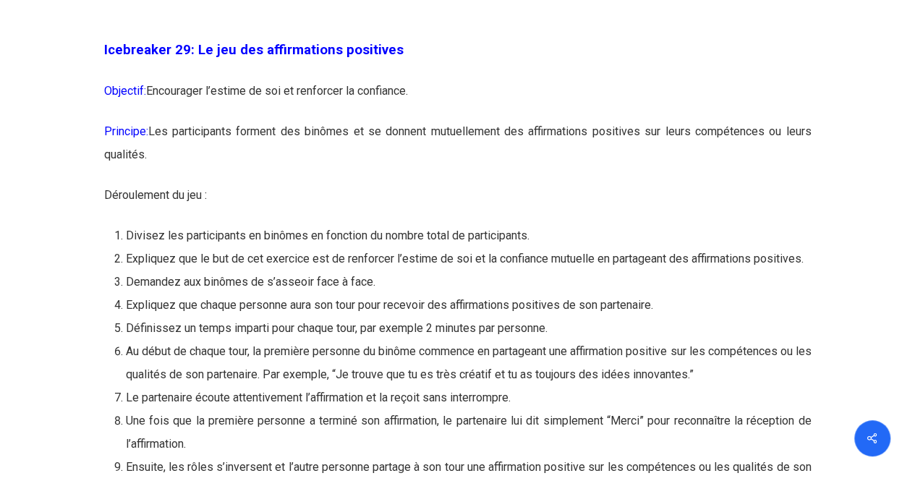
scroll to position [13799, 0]
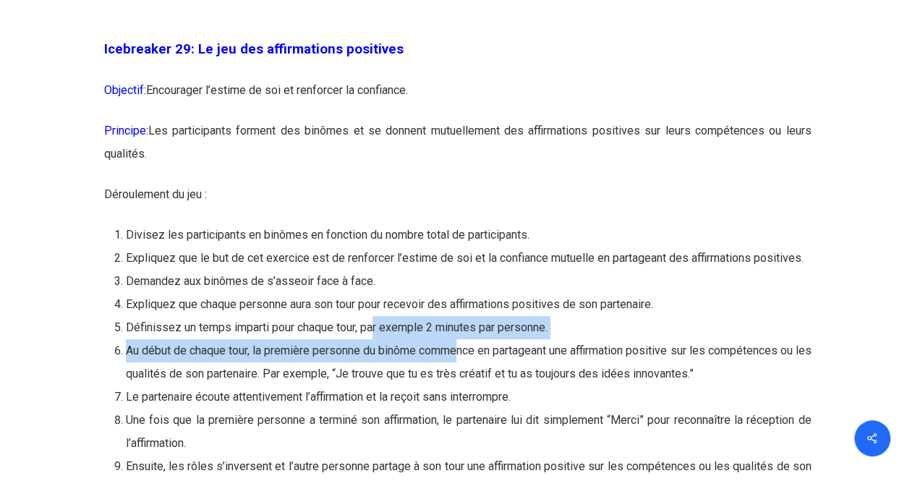
drag, startPoint x: 375, startPoint y: 402, endPoint x: 470, endPoint y: 434, distance: 100.6
click at [470, 434] on ol "Divisez les participants en binômes en fonction du nombre total de participants…" at bounding box center [469, 396] width 686 height 347
click at [470, 385] on li "Au début de chaque tour, la première personne du binôme commence en partageant …" at bounding box center [469, 362] width 686 height 46
drag, startPoint x: 419, startPoint y: 393, endPoint x: 514, endPoint y: 425, distance: 100.9
click at [514, 425] on ol "Divisez les participants en binômes en fonction du nombre total de participants…" at bounding box center [469, 396] width 686 height 347
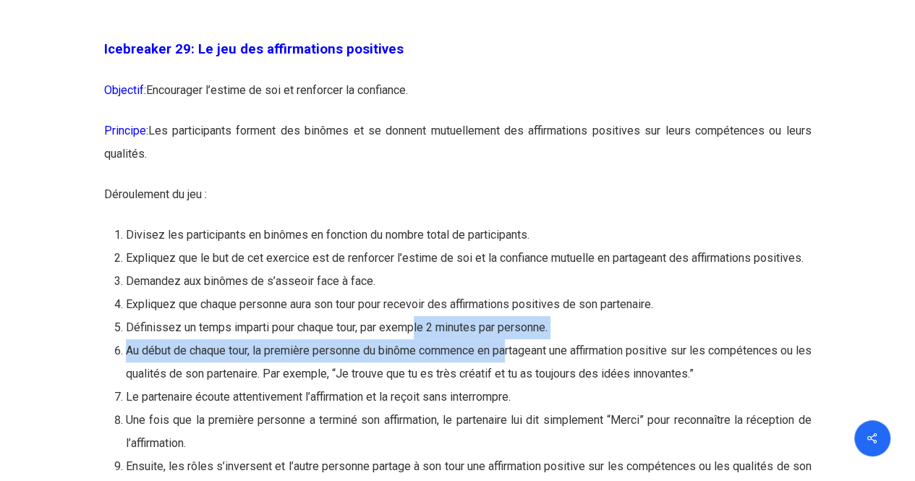
click at [514, 385] on li "Au début de chaque tour, la première personne du binôme commence en partageant …" at bounding box center [469, 362] width 686 height 46
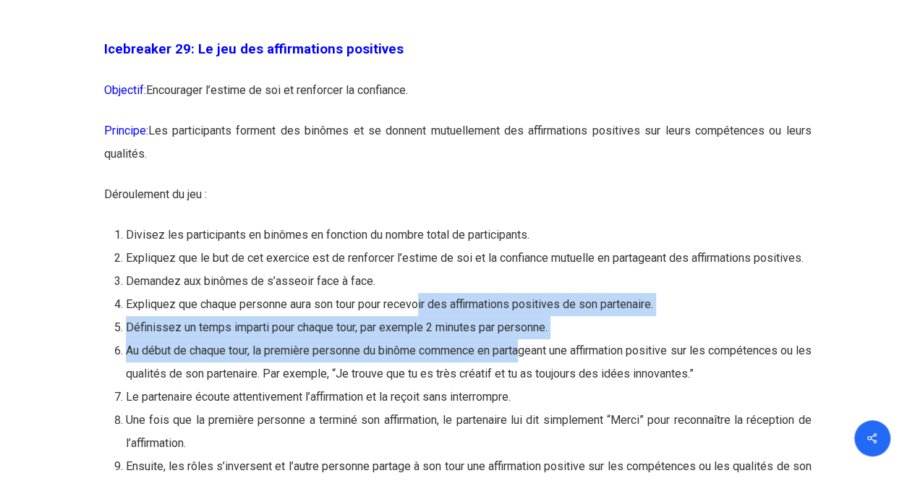
drag, startPoint x: 422, startPoint y: 391, endPoint x: 531, endPoint y: 422, distance: 112.7
click at [531, 422] on ol "Divisez les participants en binômes en fonction du nombre total de participants…" at bounding box center [469, 396] width 686 height 347
click at [531, 385] on li "Au début de chaque tour, la première personne du binôme commence en partageant …" at bounding box center [469, 362] width 686 height 46
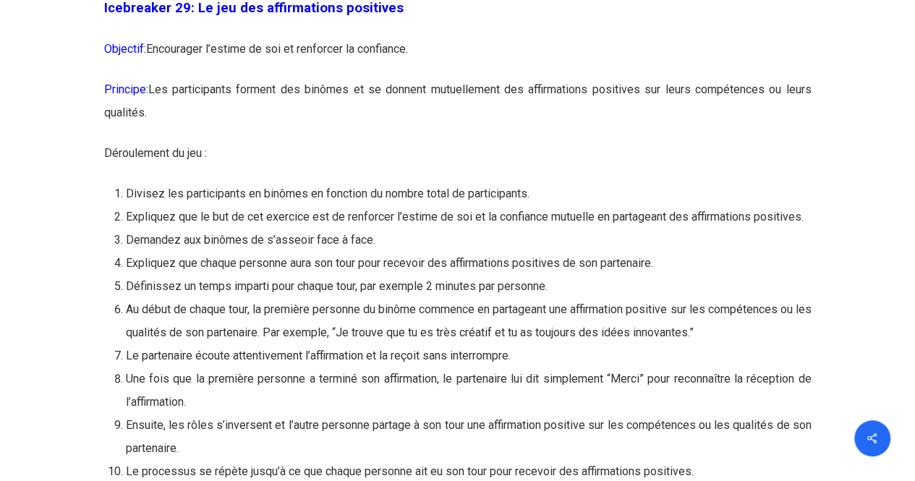
scroll to position [13848, 0]
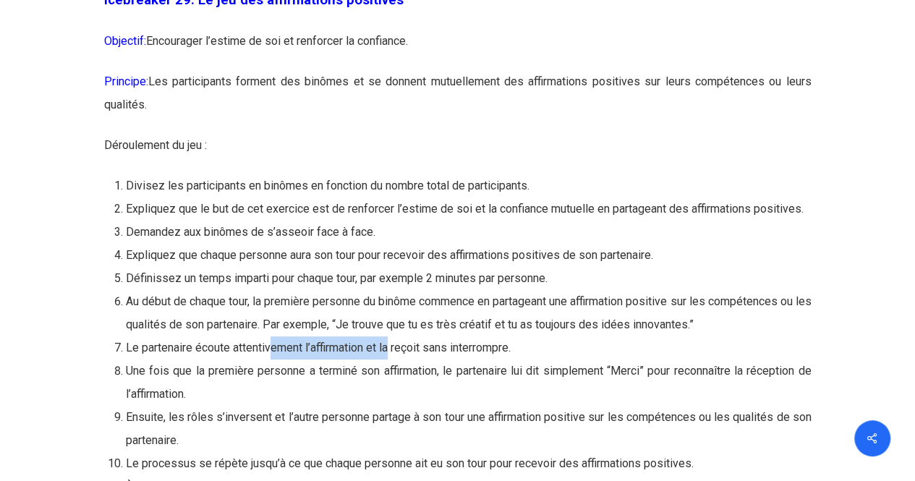
drag, startPoint x: 270, startPoint y: 424, endPoint x: 396, endPoint y: 430, distance: 126.0
click at [396, 359] on li "Le partenaire écoute attentivement l’affirmation et la reçoit sans interrompre." at bounding box center [469, 347] width 686 height 23
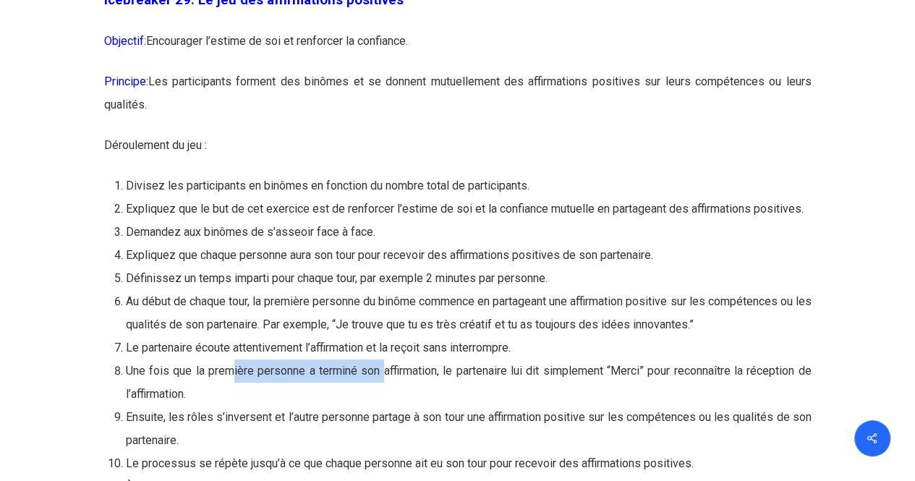
drag, startPoint x: 234, startPoint y: 447, endPoint x: 384, endPoint y: 445, distance: 150.4
click at [384, 406] on li "Une fois que la première personne a terminé son affirmation, le partenaire lui …" at bounding box center [469, 382] width 686 height 46
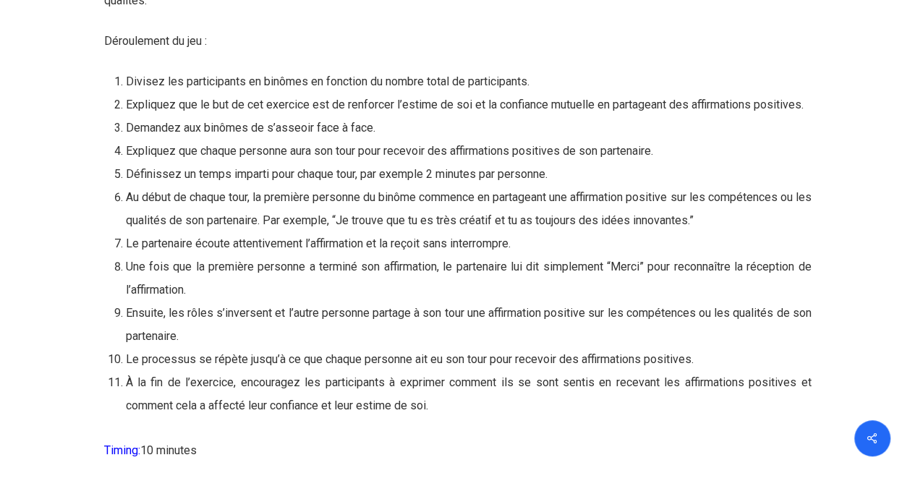
scroll to position [13965, 0]
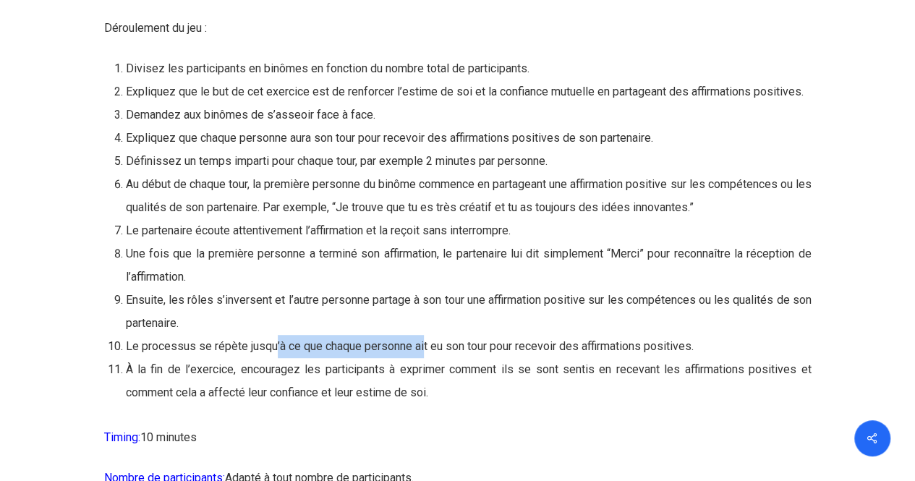
drag, startPoint x: 275, startPoint y: 425, endPoint x: 427, endPoint y: 422, distance: 151.9
click at [427, 358] on li "Le processus se répète jusqu’à ce que chaque personne ait eu son tour pour rece…" at bounding box center [469, 346] width 686 height 23
drag, startPoint x: 343, startPoint y: 434, endPoint x: 473, endPoint y: 442, distance: 130.4
click at [473, 404] on li "À la fin de l’exercice, encouragez les participants à exprimer comment ils se s…" at bounding box center [469, 381] width 686 height 46
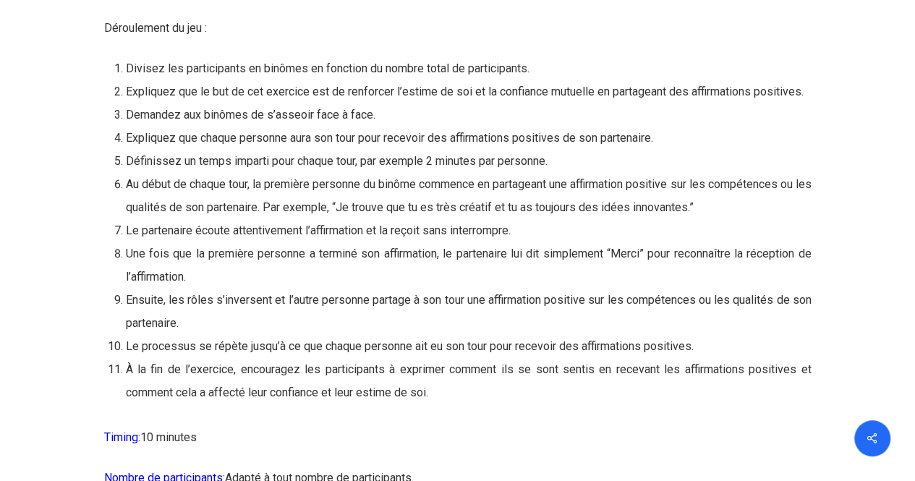
click at [473, 404] on li "À la fin de l’exercice, encouragez les participants à exprimer comment ils se s…" at bounding box center [469, 381] width 686 height 46
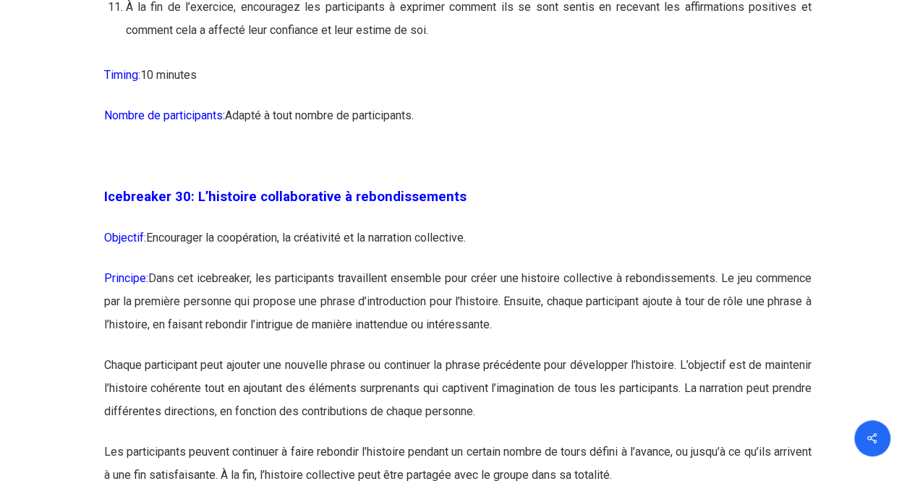
scroll to position [14328, 0]
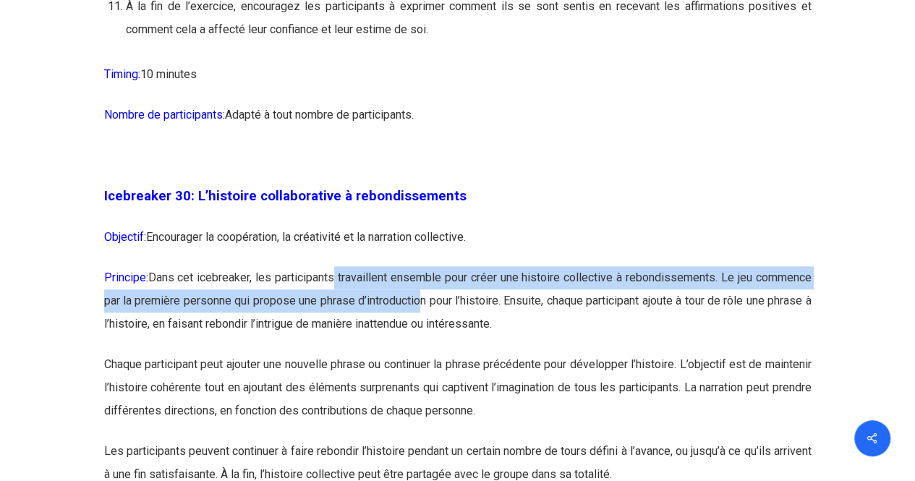
drag, startPoint x: 331, startPoint y: 351, endPoint x: 430, endPoint y: 385, distance: 104.8
click at [430, 353] on p "Principe: Dans cet icebreaker, les participants travaillent ensemble pour créer…" at bounding box center [457, 309] width 707 height 87
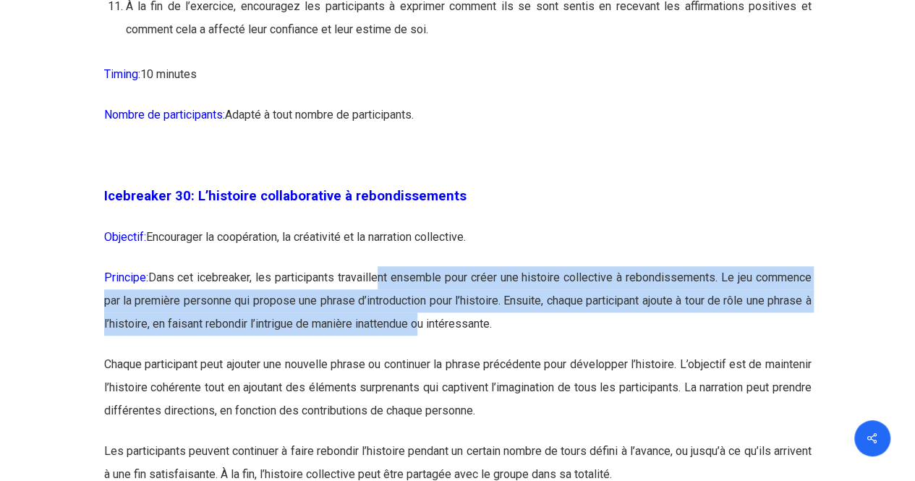
drag, startPoint x: 372, startPoint y: 355, endPoint x: 466, endPoint y: 404, distance: 106.1
click at [466, 353] on p "Principe: Dans cet icebreaker, les participants travaillent ensemble pour créer…" at bounding box center [457, 309] width 707 height 87
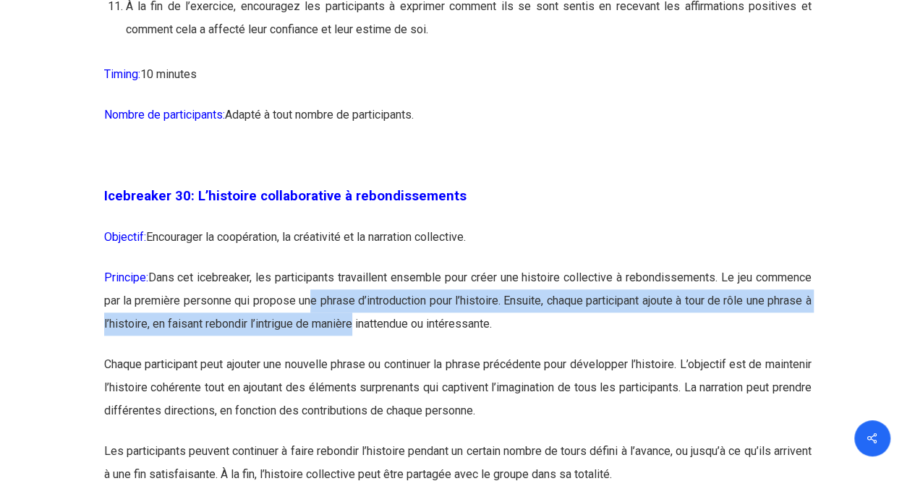
drag, startPoint x: 317, startPoint y: 373, endPoint x: 398, endPoint y: 393, distance: 82.6
click at [398, 353] on p "Principe: Dans cet icebreaker, les participants travaillent ensemble pour créer…" at bounding box center [457, 309] width 707 height 87
drag, startPoint x: 267, startPoint y: 373, endPoint x: 376, endPoint y: 393, distance: 110.9
click at [376, 353] on p "Principe: Dans cet icebreaker, les participants travaillent ensemble pour créer…" at bounding box center [457, 309] width 707 height 87
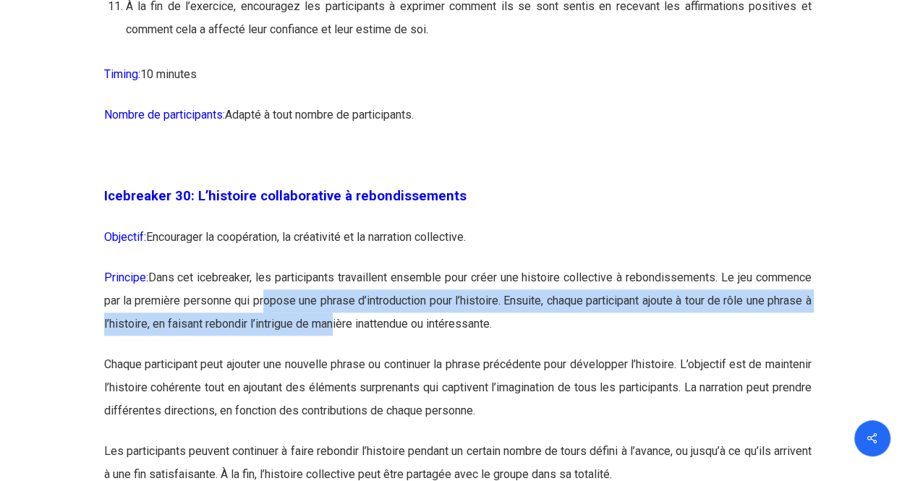
click at [376, 353] on p "Principe: Dans cet icebreaker, les participants travaillent ensemble pour créer…" at bounding box center [457, 309] width 707 height 87
drag, startPoint x: 303, startPoint y: 372, endPoint x: 414, endPoint y: 395, distance: 113.0
click at [414, 353] on p "Principe: Dans cet icebreaker, les participants travaillent ensemble pour créer…" at bounding box center [457, 309] width 707 height 87
drag, startPoint x: 328, startPoint y: 374, endPoint x: 445, endPoint y: 403, distance: 120.0
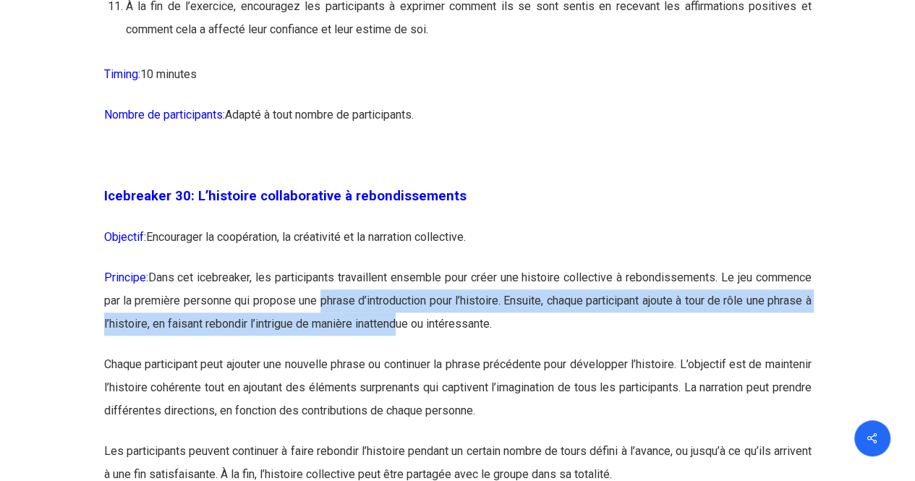
click at [445, 353] on p "Principe: Dans cet icebreaker, les participants travaillent ensemble pour créer…" at bounding box center [457, 309] width 707 height 87
drag, startPoint x: 385, startPoint y: 384, endPoint x: 453, endPoint y: 404, distance: 70.0
click at [453, 353] on p "Principe: Dans cet icebreaker, les participants travaillent ensemble pour créer…" at bounding box center [457, 309] width 707 height 87
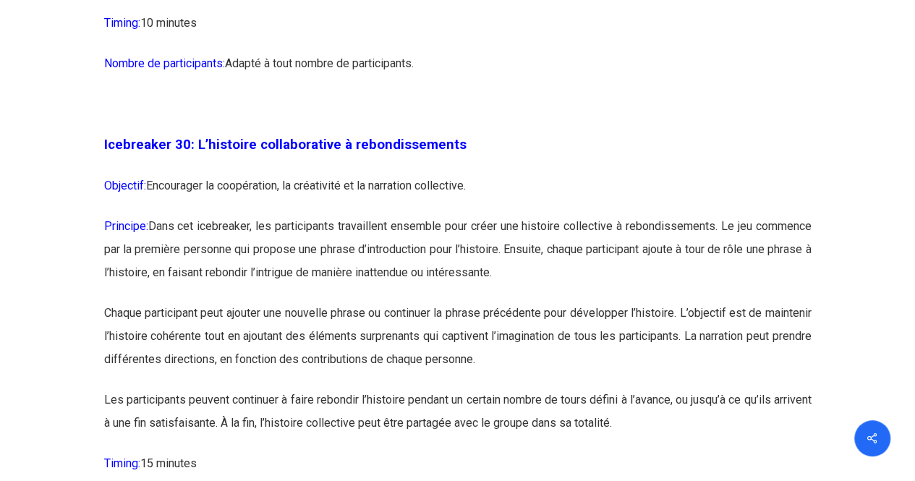
scroll to position [14386, 0]
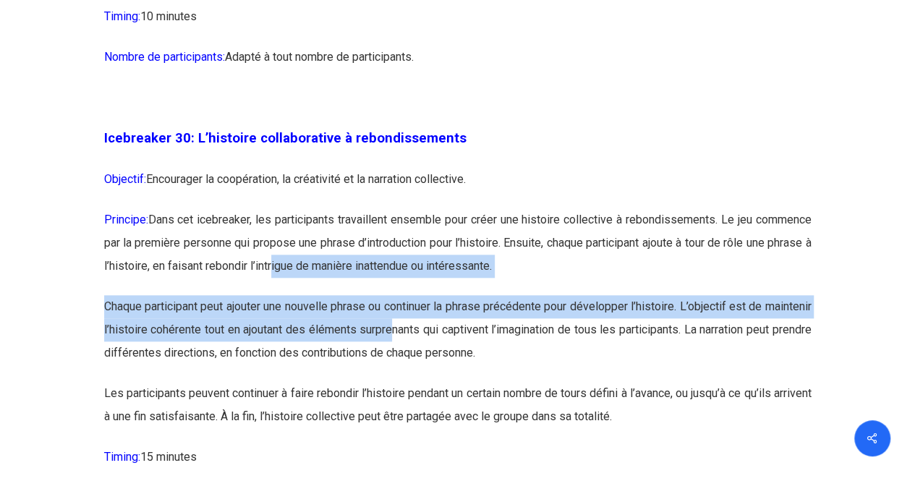
drag, startPoint x: 317, startPoint y: 347, endPoint x: 450, endPoint y: 404, distance: 143.9
click at [450, 382] on p "Chaque participant peut ajouter une nouvelle phrase ou continuer la phrase préc…" at bounding box center [457, 338] width 707 height 87
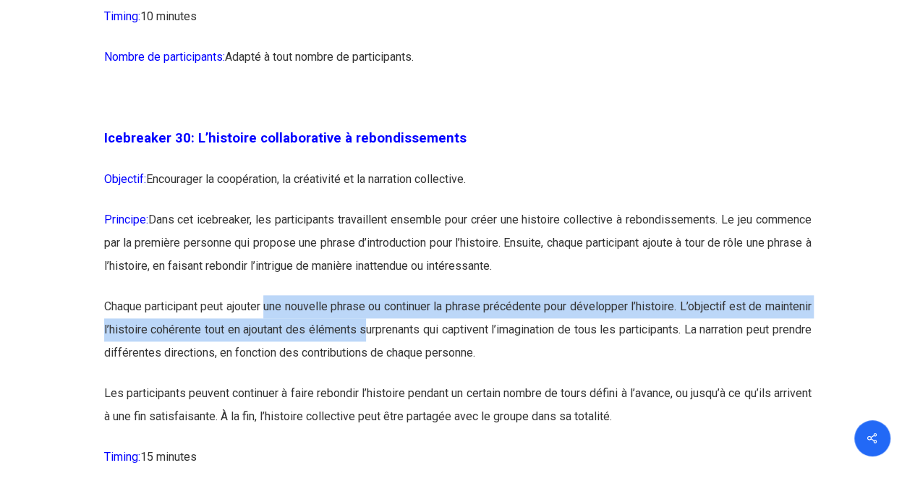
drag, startPoint x: 279, startPoint y: 381, endPoint x: 425, endPoint y: 412, distance: 149.2
click at [425, 382] on p "Chaque participant peut ajouter une nouvelle phrase ou continuer la phrase préc…" at bounding box center [457, 338] width 707 height 87
drag, startPoint x: 281, startPoint y: 393, endPoint x: 432, endPoint y: 413, distance: 152.4
click at [432, 382] on p "Chaque participant peut ajouter une nouvelle phrase ou continuer la phrase préc…" at bounding box center [457, 338] width 707 height 87
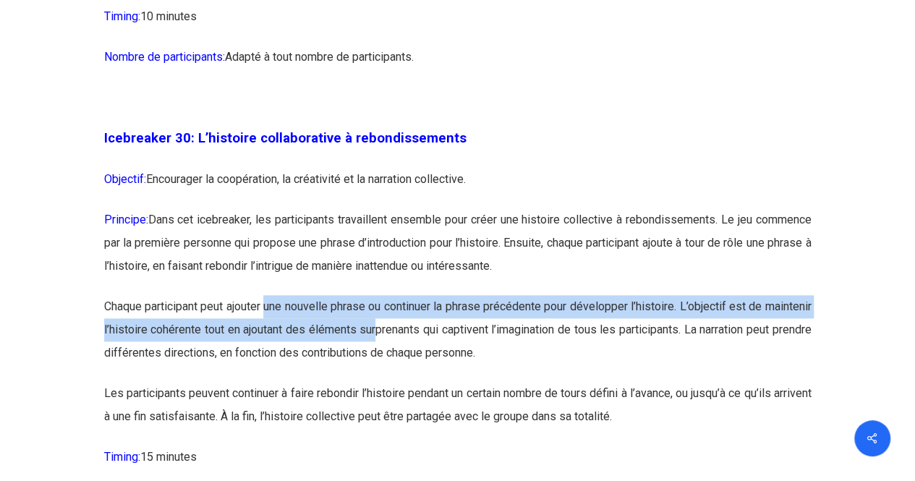
click at [432, 382] on p "Chaque participant peut ajouter une nouvelle phrase ou continuer la phrase préc…" at bounding box center [457, 338] width 707 height 87
drag, startPoint x: 281, startPoint y: 391, endPoint x: 444, endPoint y: 406, distance: 164.2
click at [444, 382] on p "Chaque participant peut ajouter une nouvelle phrase ou continuer la phrase préc…" at bounding box center [457, 338] width 707 height 87
click at [485, 382] on p "Chaque participant peut ajouter une nouvelle phrase ou continuer la phrase préc…" at bounding box center [457, 338] width 707 height 87
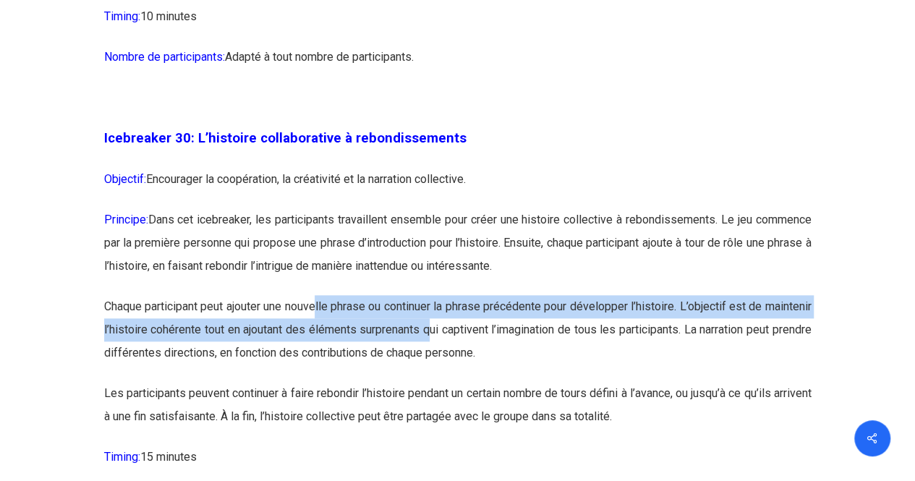
click at [485, 382] on p "Chaque participant peut ajouter une nouvelle phrase ou continuer la phrase préc…" at bounding box center [457, 338] width 707 height 87
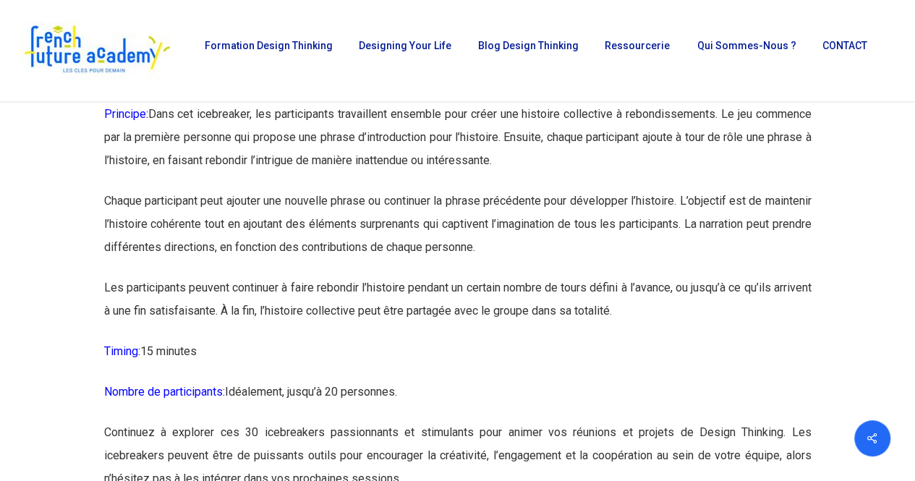
scroll to position [14491, 0]
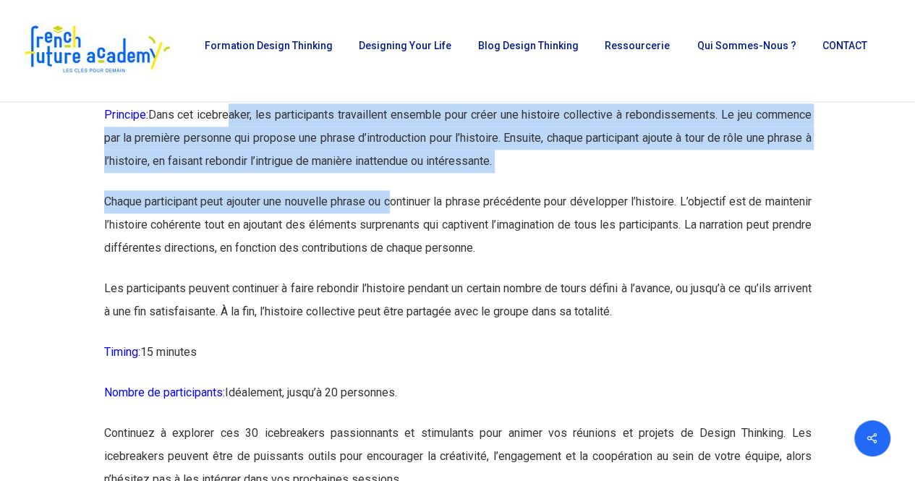
drag, startPoint x: 224, startPoint y: 203, endPoint x: 419, endPoint y: 287, distance: 212.5
click at [419, 277] on p "Chaque participant peut ajouter une nouvelle phrase ou continuer la phrase préc…" at bounding box center [457, 233] width 707 height 87
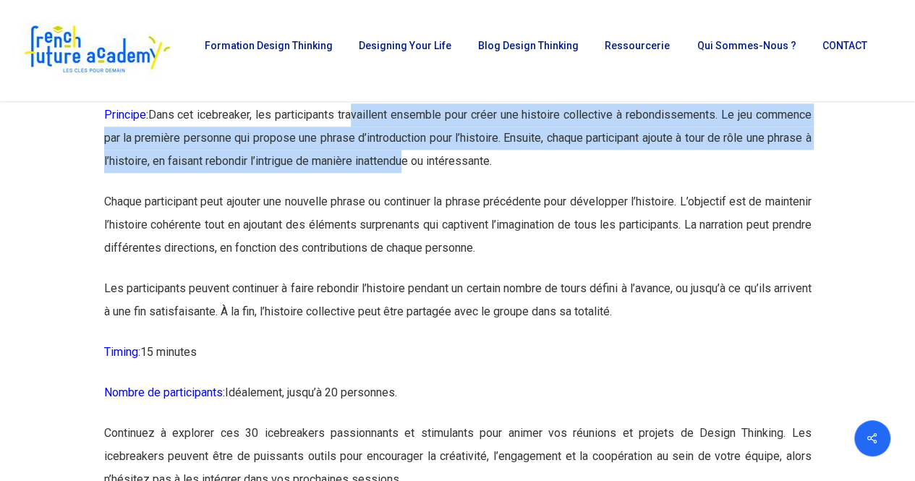
drag, startPoint x: 349, startPoint y: 202, endPoint x: 452, endPoint y: 262, distance: 119.6
click at [452, 190] on p "Principe: Dans cet icebreaker, les participants travaillent ensemble pour créer…" at bounding box center [457, 146] width 707 height 87
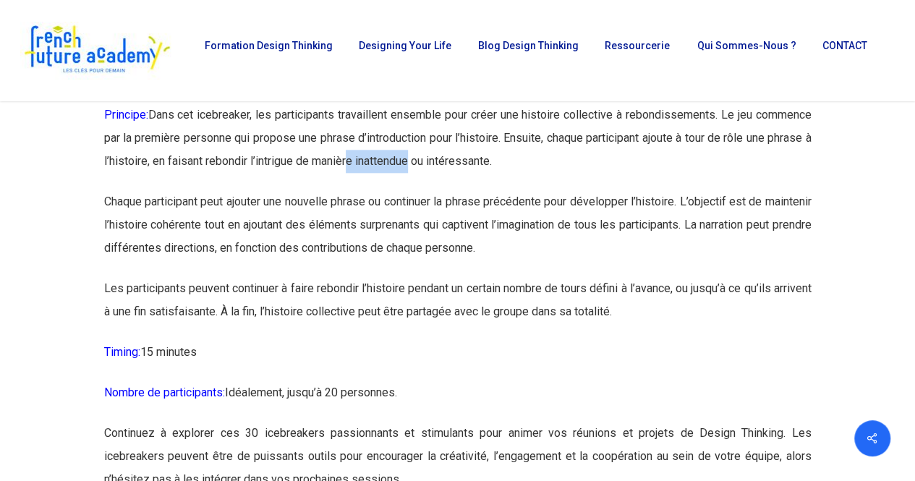
drag, startPoint x: 391, startPoint y: 234, endPoint x: 460, endPoint y: 260, distance: 73.5
click at [460, 190] on p "Principe: Dans cet icebreaker, les participants travaillent ensemble pour créer…" at bounding box center [457, 146] width 707 height 87
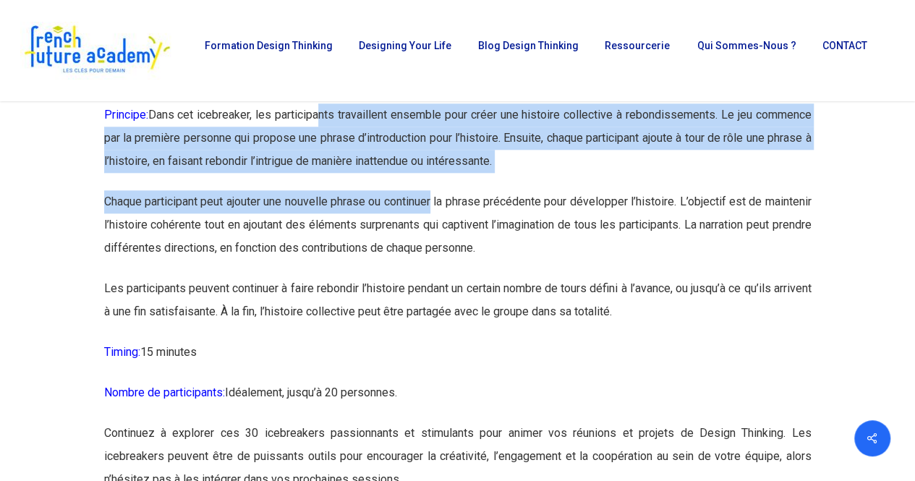
drag, startPoint x: 315, startPoint y: 197, endPoint x: 460, endPoint y: 268, distance: 161.4
click at [460, 268] on p "Chaque participant peut ajouter une nouvelle phrase ou continuer la phrase préc…" at bounding box center [457, 233] width 707 height 87
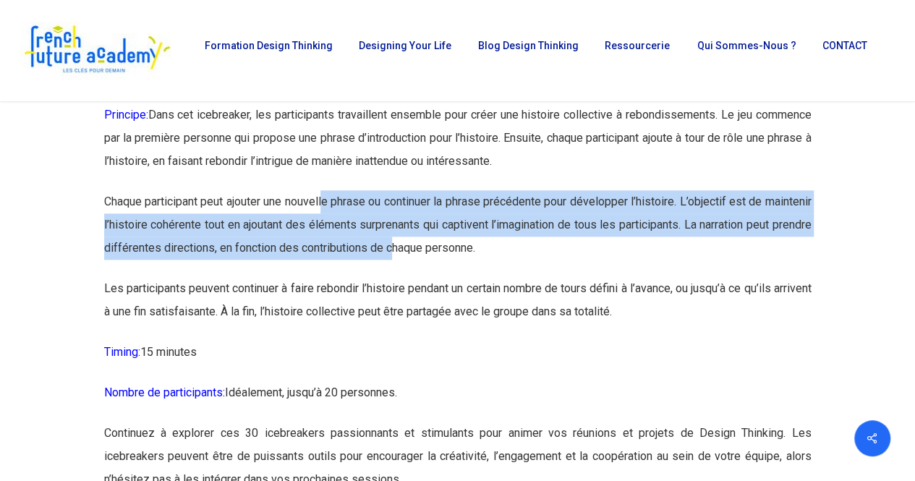
drag, startPoint x: 343, startPoint y: 281, endPoint x: 461, endPoint y: 333, distance: 128.9
click at [461, 277] on p "Chaque participant peut ajouter une nouvelle phrase ou continuer la phrase préc…" at bounding box center [457, 233] width 707 height 87
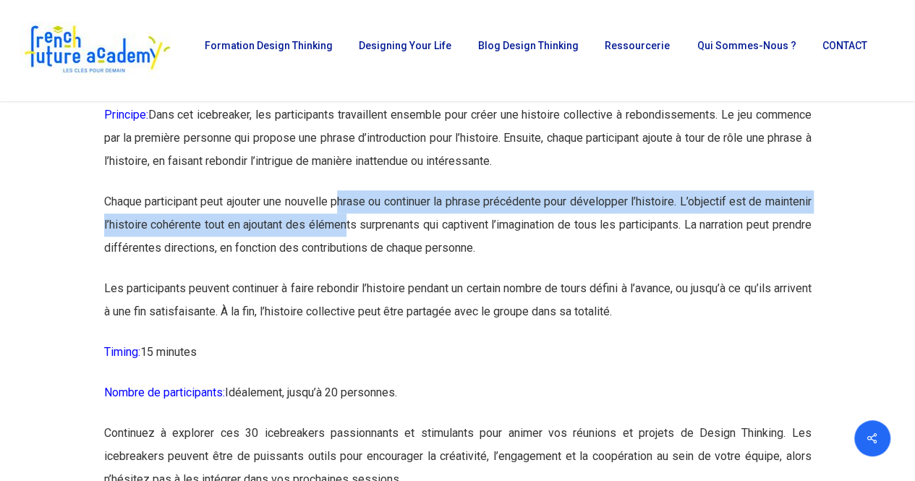
drag, startPoint x: 360, startPoint y: 287, endPoint x: 421, endPoint y: 317, distance: 67.6
click at [421, 277] on p "Chaque participant peut ajouter une nouvelle phrase ou continuer la phrase préc…" at bounding box center [457, 233] width 707 height 87
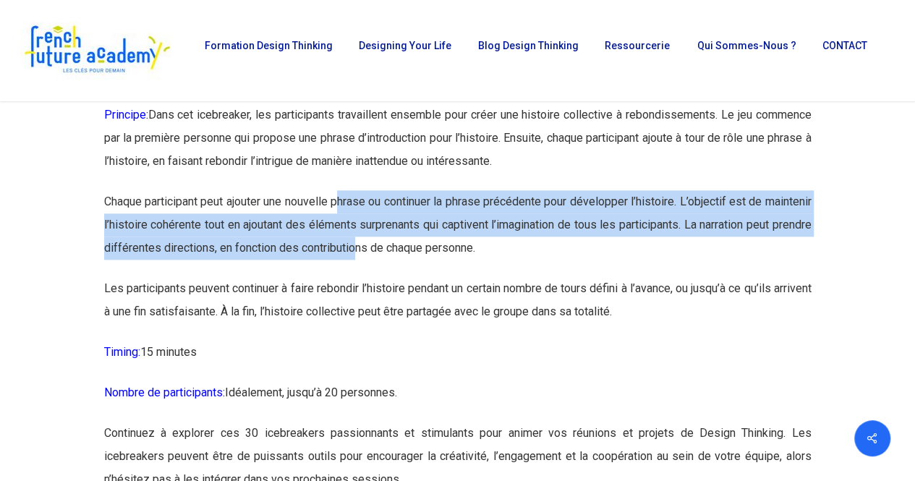
click at [421, 277] on p "Chaque participant peut ajouter une nouvelle phrase ou continuer la phrase préc…" at bounding box center [457, 233] width 707 height 87
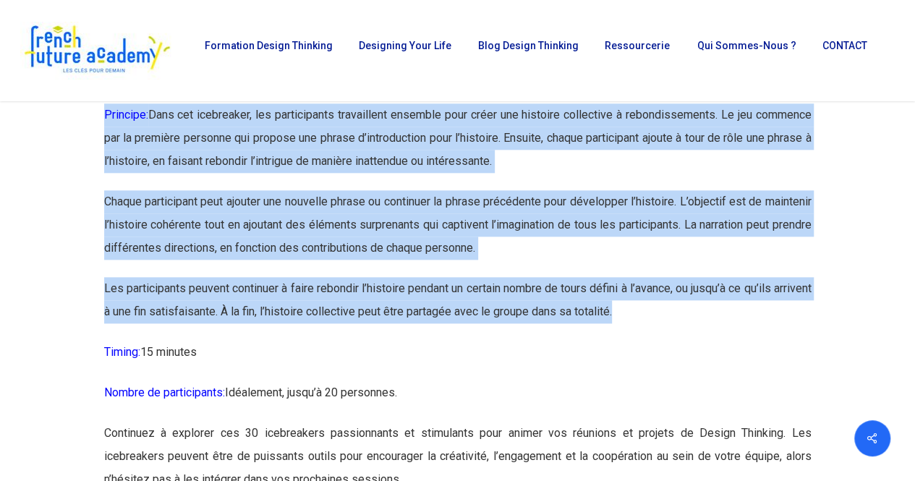
drag, startPoint x: 101, startPoint y: 149, endPoint x: 709, endPoint y: 403, distance: 659.1
copy div "Loremips: Dolorsitam co adipiscinge, se doeiusmodt in ut laboreetd magnaaliqu. …"
click at [644, 190] on p "Principe: Dans cet icebreaker, les participants travaillent ensemble pour créer…" at bounding box center [457, 146] width 707 height 87
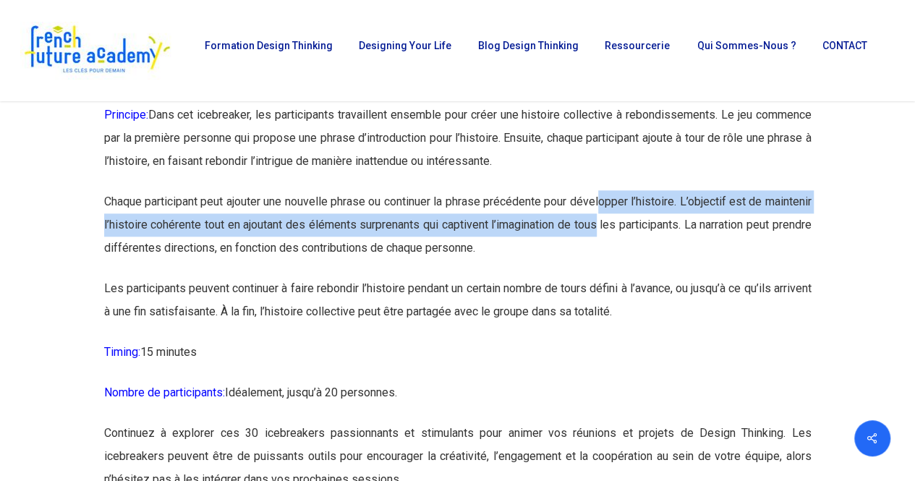
drag, startPoint x: 639, startPoint y: 278, endPoint x: 660, endPoint y: 305, distance: 34.0
click at [660, 277] on p "Chaque participant peut ajouter une nouvelle phrase ou continuer la phrase préc…" at bounding box center [457, 233] width 707 height 87
